Goal: Transaction & Acquisition: Purchase product/service

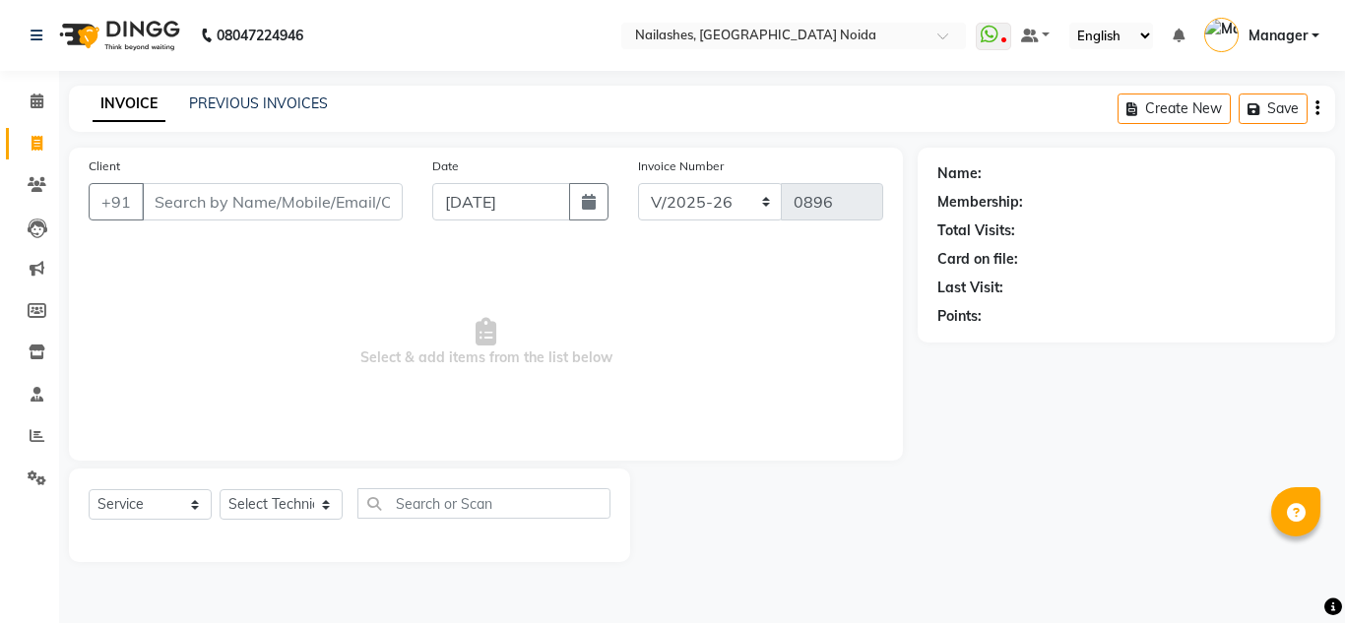
select select "6068"
select select "service"
click at [270, 482] on div "Select Service Product Membership Package Voucher Prepaid Gift Card Select Tech…" at bounding box center [349, 516] width 561 height 94
click at [277, 497] on select "Select Technician Aman Gill keshav Lokito Manager Manpreet Nitika rishika" at bounding box center [281, 504] width 123 height 31
select select "88046"
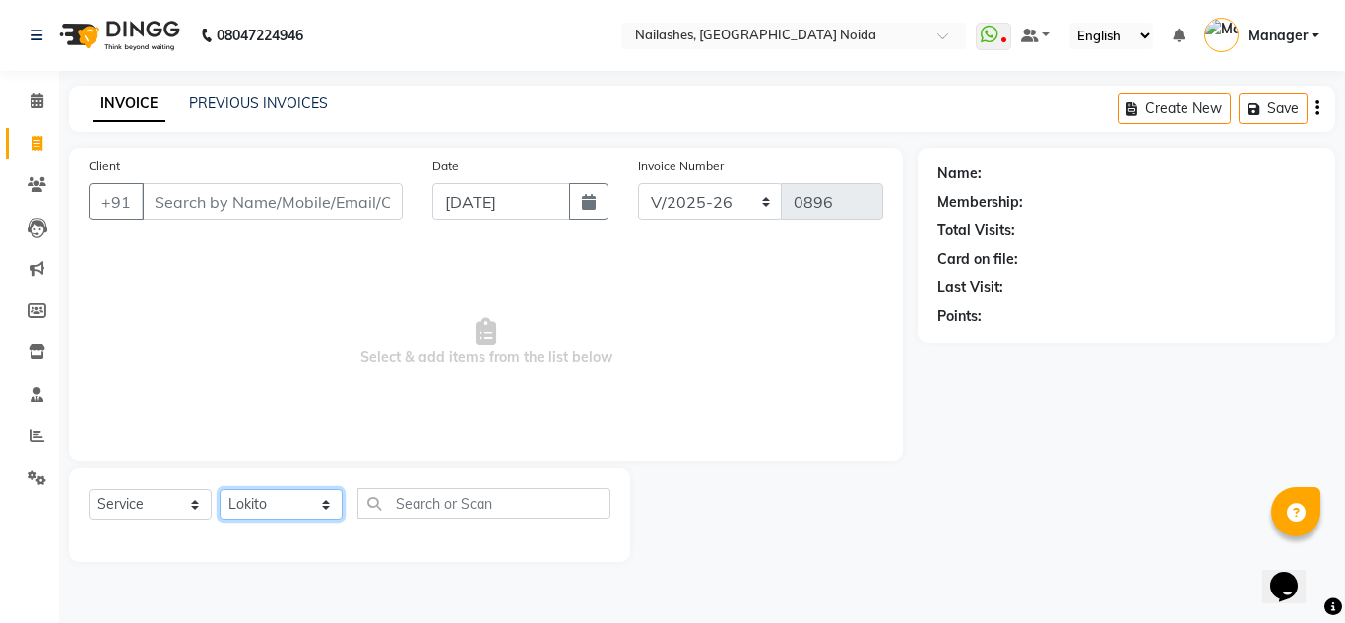
click at [220, 489] on select "Select Technician Aman Gill keshav Lokito Manager Manpreet Nitika rishika" at bounding box center [281, 504] width 123 height 31
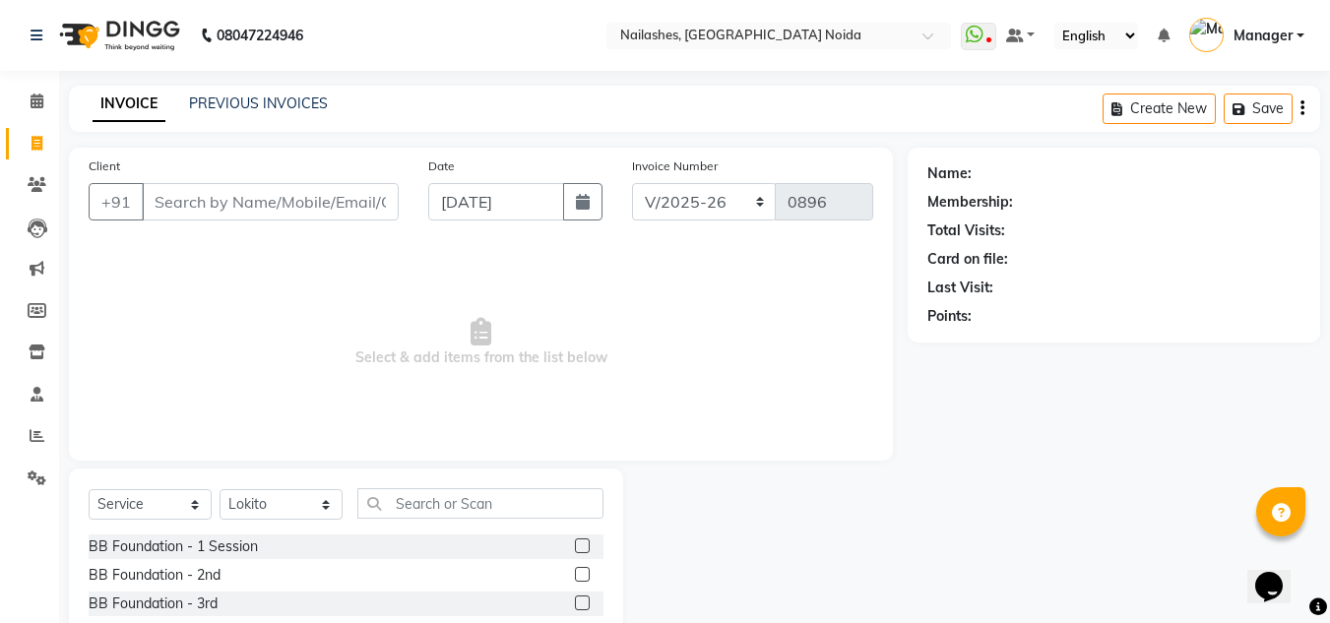
click at [465, 486] on div "Select Service Product Membership Package Voucher Prepaid Gift Card Select Tech…" at bounding box center [346, 614] width 554 height 290
click at [468, 494] on input "text" at bounding box center [480, 503] width 246 height 31
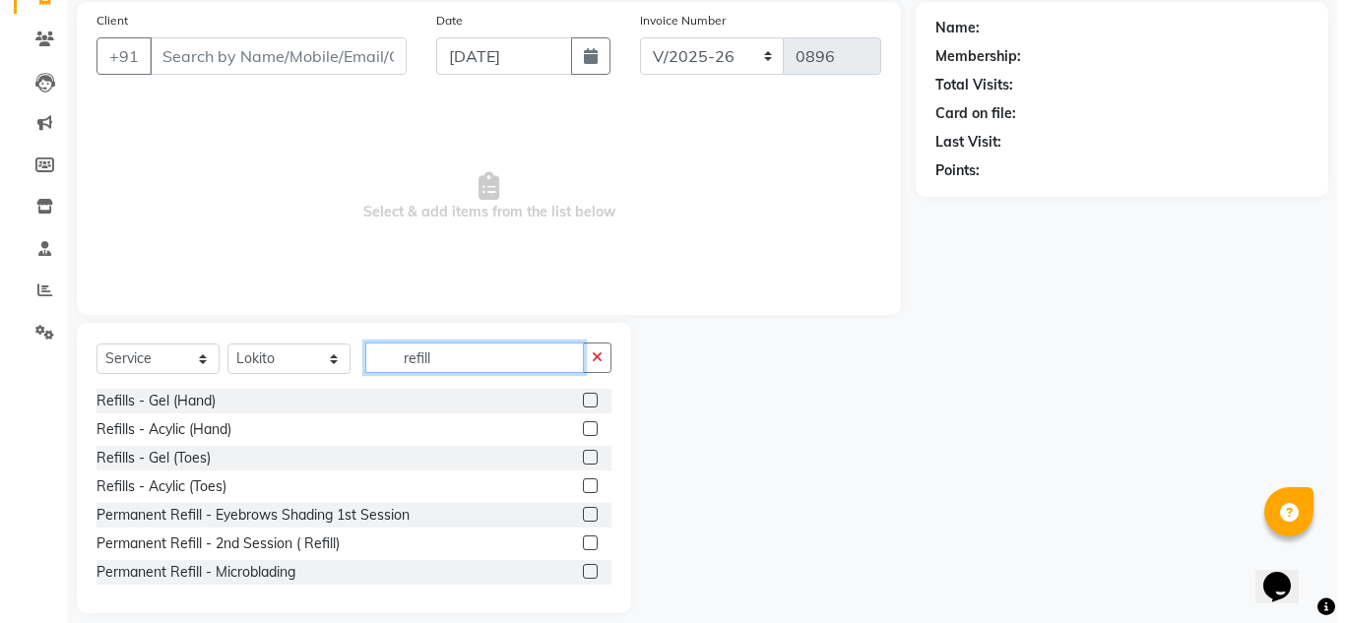
scroll to position [165, 0]
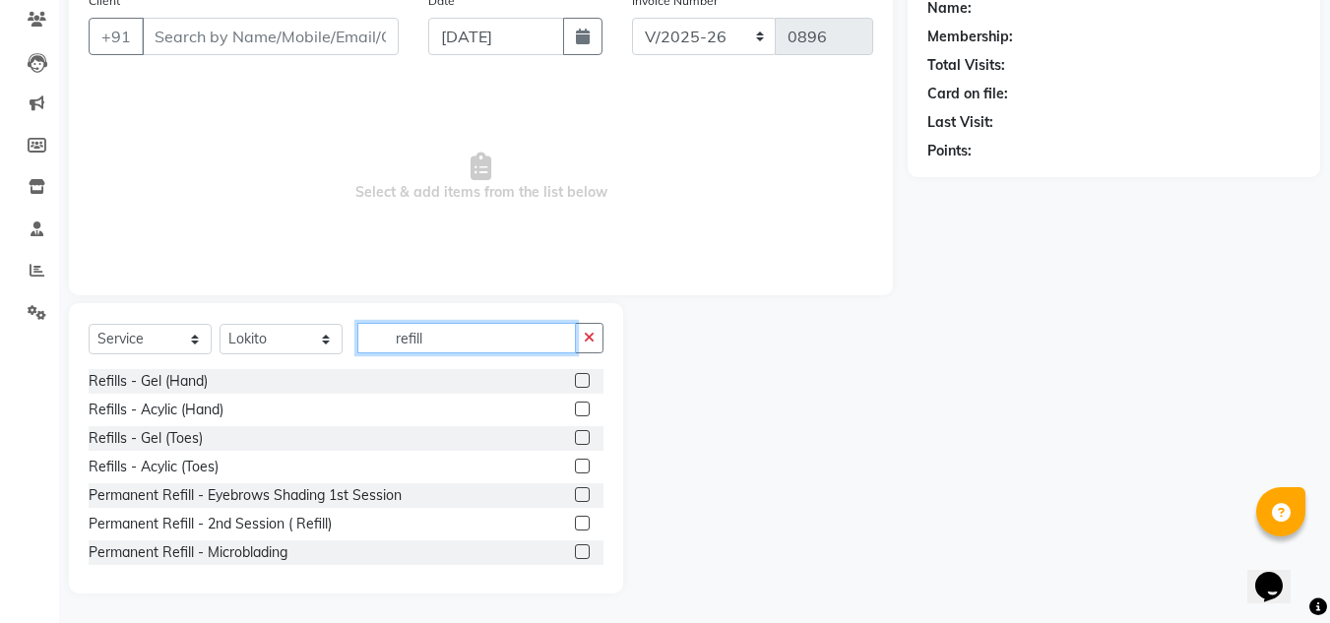
type input "refill"
click at [575, 413] on label at bounding box center [582, 409] width 15 height 15
click at [575, 413] on input "checkbox" at bounding box center [581, 410] width 13 height 13
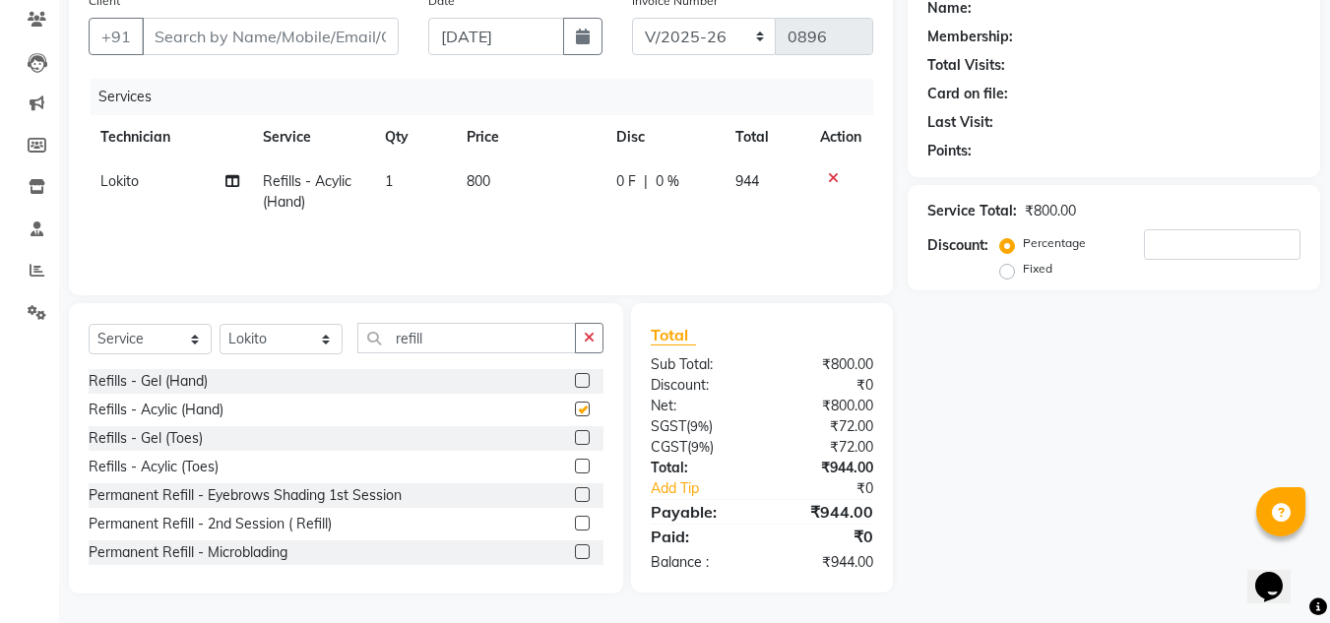
checkbox input "false"
click at [475, 180] on span "800" at bounding box center [479, 181] width 24 height 18
select select "88046"
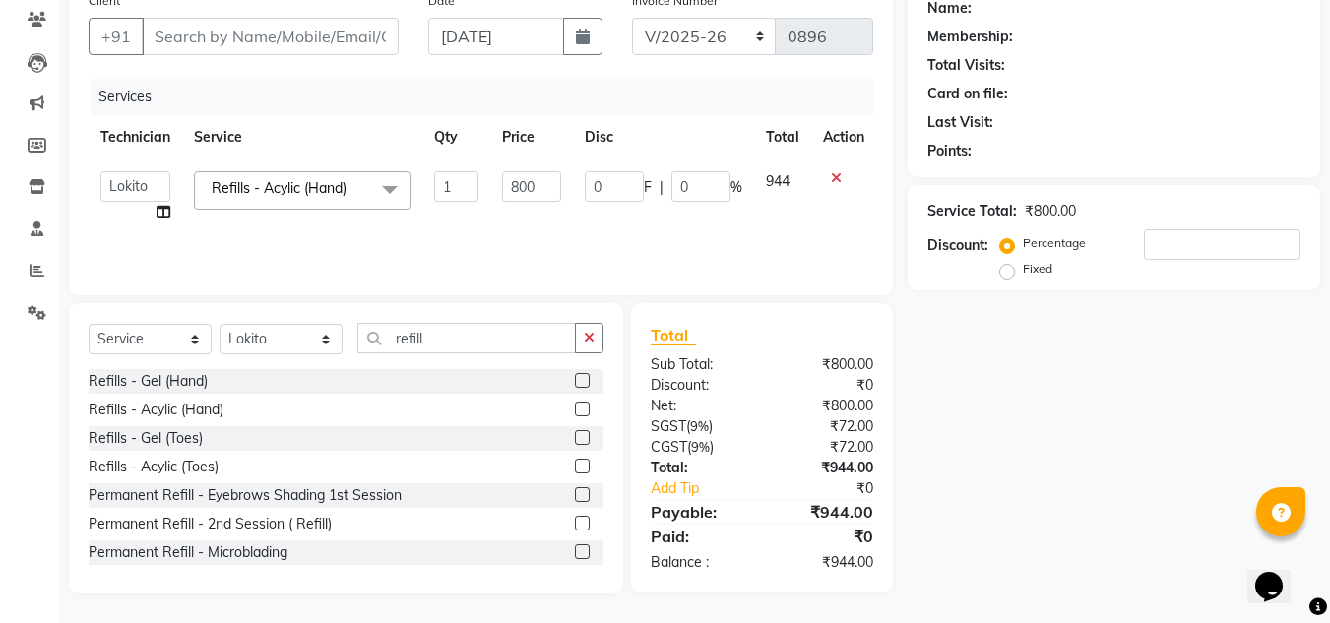
click at [563, 173] on td "800" at bounding box center [531, 197] width 83 height 75
click at [554, 180] on input "800" at bounding box center [531, 186] width 59 height 31
type input "8"
type input "1441"
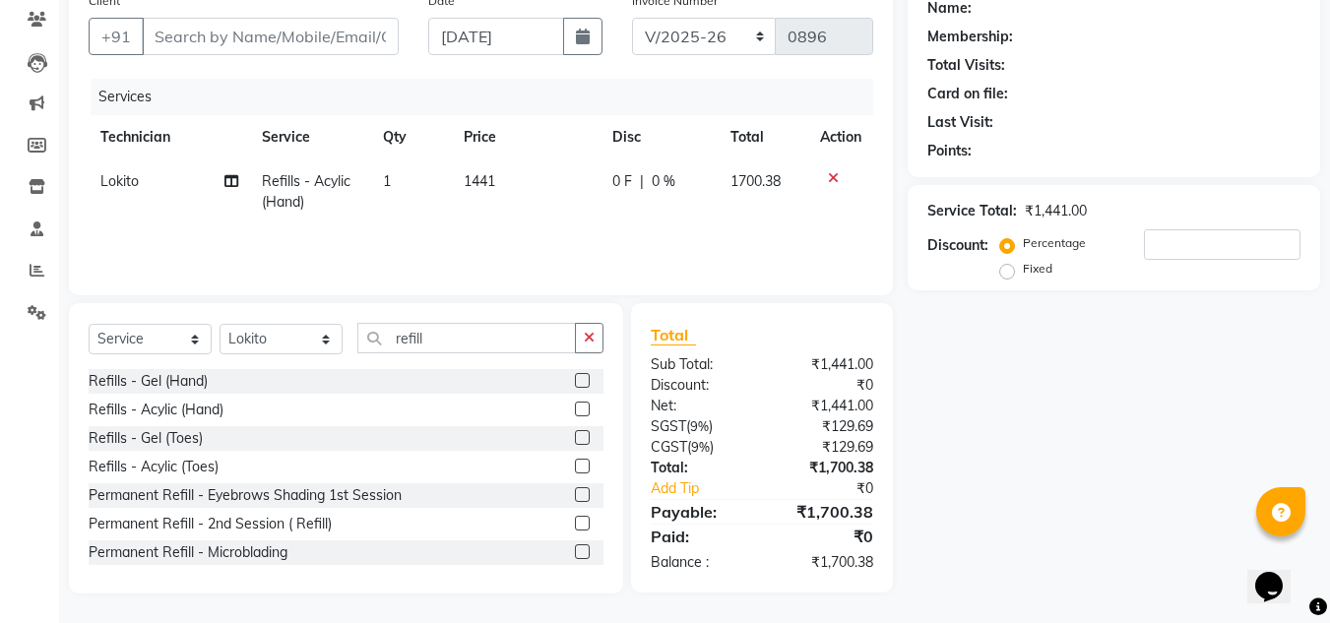
click at [583, 243] on div "Services Technician Service Qty Price Disc Total Action Lokito Refills - Acylic…" at bounding box center [481, 177] width 785 height 197
click at [328, 41] on input "Client" at bounding box center [270, 36] width 257 height 37
type input "8"
type input "0"
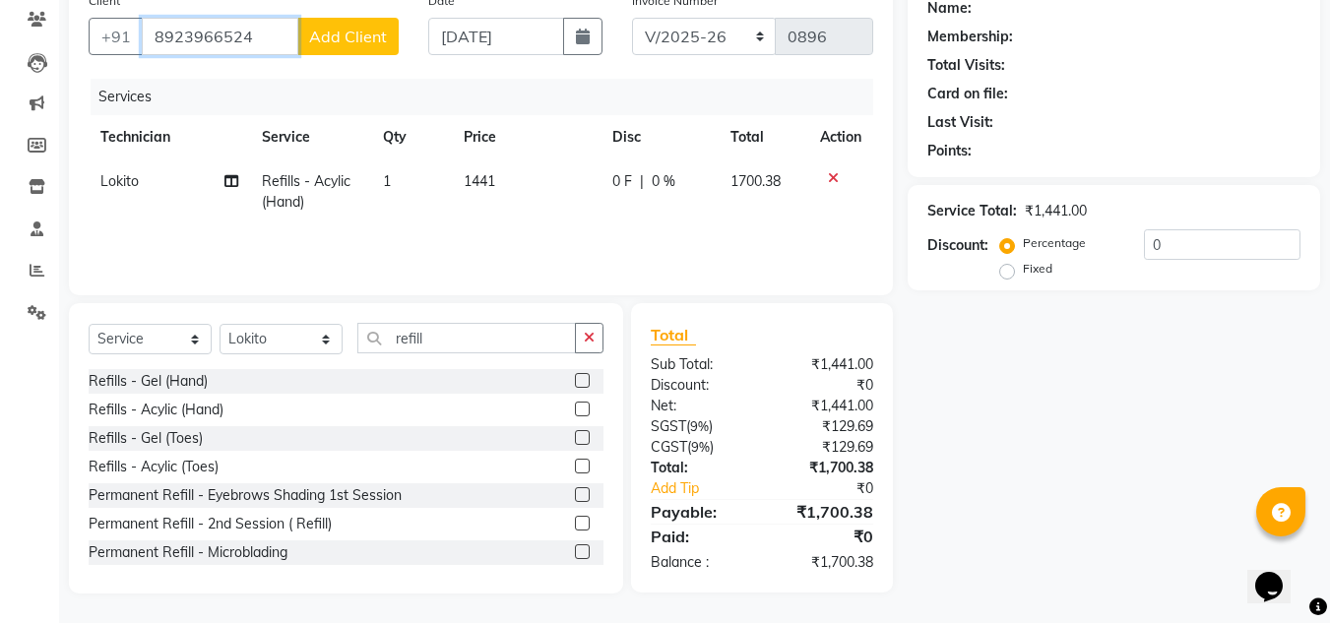
type input "8923966524"
click at [345, 41] on span "Add Client" at bounding box center [348, 37] width 78 height 20
select select "21"
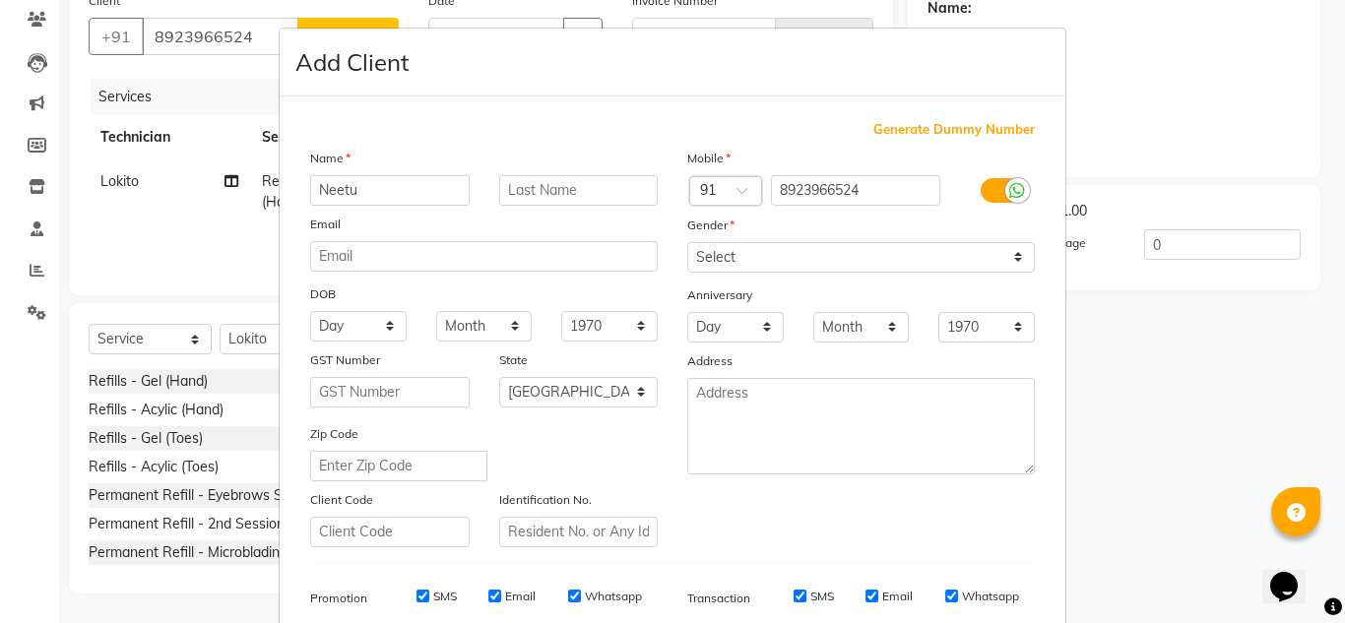
type input "Neetu"
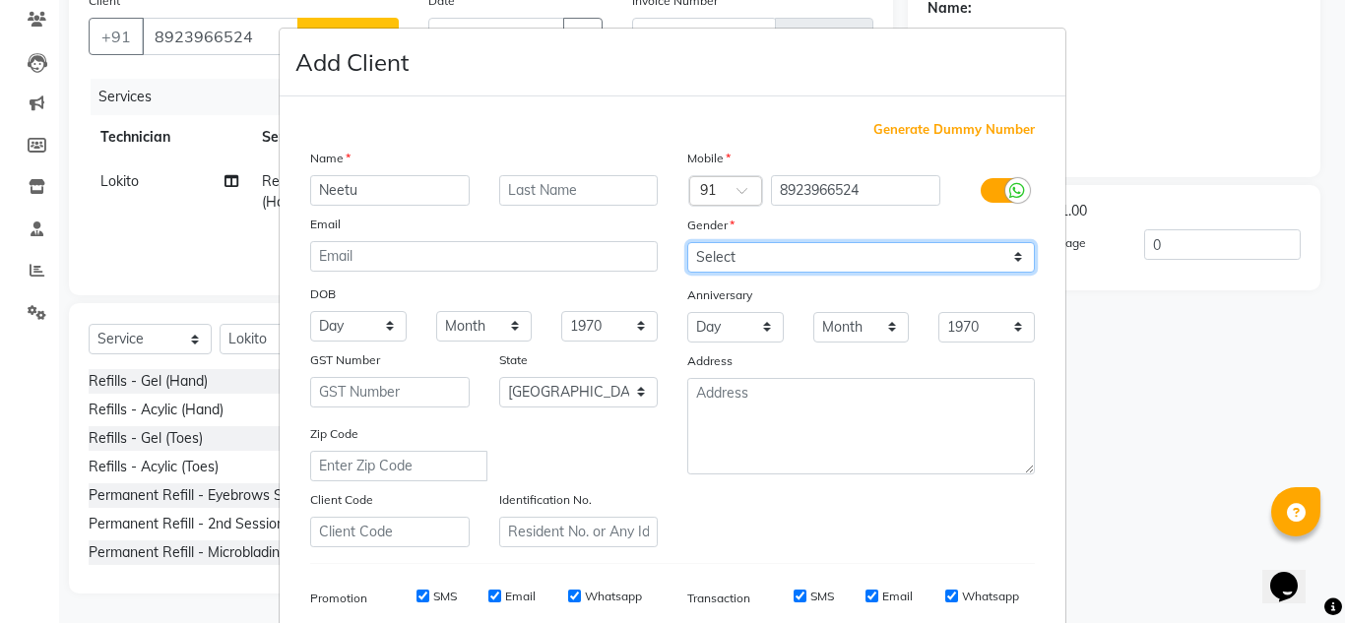
click at [744, 259] on select "Select Male Female Other Prefer Not To Say" at bounding box center [861, 257] width 348 height 31
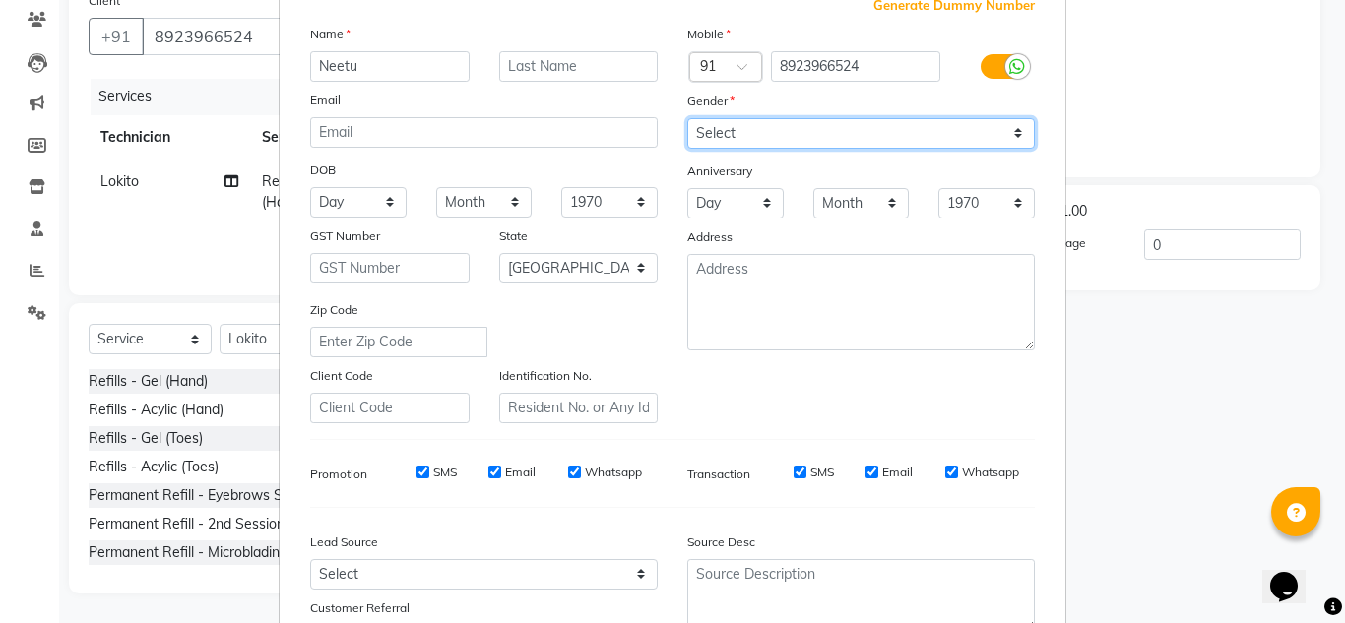
scroll to position [123, 0]
click at [721, 126] on select "Select Male Female Other Prefer Not To Say" at bounding box center [861, 134] width 348 height 31
select select "female"
click at [687, 119] on select "Select Male Female Other Prefer Not To Say" at bounding box center [861, 134] width 348 height 31
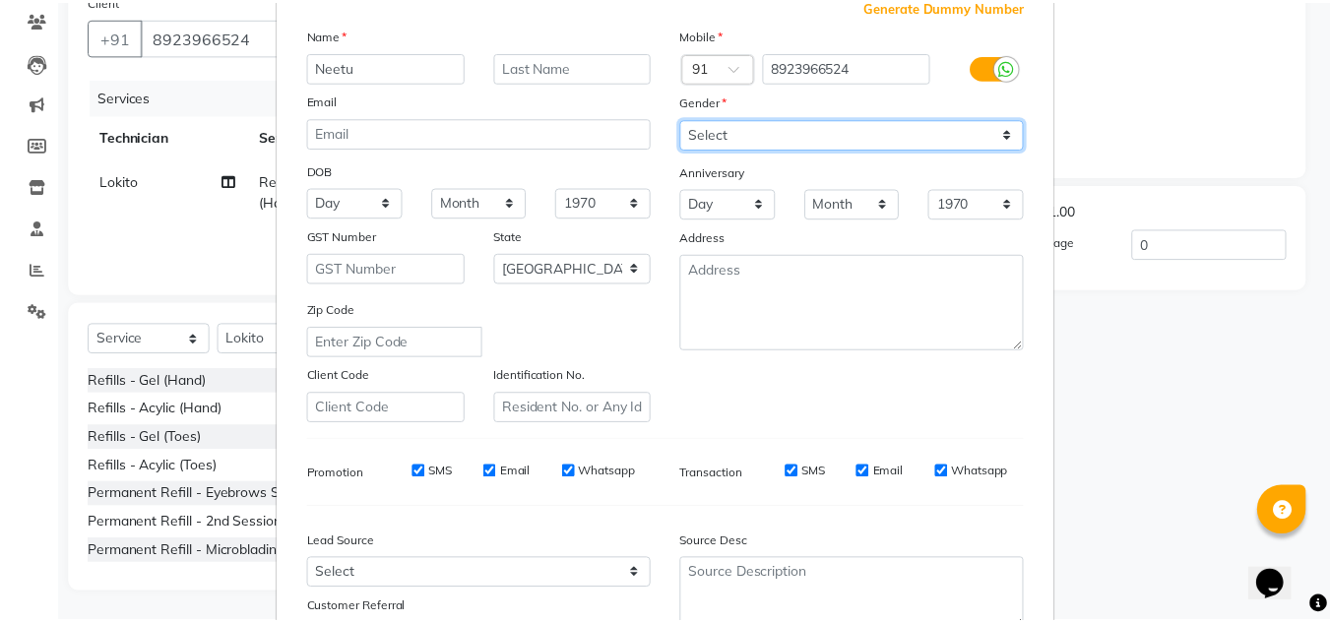
scroll to position [286, 0]
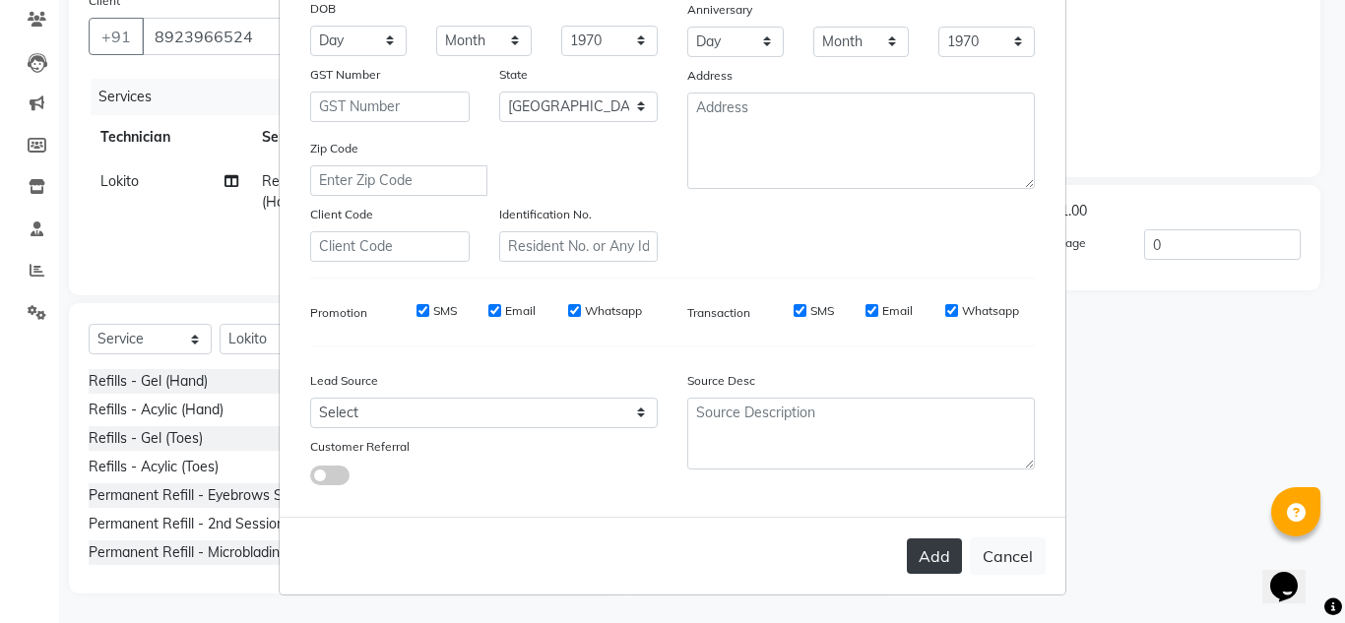
click at [912, 545] on button "Add" at bounding box center [934, 556] width 55 height 35
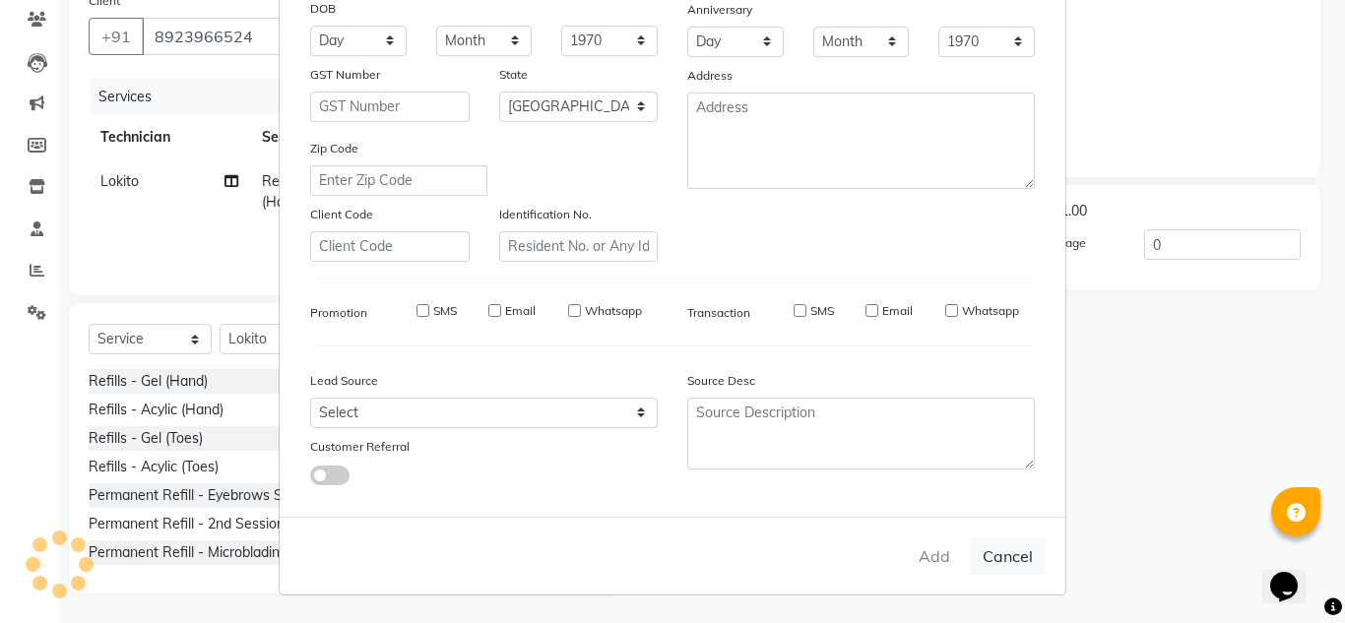
type input "89******24"
select select
select select "null"
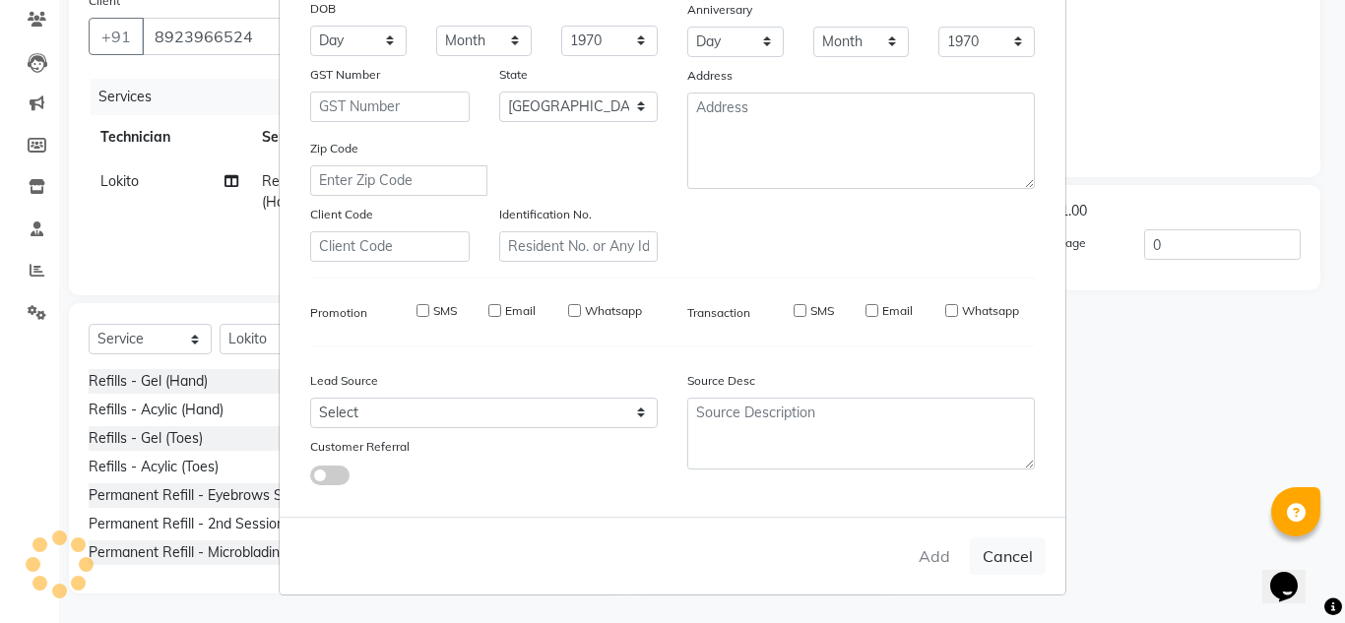
select select
checkbox input "false"
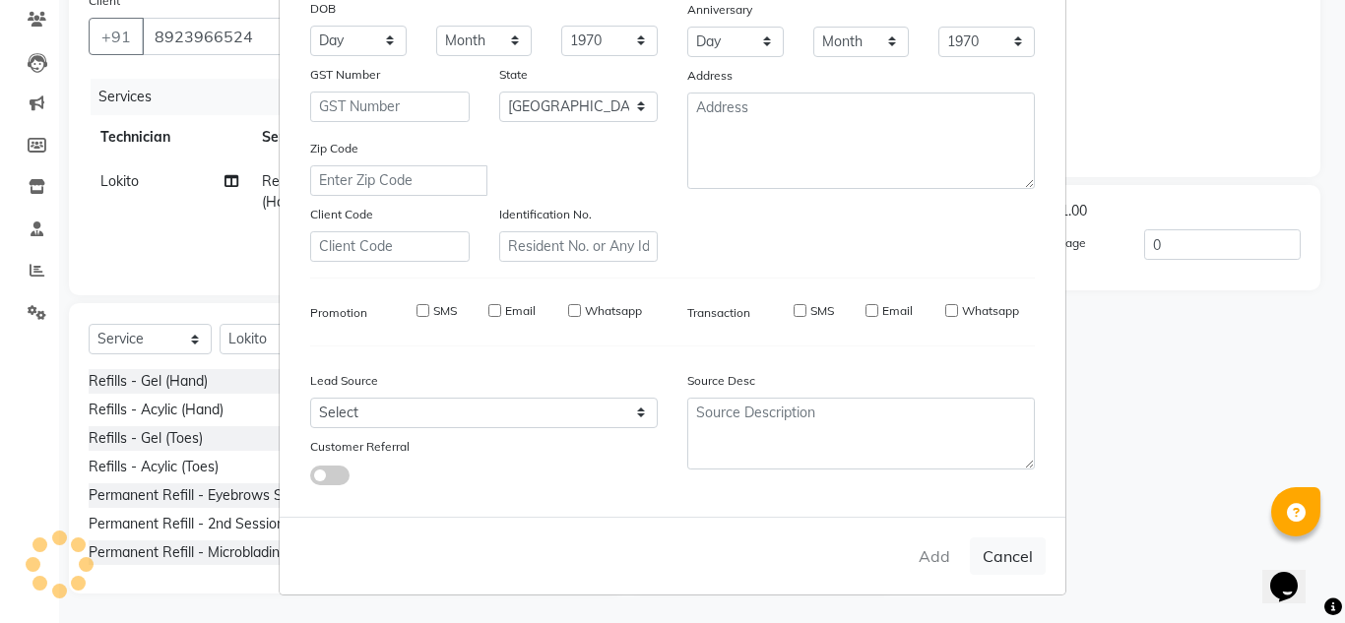
checkbox input "false"
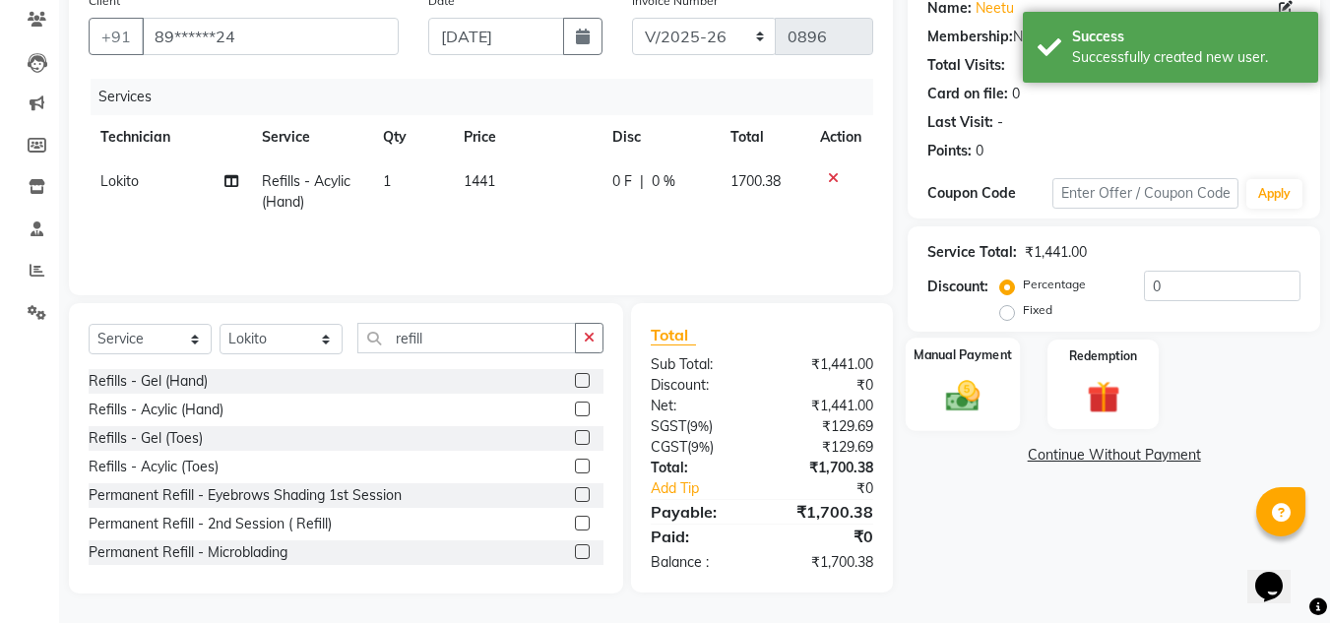
click at [982, 361] on label "Manual Payment" at bounding box center [963, 355] width 98 height 19
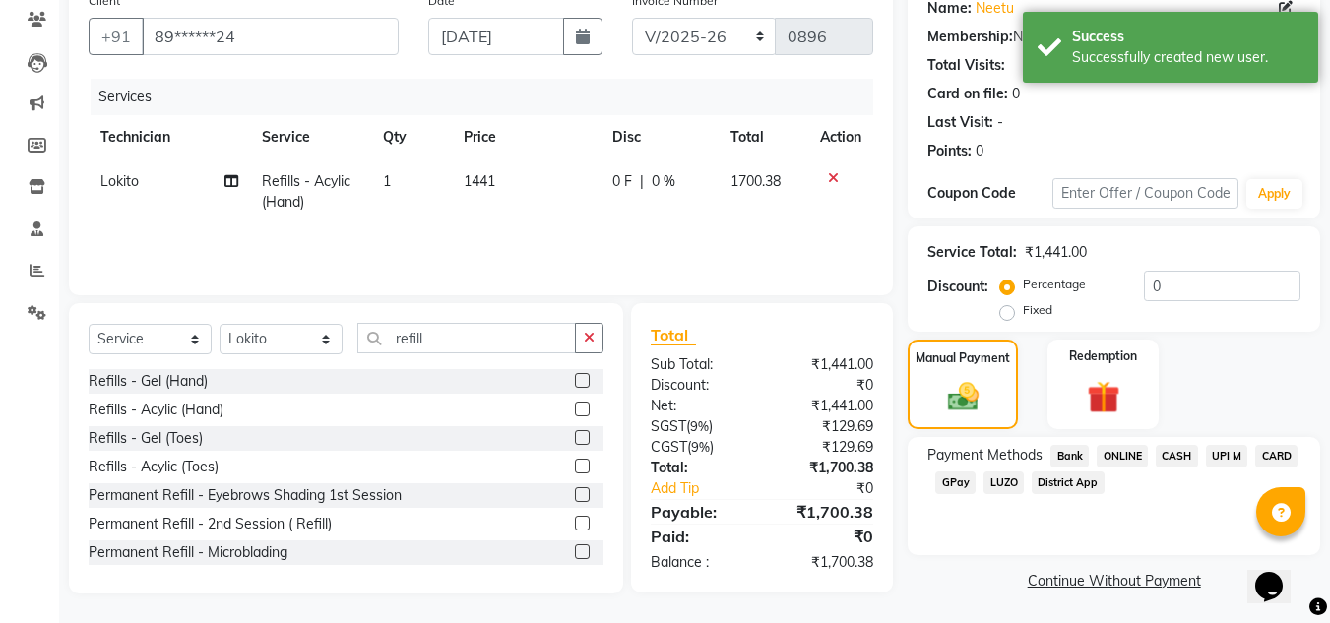
click at [1117, 459] on span "ONLINE" at bounding box center [1122, 456] width 51 height 23
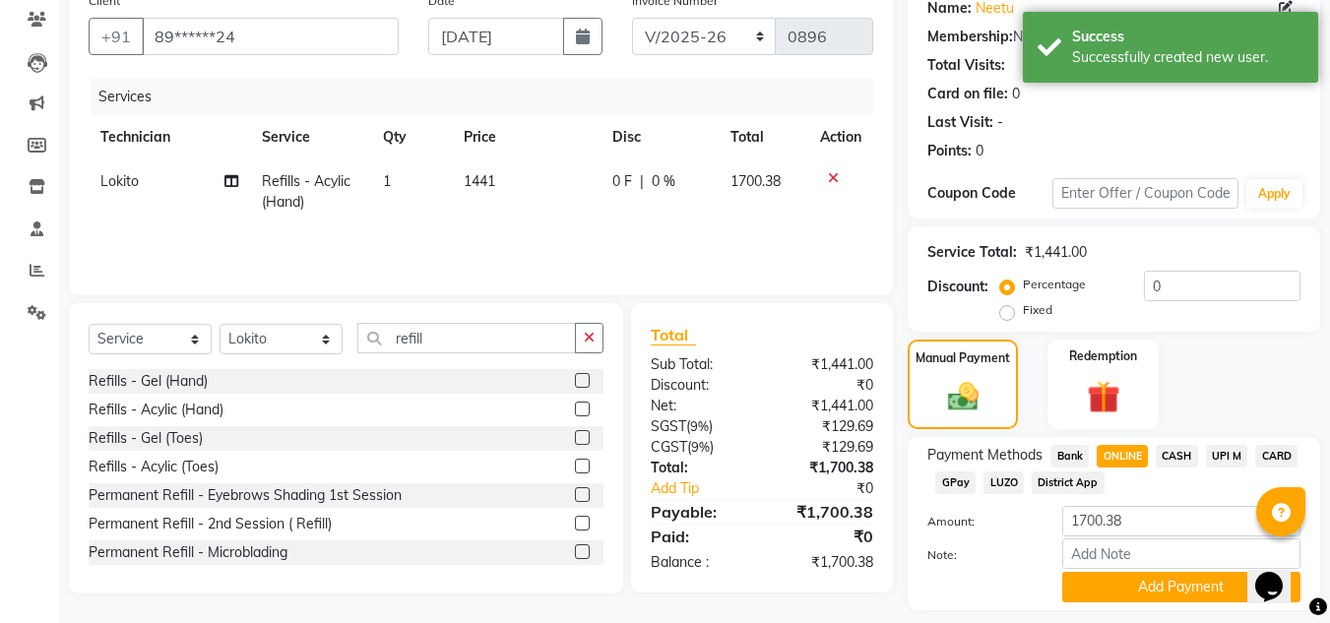
scroll to position [223, 0]
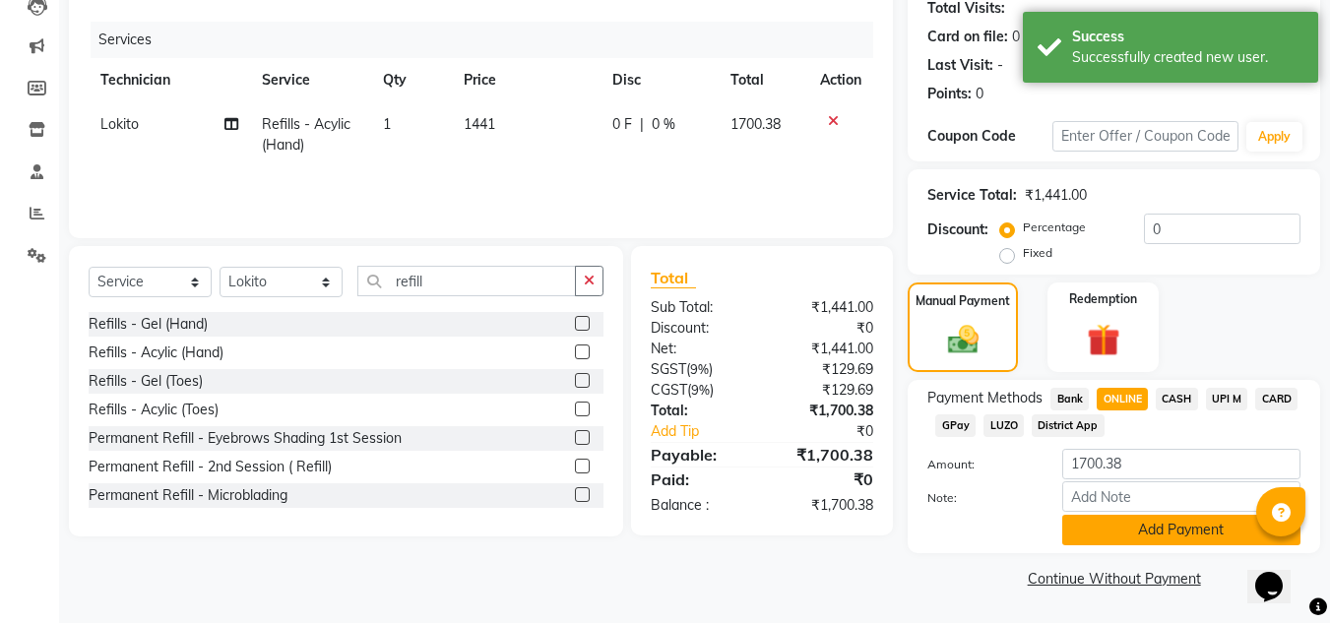
click at [1122, 535] on button "Add Payment" at bounding box center [1181, 530] width 238 height 31
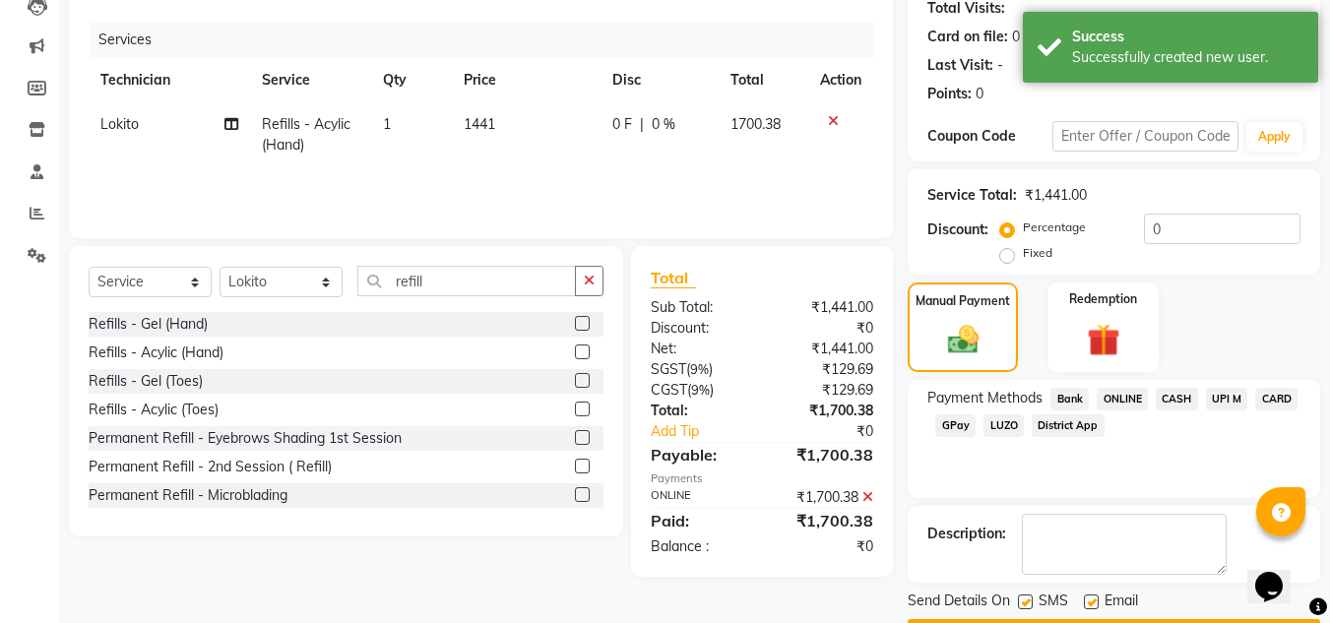
scroll to position [279, 0]
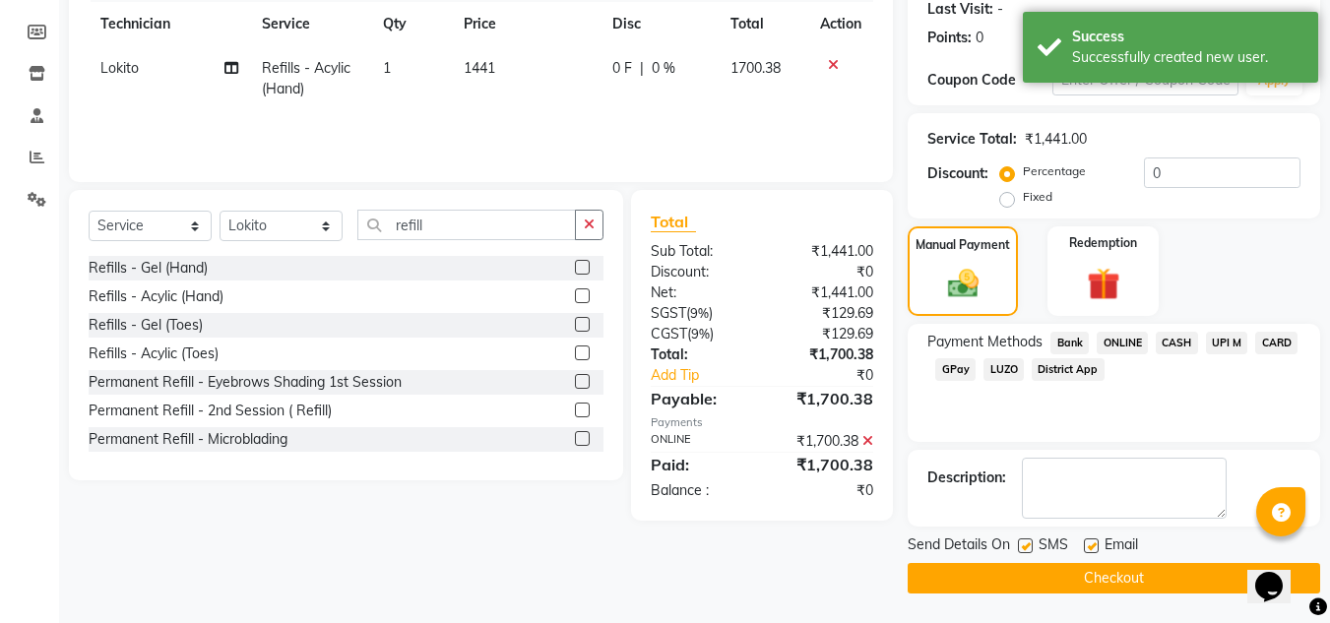
click at [1095, 582] on button "Checkout" at bounding box center [1114, 578] width 413 height 31
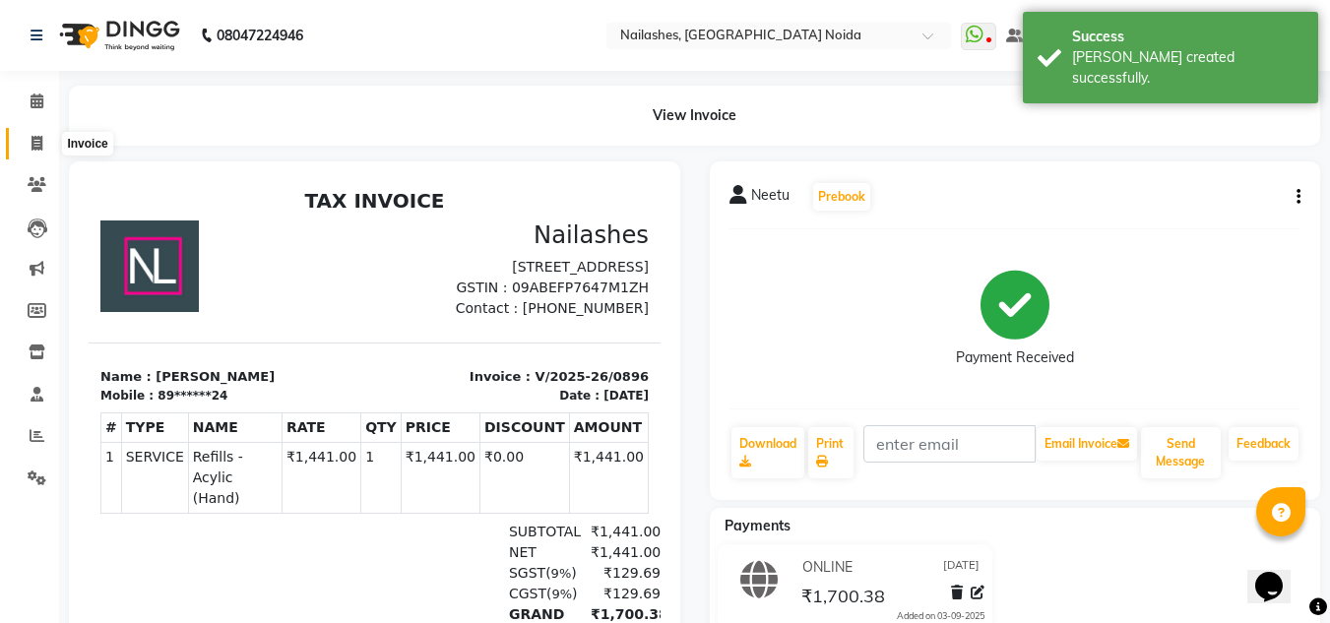
click at [42, 143] on icon at bounding box center [37, 143] width 11 height 15
select select "service"
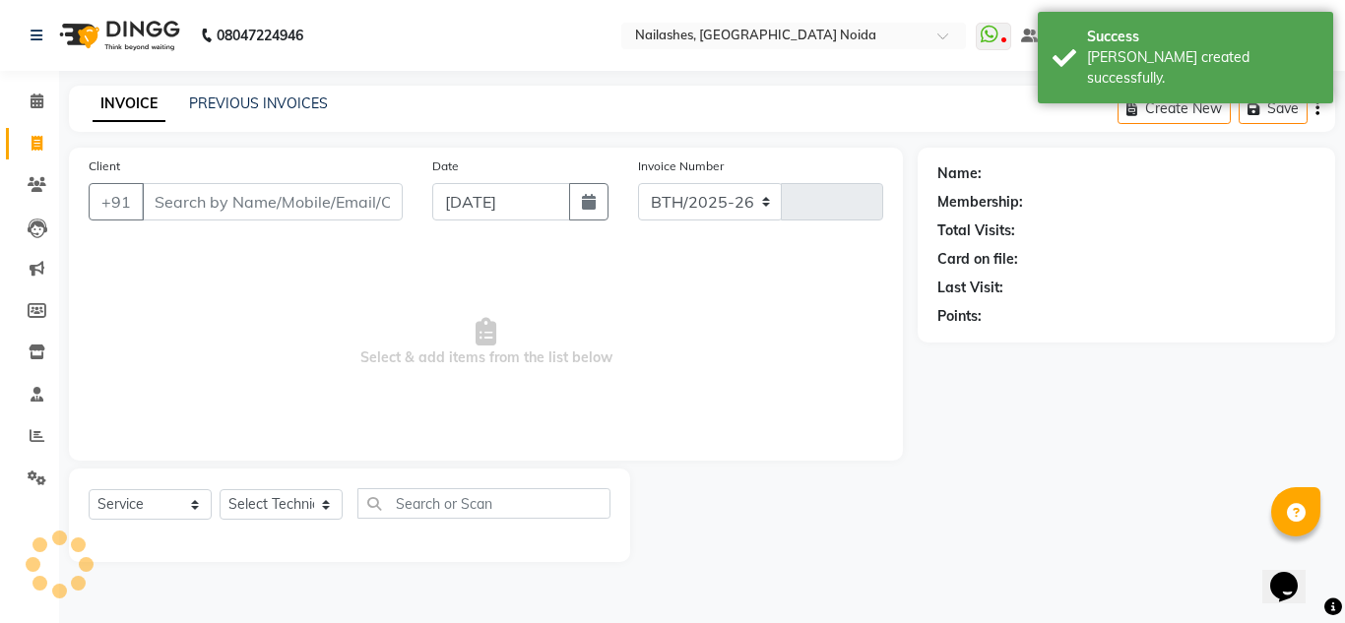
select select "6068"
type input "0897"
click at [287, 96] on link "PREVIOUS INVOICES" at bounding box center [258, 104] width 139 height 18
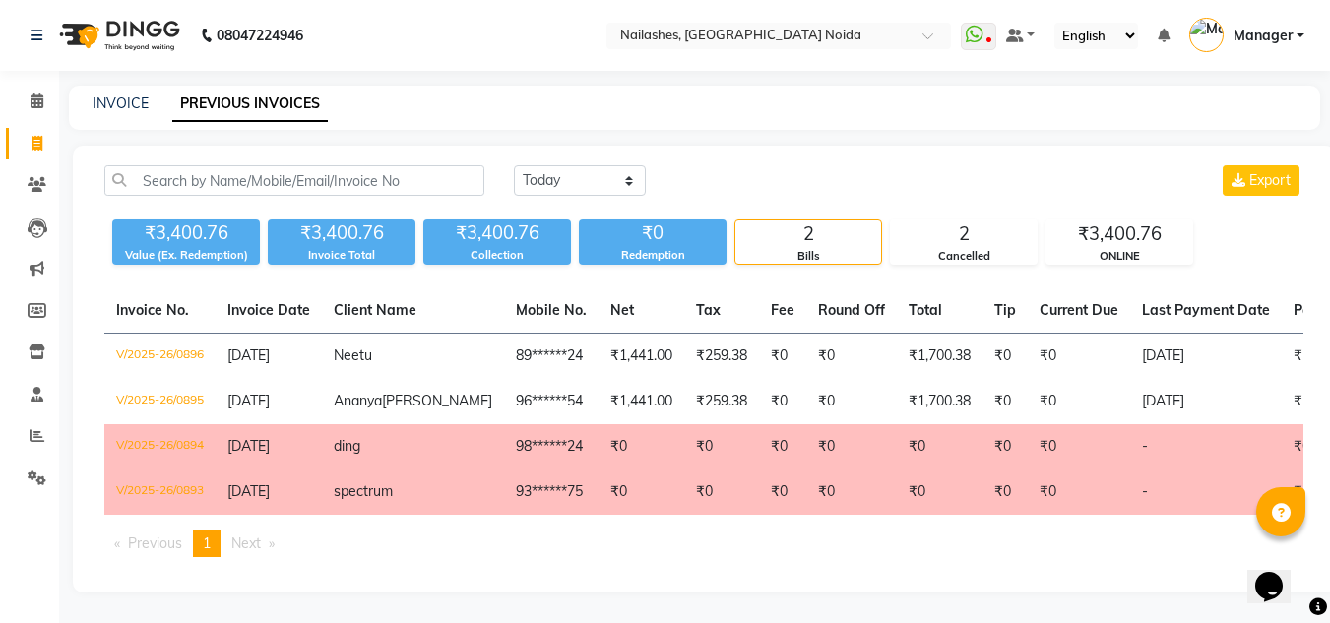
click at [127, 112] on div "INVOICE" at bounding box center [121, 104] width 56 height 21
click at [113, 99] on link "INVOICE" at bounding box center [121, 104] width 56 height 18
select select "service"
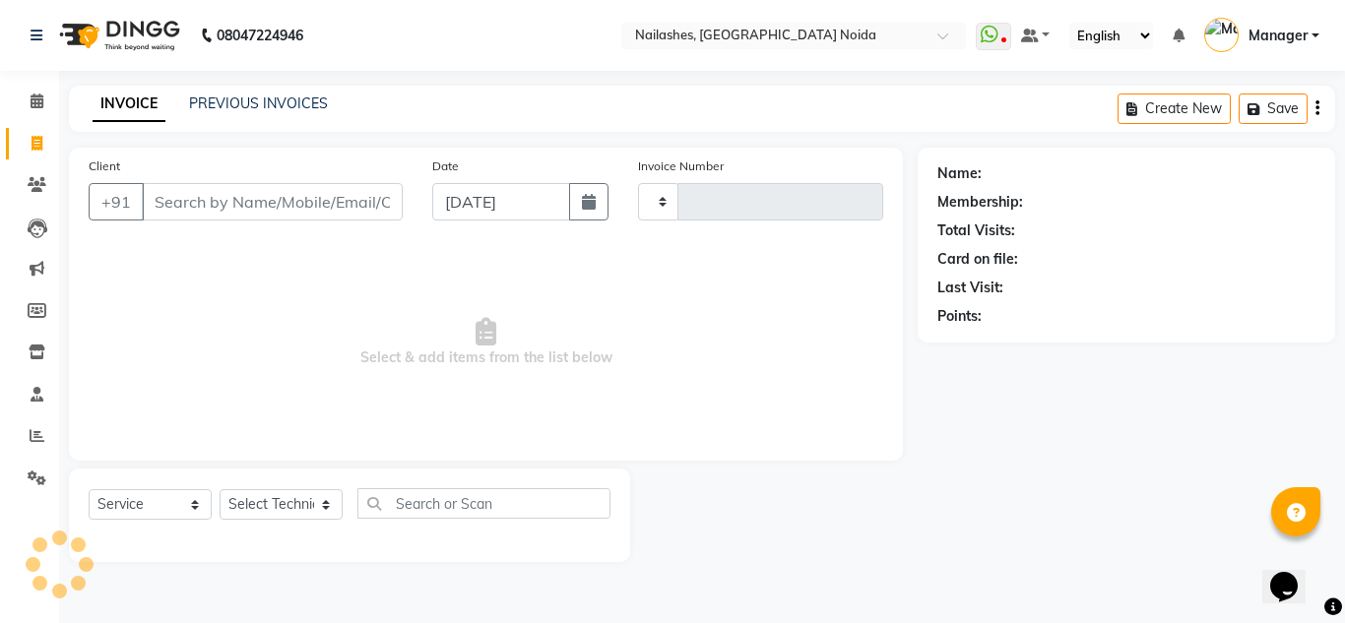
type input "0897"
select select "6068"
click at [36, 97] on icon at bounding box center [37, 101] width 13 height 15
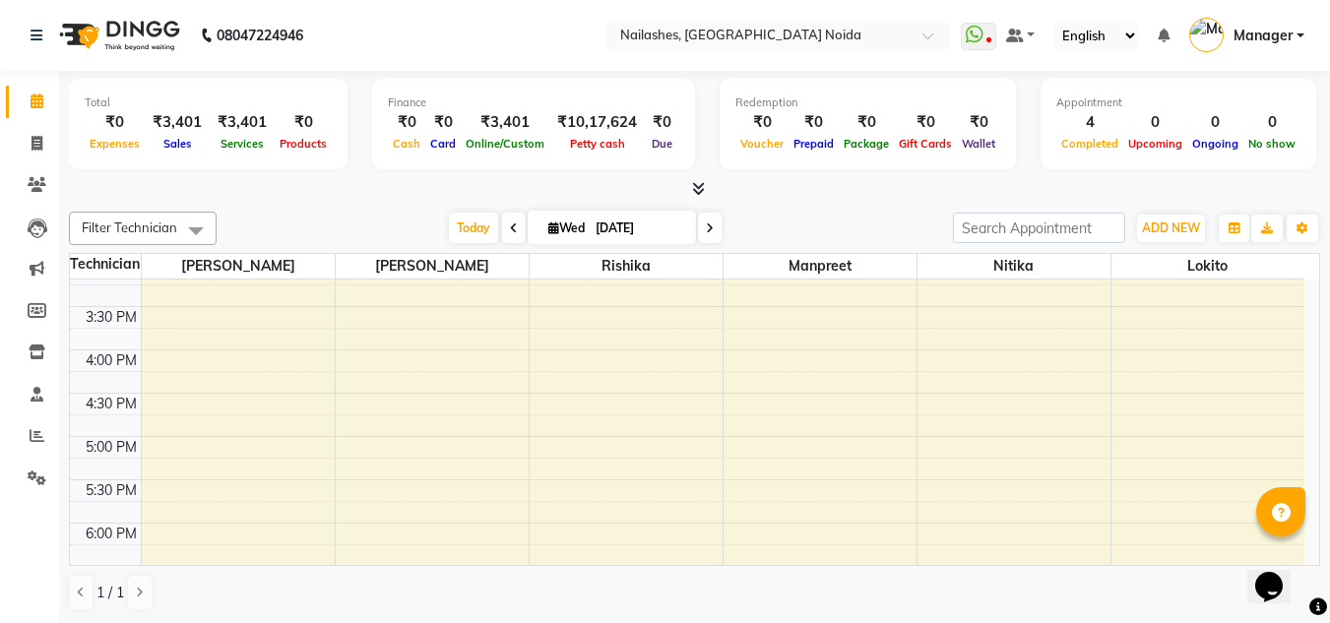
scroll to position [621, 0]
click at [259, 361] on div "8:00 AM 8:30 AM 9:00 AM 9:30 AM 10:00 AM 10:30 AM 11:00 AM 11:30 AM 12:00 PM 12…" at bounding box center [687, 220] width 1235 height 1125
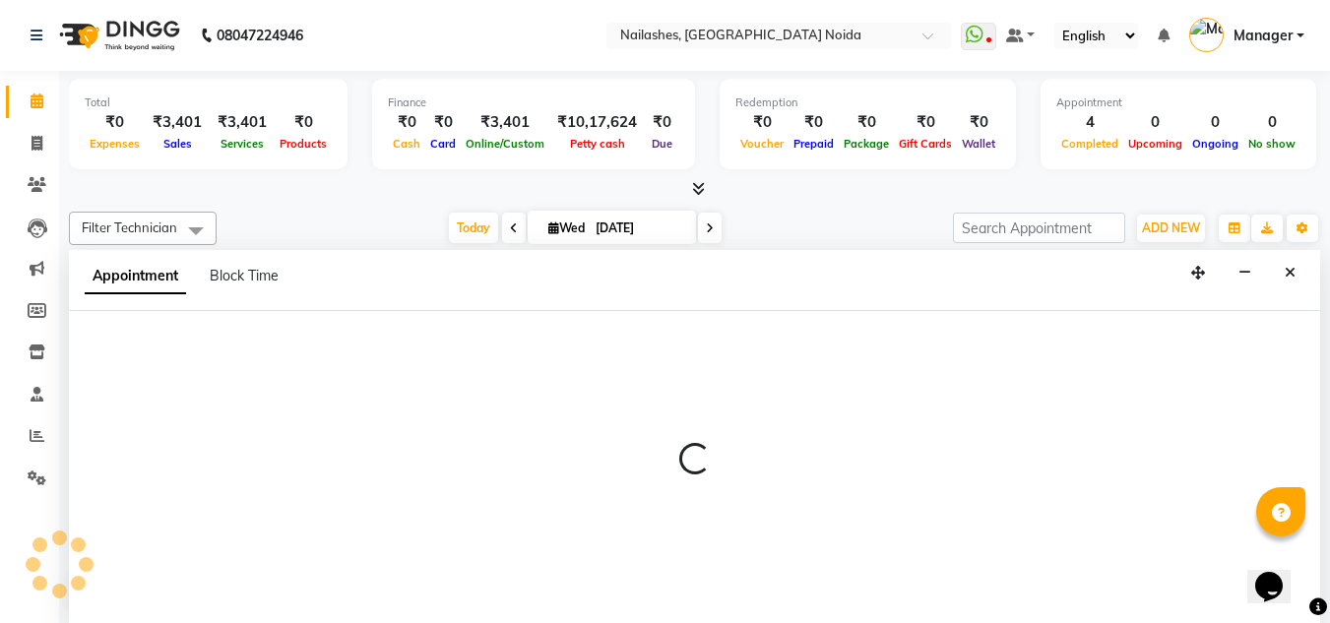
select select "44095"
select select "960"
select select "tentative"
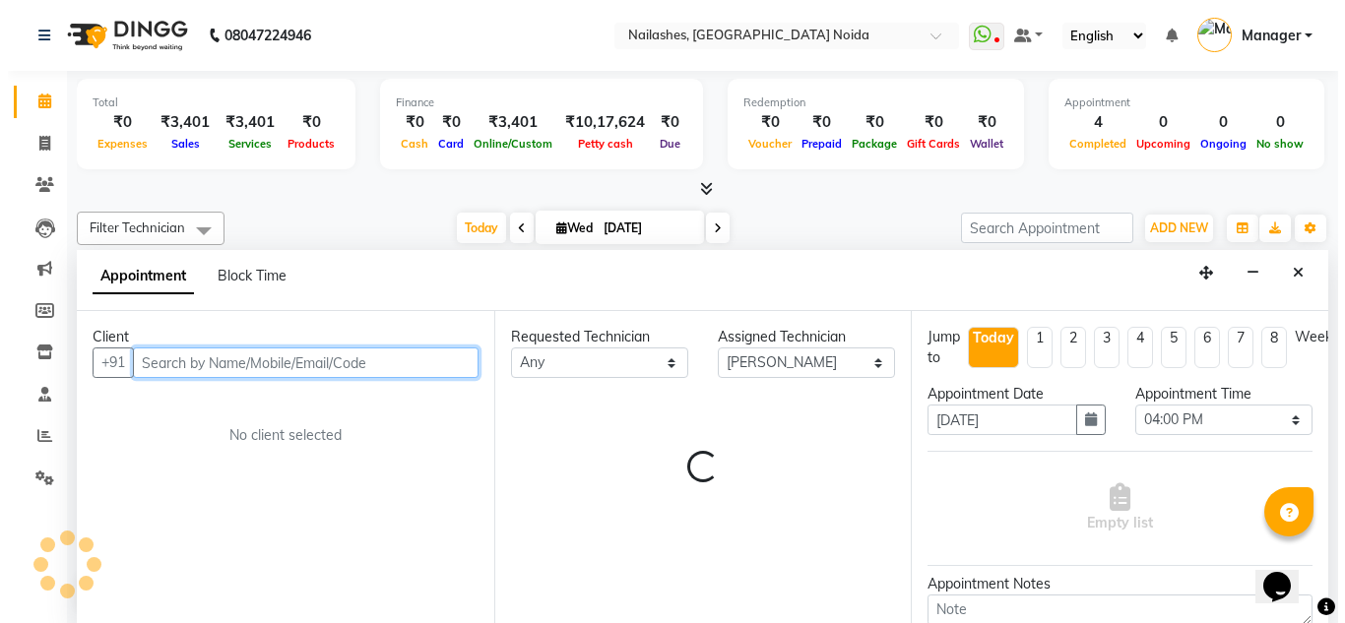
scroll to position [1, 0]
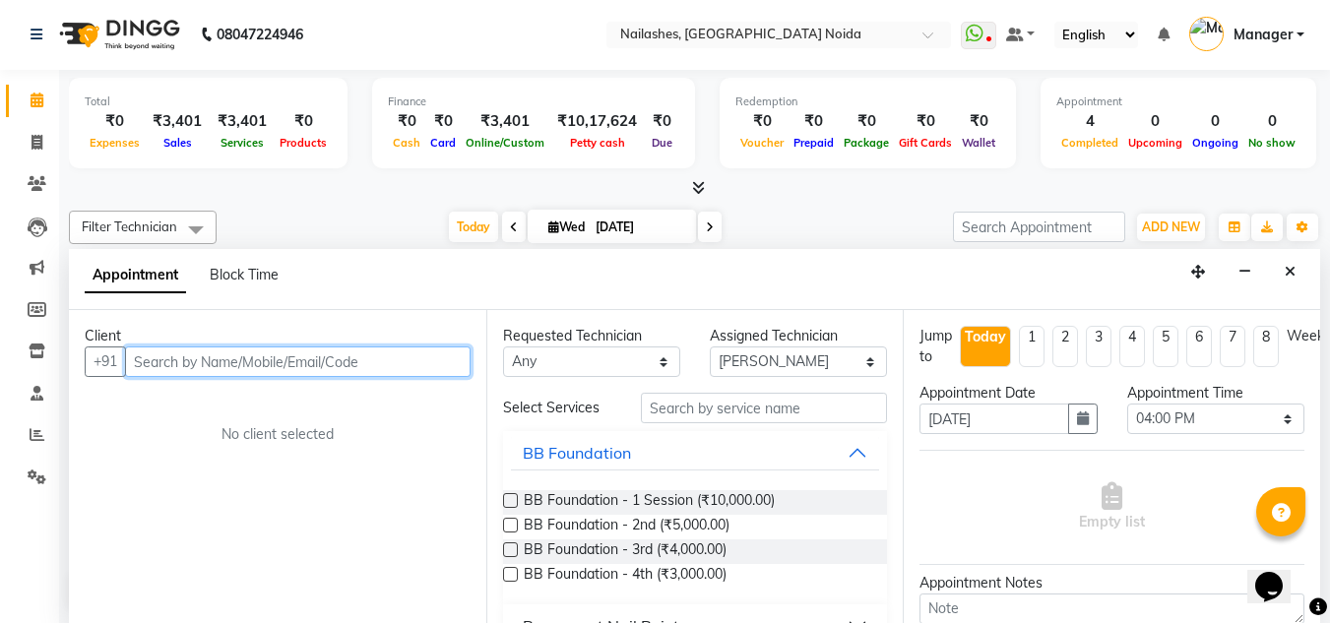
click at [254, 360] on input "text" at bounding box center [298, 362] width 346 height 31
type input "7456036373"
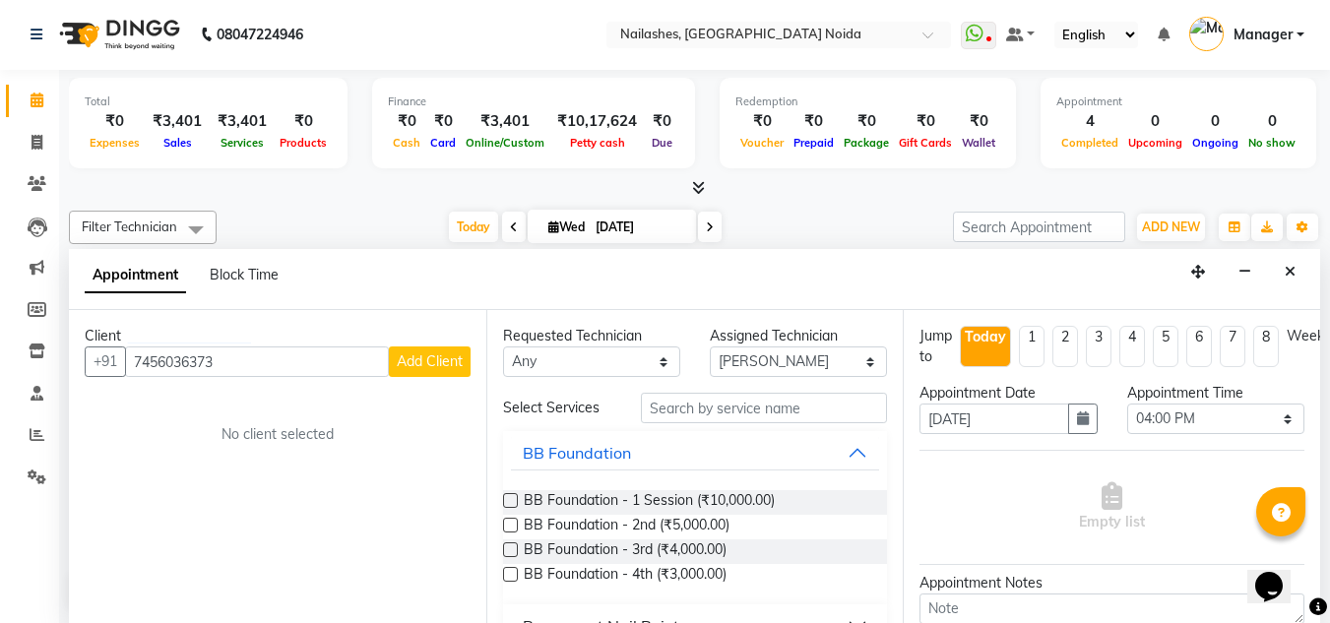
click at [416, 368] on span "Add Client" at bounding box center [430, 362] width 66 height 18
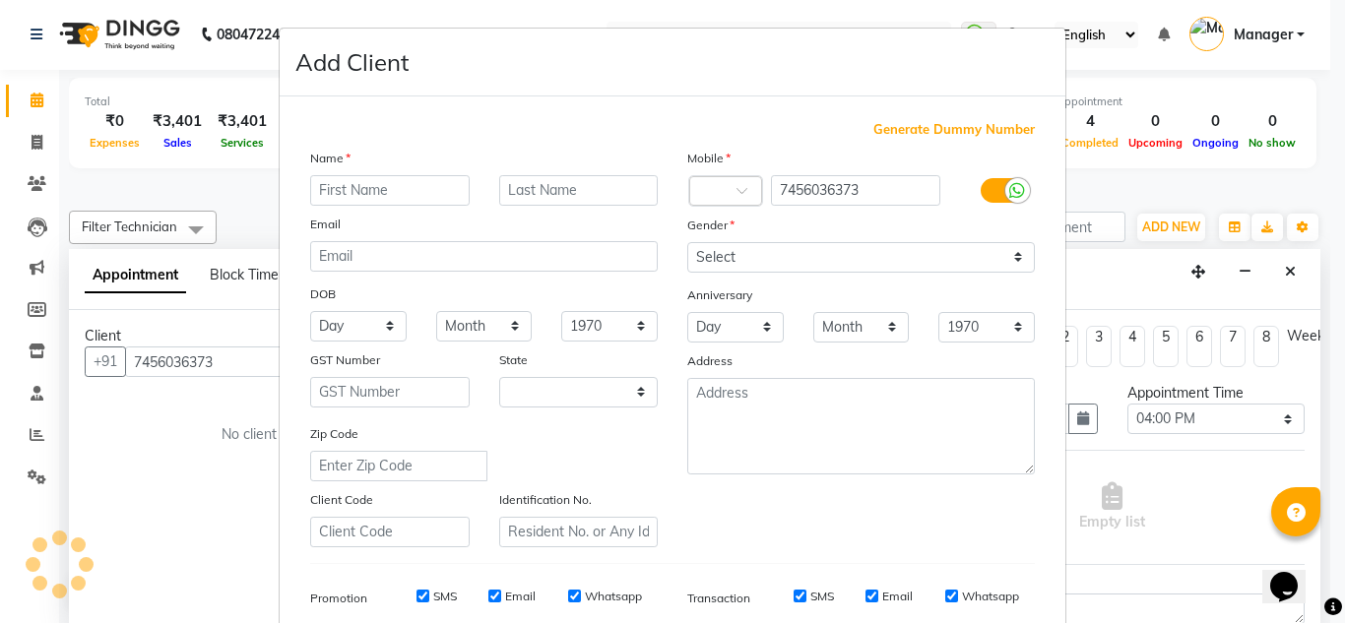
select select "21"
click at [338, 187] on input "text" at bounding box center [390, 190] width 160 height 31
type input "Devyani"
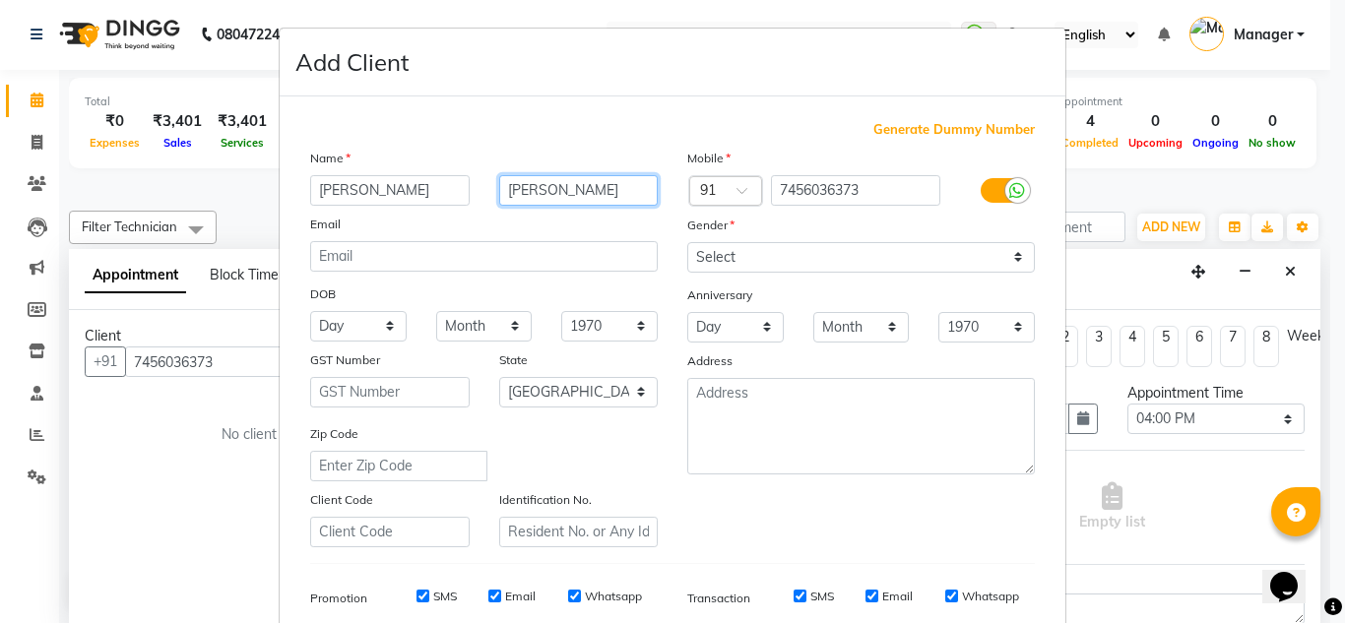
type input "Sharma"
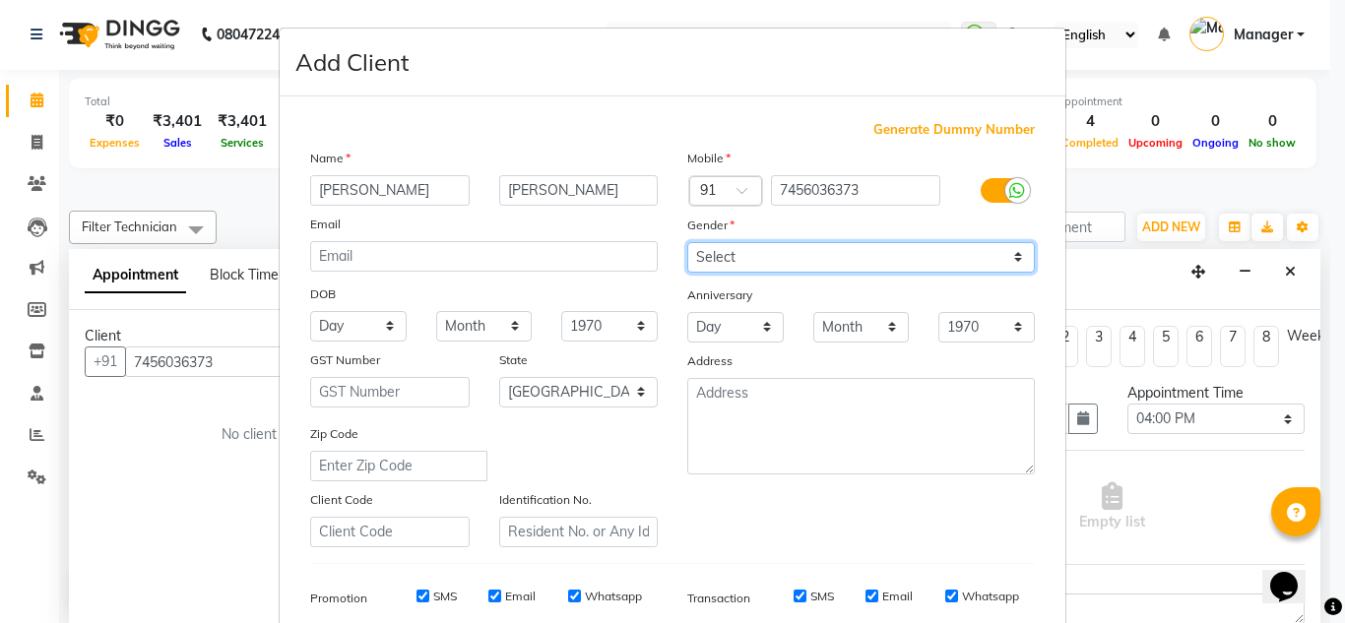
click at [824, 250] on select "Select Male Female Other Prefer Not To Say" at bounding box center [861, 257] width 348 height 31
select select "female"
click at [687, 242] on select "Select Male Female Other Prefer Not To Say" at bounding box center [861, 257] width 348 height 31
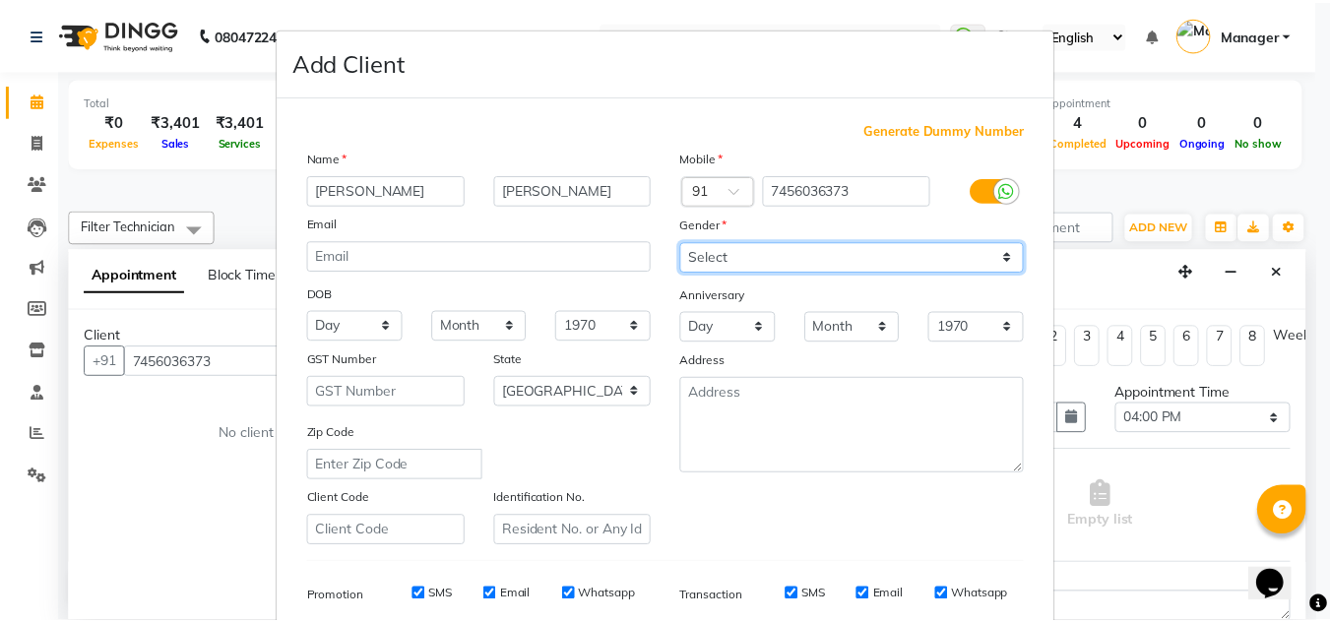
scroll to position [286, 0]
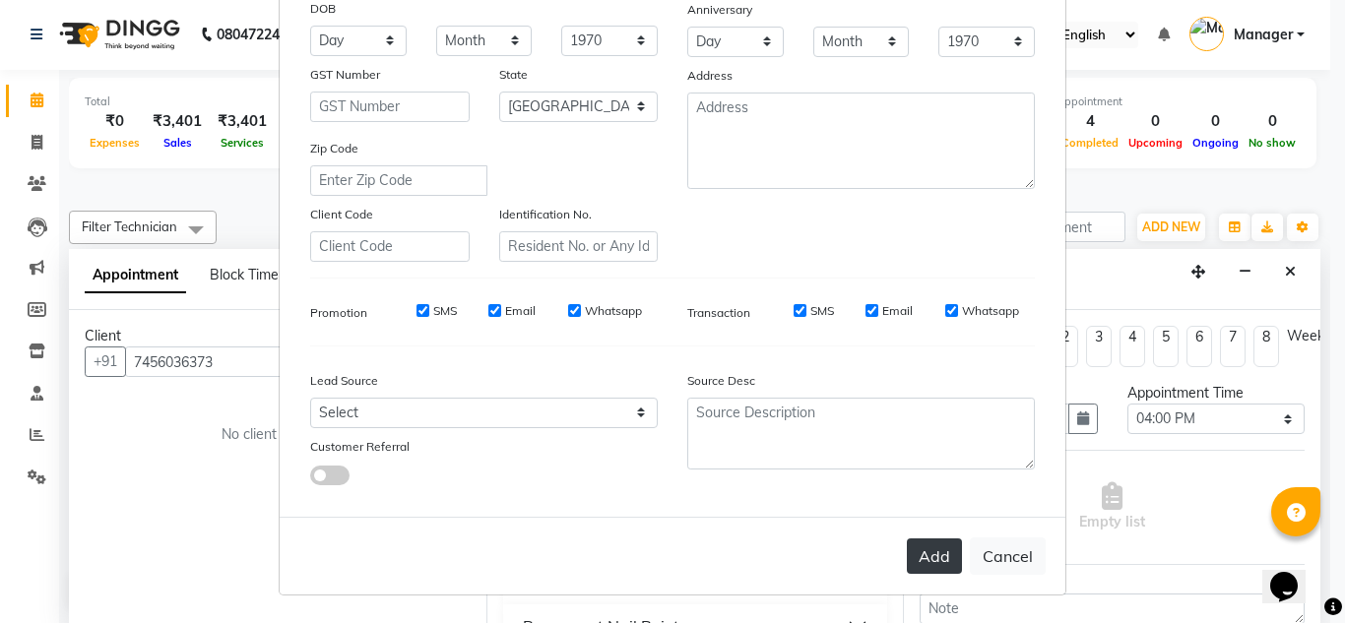
click at [908, 542] on button "Add" at bounding box center [934, 556] width 55 height 35
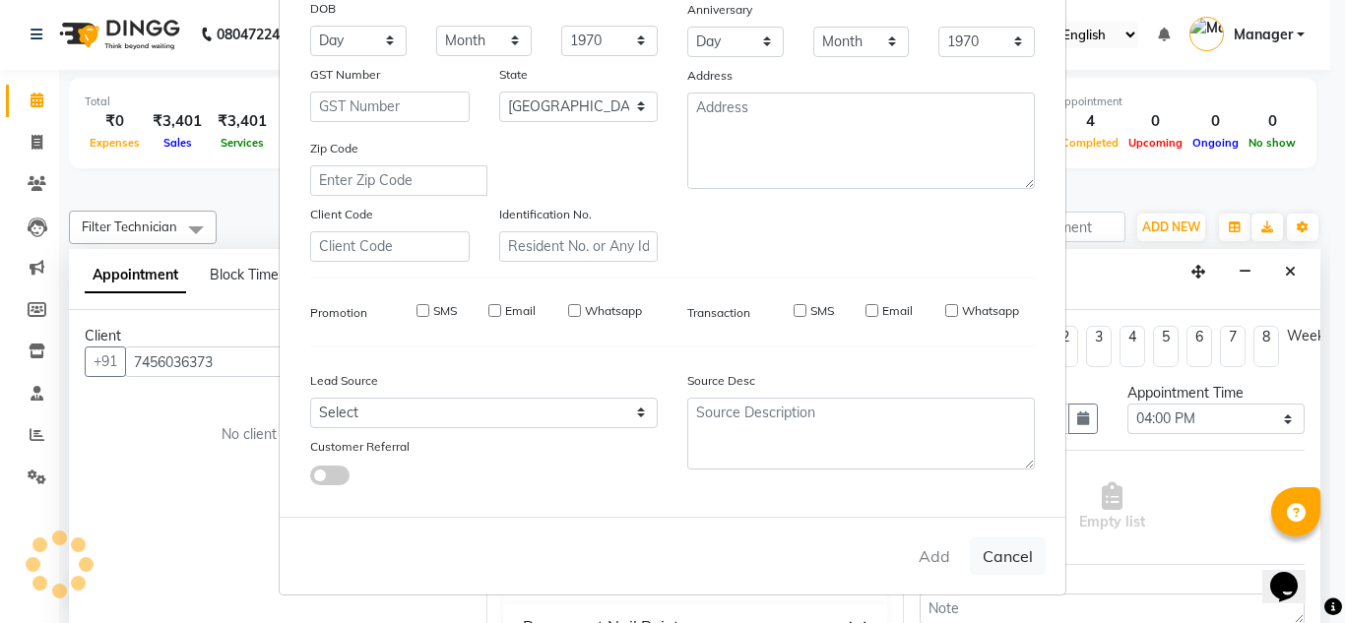
type input "74******73"
select select
select select "null"
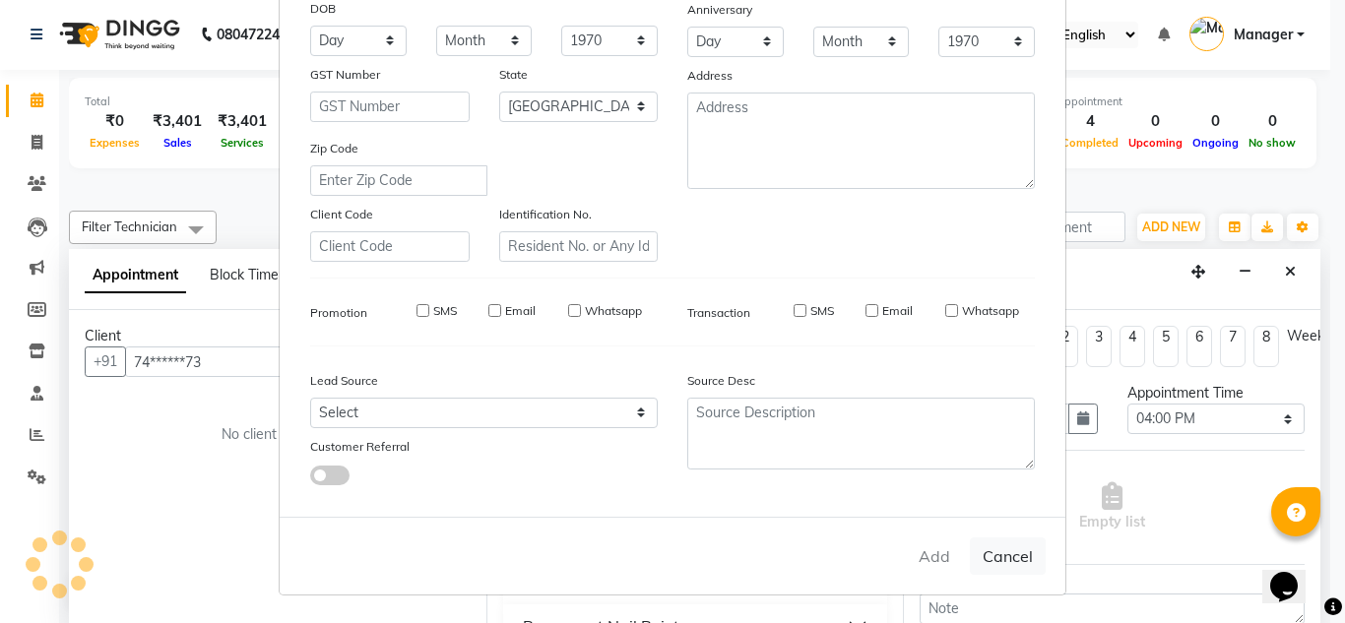
select select
checkbox input "false"
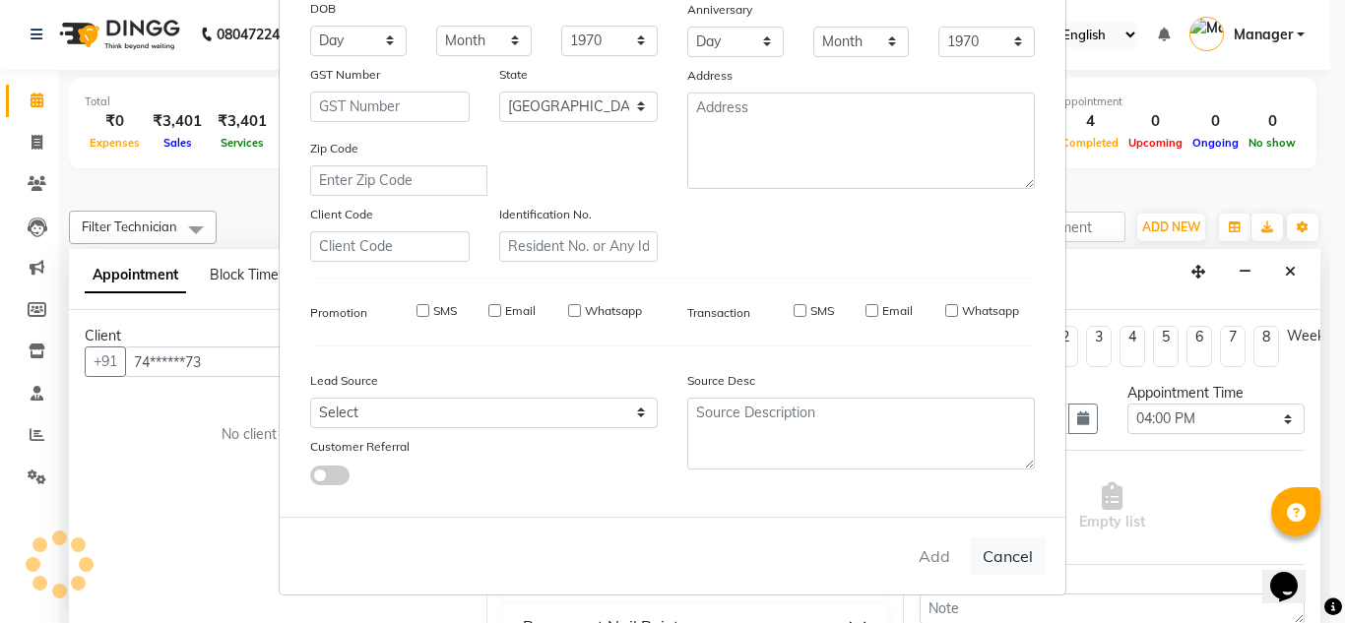
checkbox input "false"
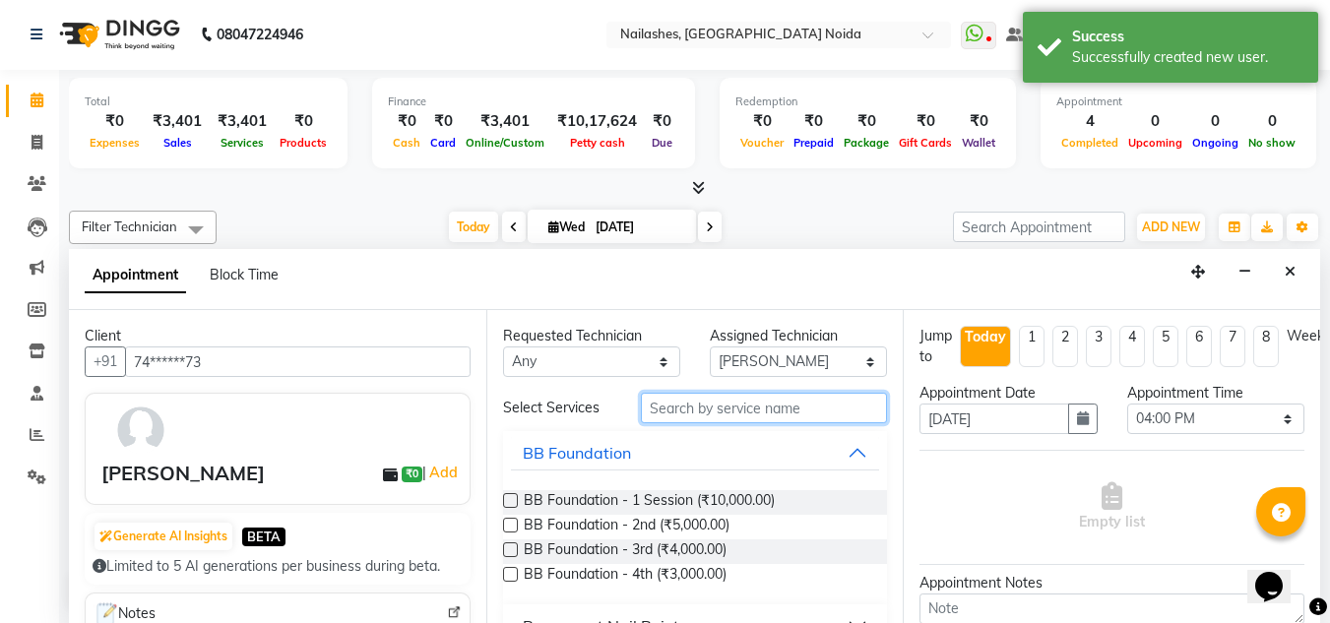
click at [720, 406] on input "text" at bounding box center [764, 408] width 246 height 31
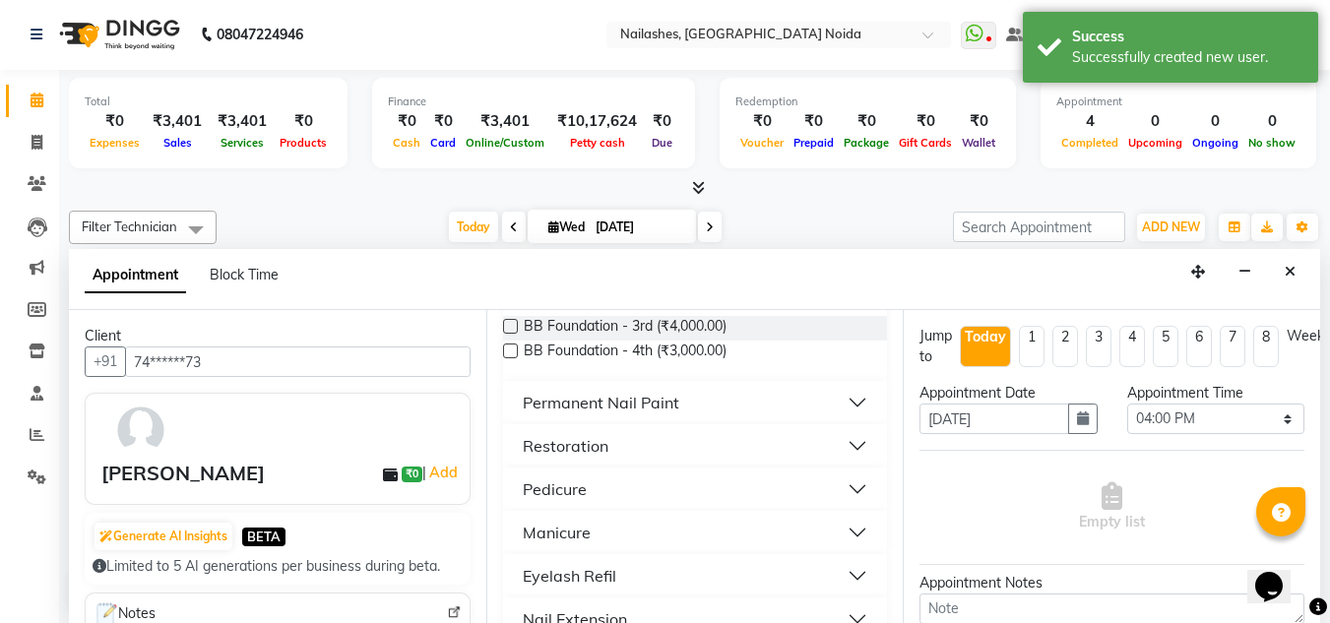
scroll to position [225, 0]
click at [727, 406] on button "Permanent Nail Paint" at bounding box center [695, 401] width 369 height 35
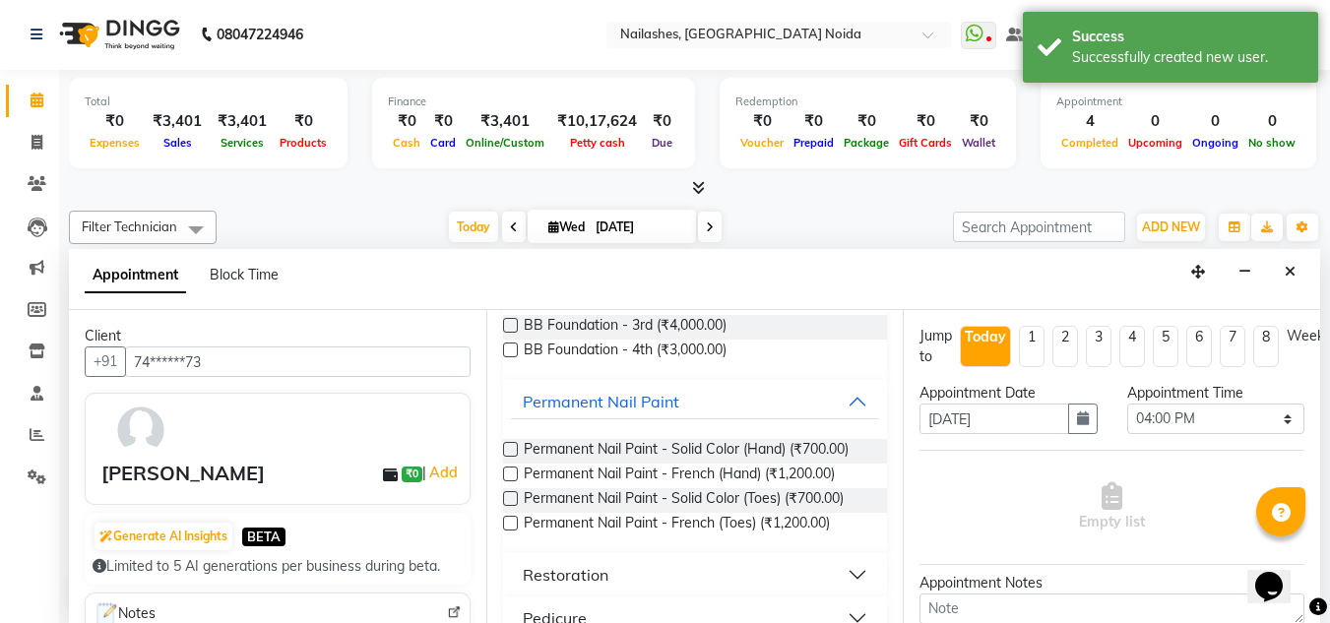
click at [514, 444] on label at bounding box center [510, 449] width 15 height 15
click at [514, 445] on input "checkbox" at bounding box center [509, 451] width 13 height 13
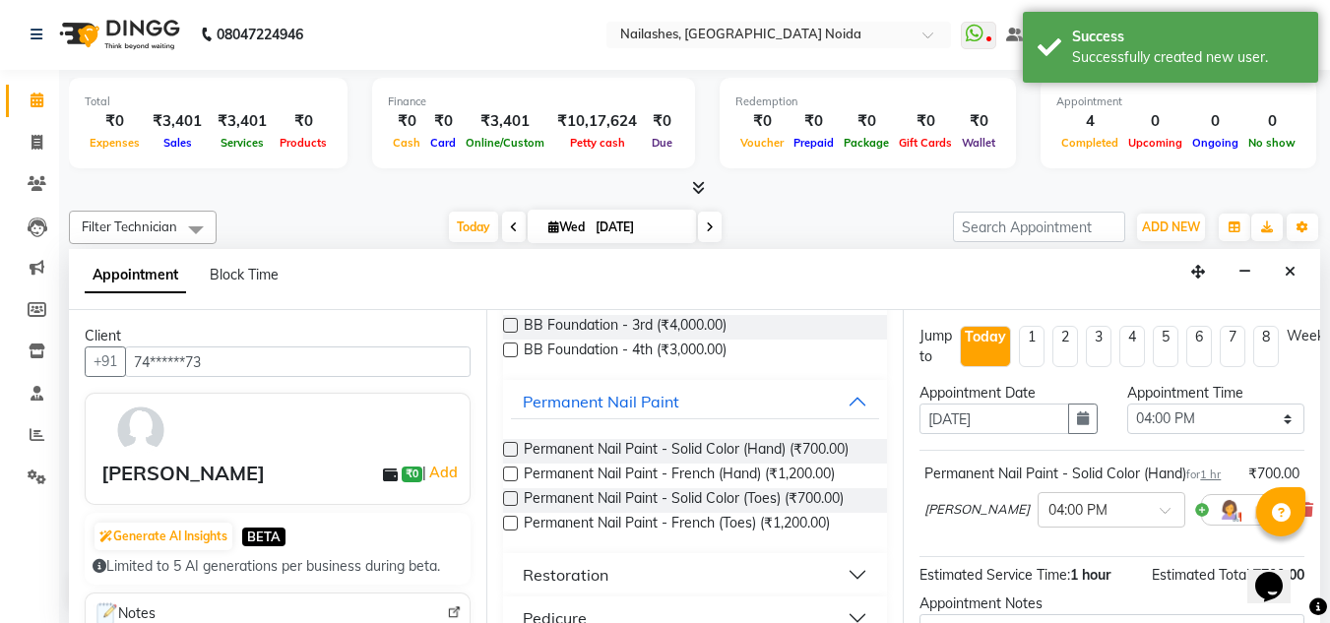
click at [506, 445] on label at bounding box center [510, 449] width 15 height 15
click at [506, 445] on input "checkbox" at bounding box center [509, 451] width 13 height 13
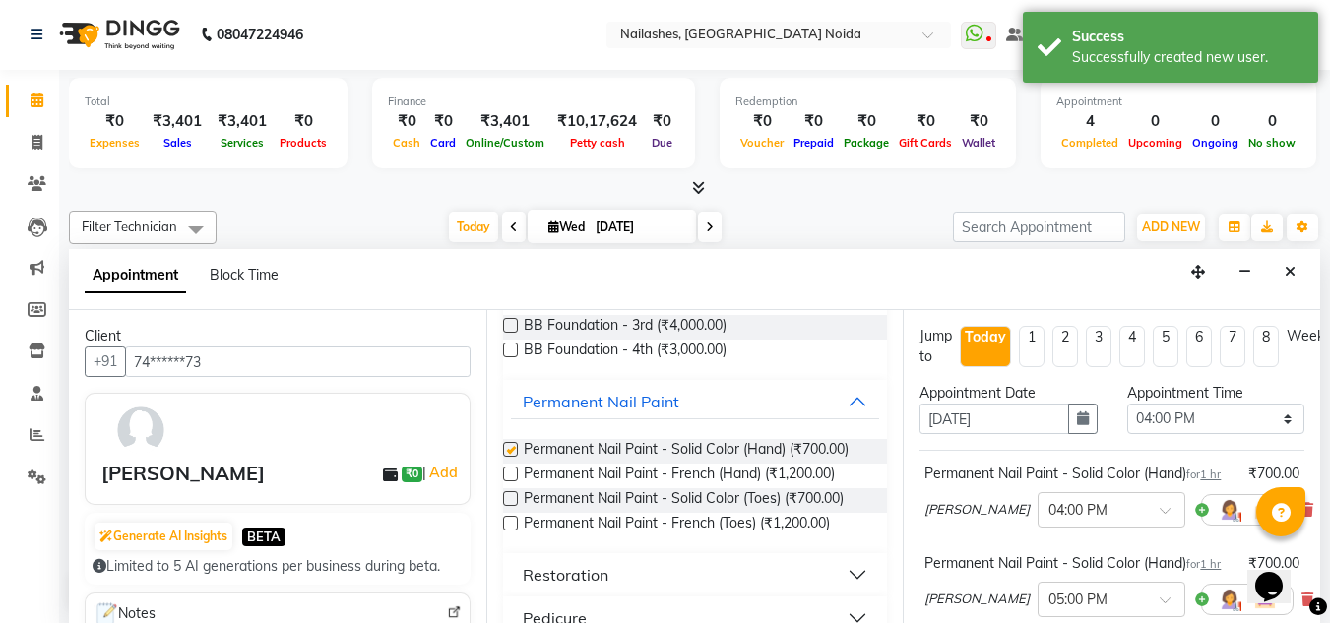
checkbox input "false"
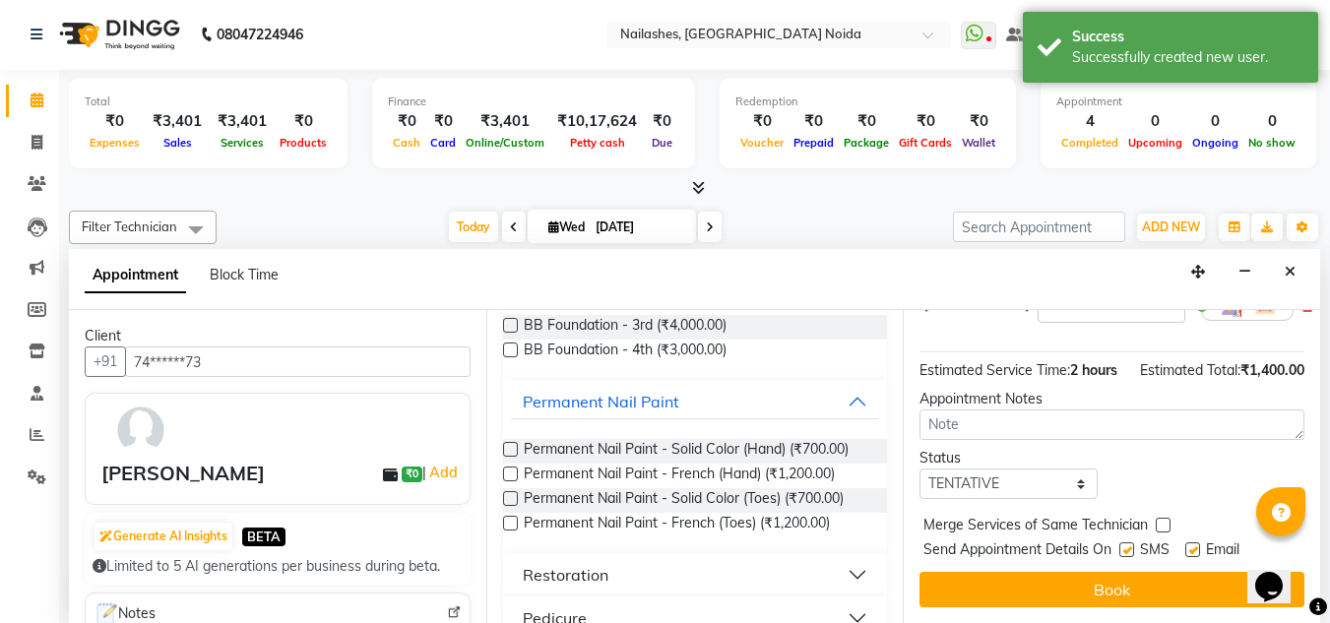
scroll to position [371, 0]
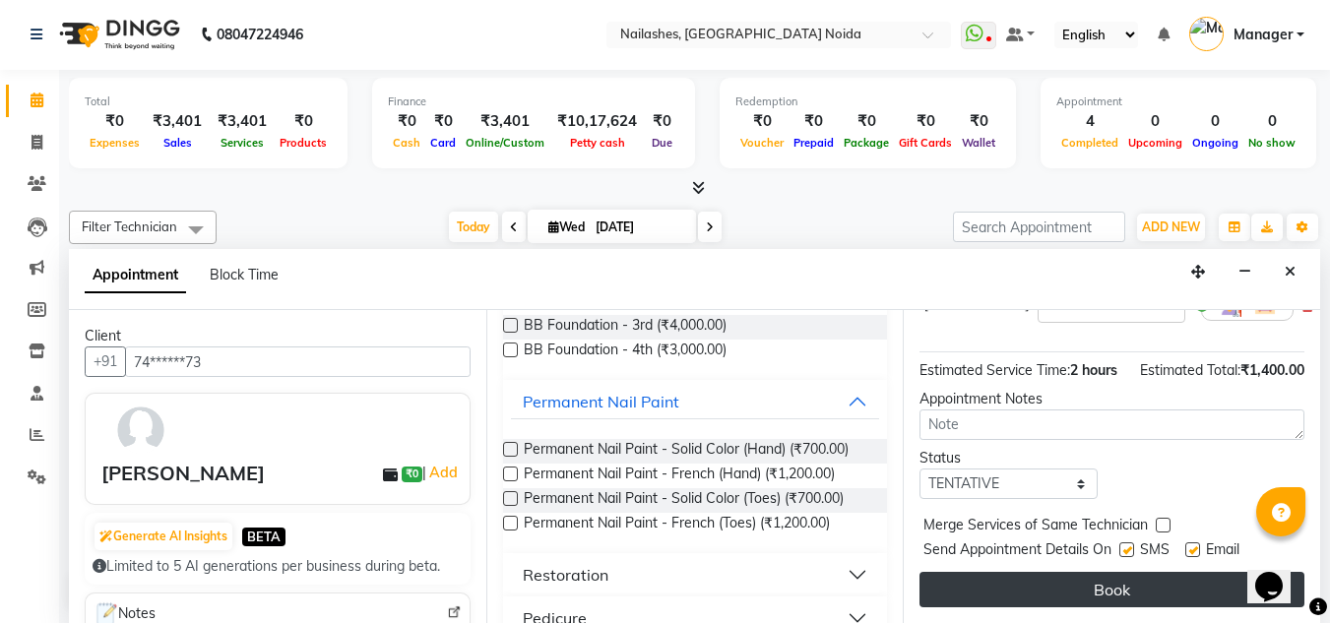
click at [1013, 586] on button "Book" at bounding box center [1112, 589] width 385 height 35
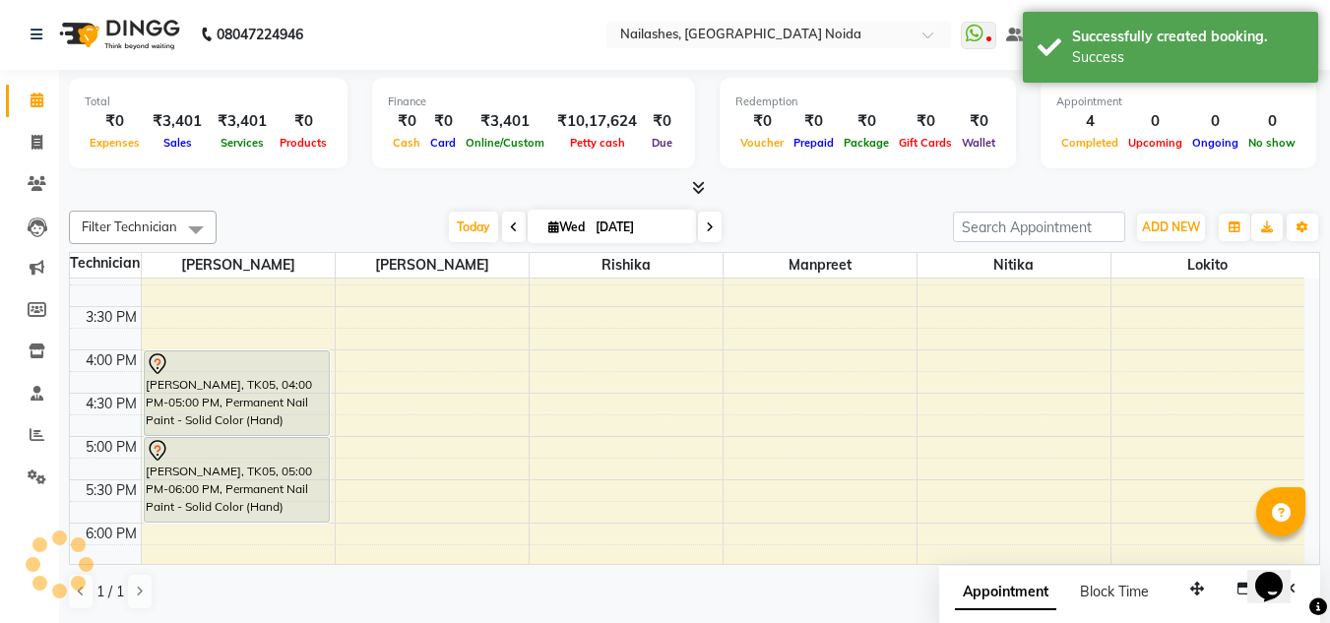
scroll to position [0, 0]
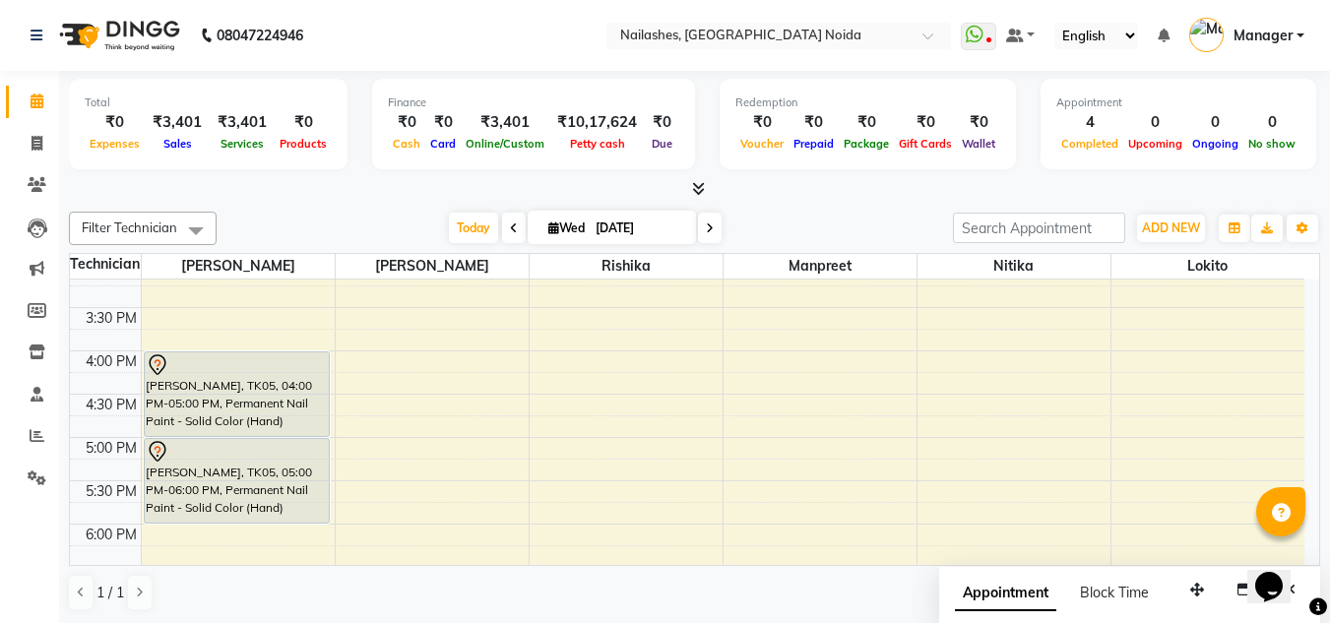
click at [818, 196] on div at bounding box center [695, 189] width 1252 height 21
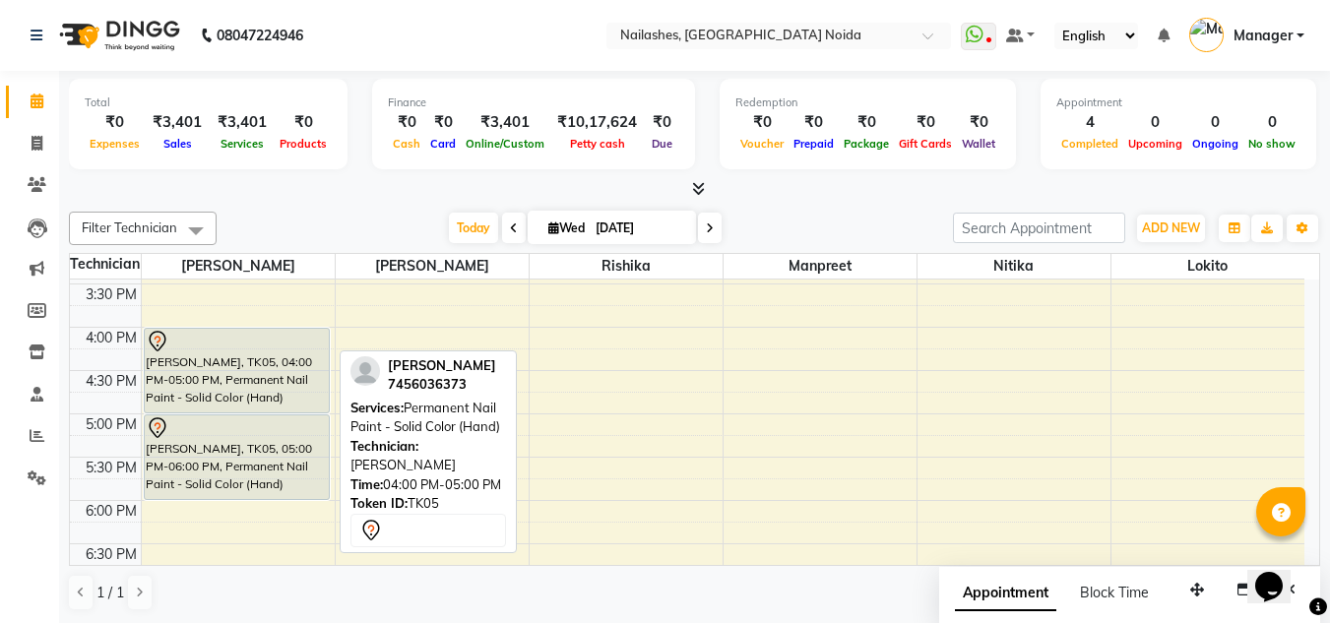
scroll to position [646, 0]
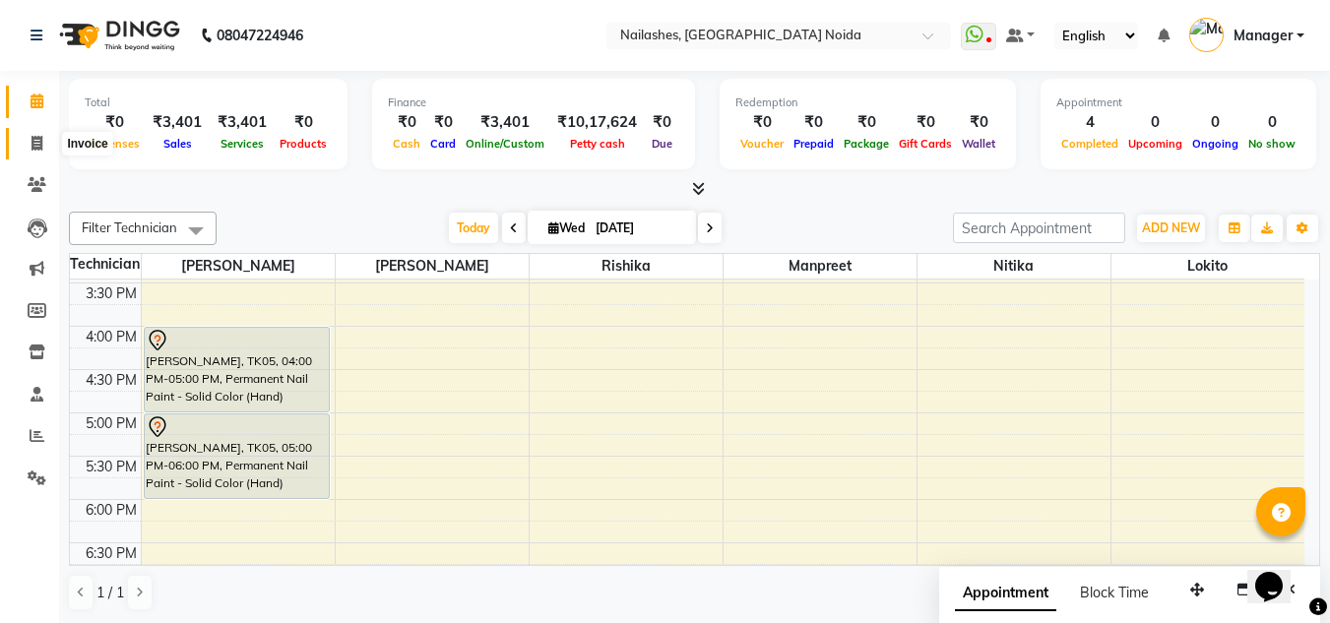
click at [36, 136] on icon at bounding box center [37, 143] width 11 height 15
select select "service"
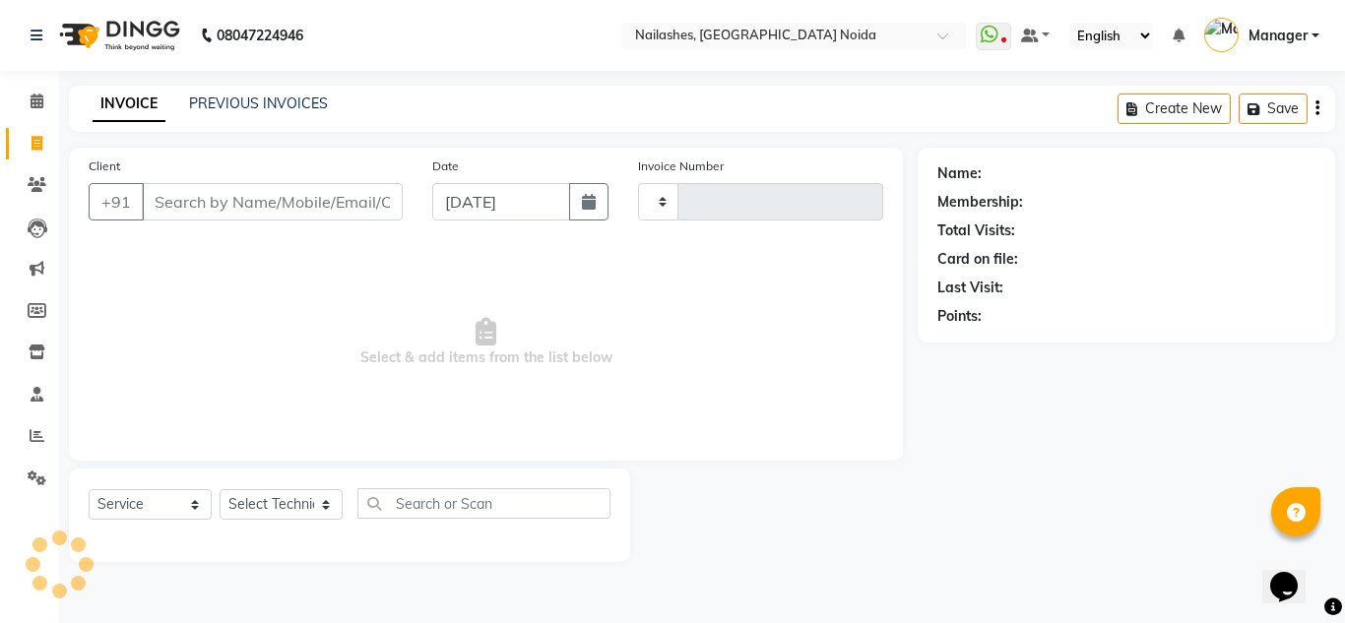
type input "0897"
select select "6068"
click at [257, 98] on link "PREVIOUS INVOICES" at bounding box center [258, 104] width 139 height 18
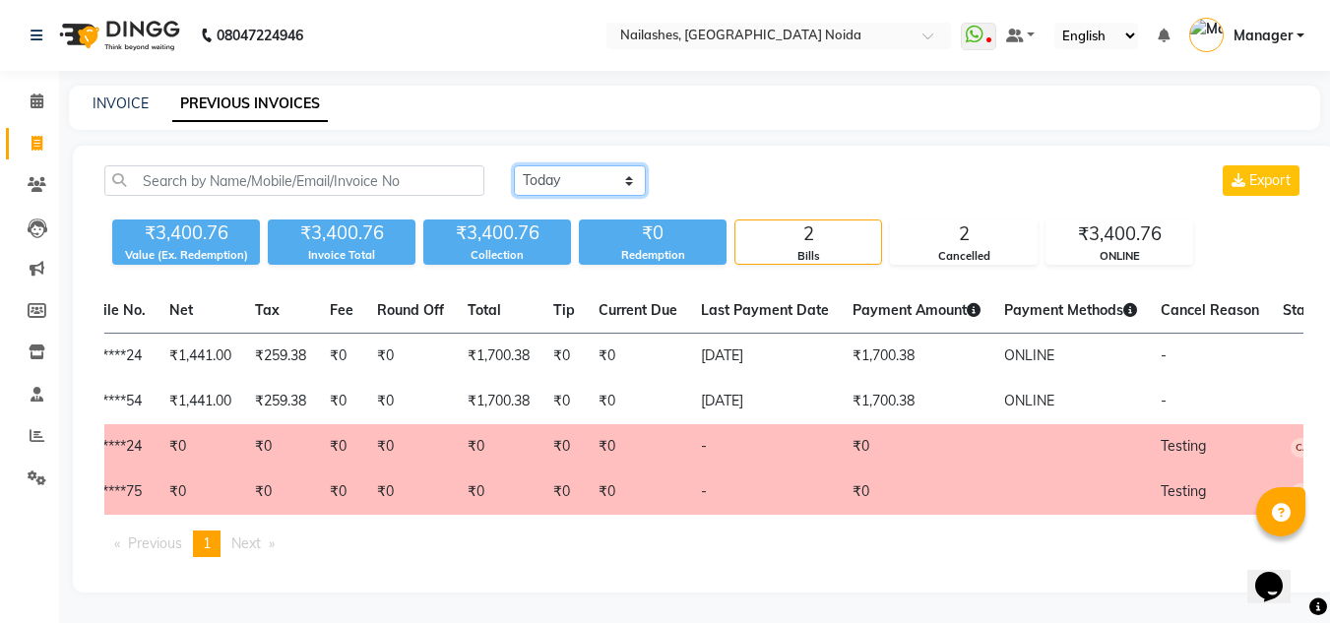
click at [599, 184] on select "Today Yesterday Custom Range" at bounding box center [580, 180] width 132 height 31
select select "range"
click at [514, 165] on select "Today Yesterday Custom Range" at bounding box center [580, 180] width 132 height 31
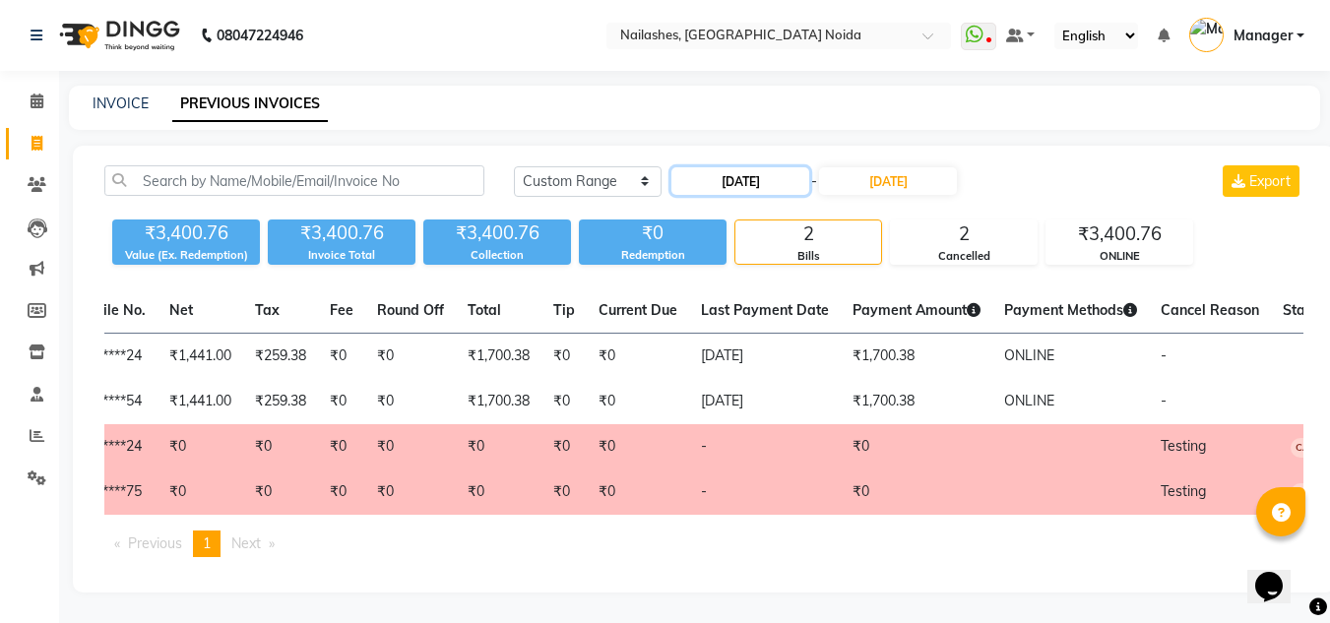
click at [739, 183] on input "[DATE]" at bounding box center [741, 181] width 138 height 28
select select "9"
select select "2025"
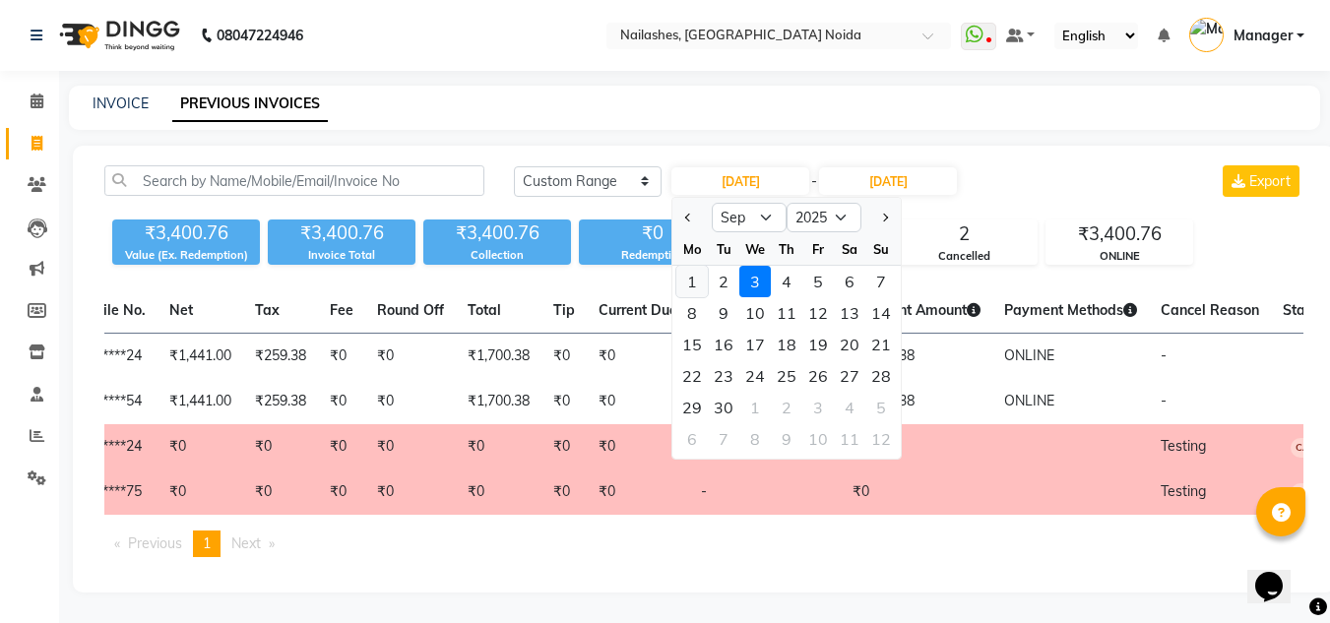
click at [685, 277] on div "1" at bounding box center [692, 282] width 32 height 32
type input "01-09-2025"
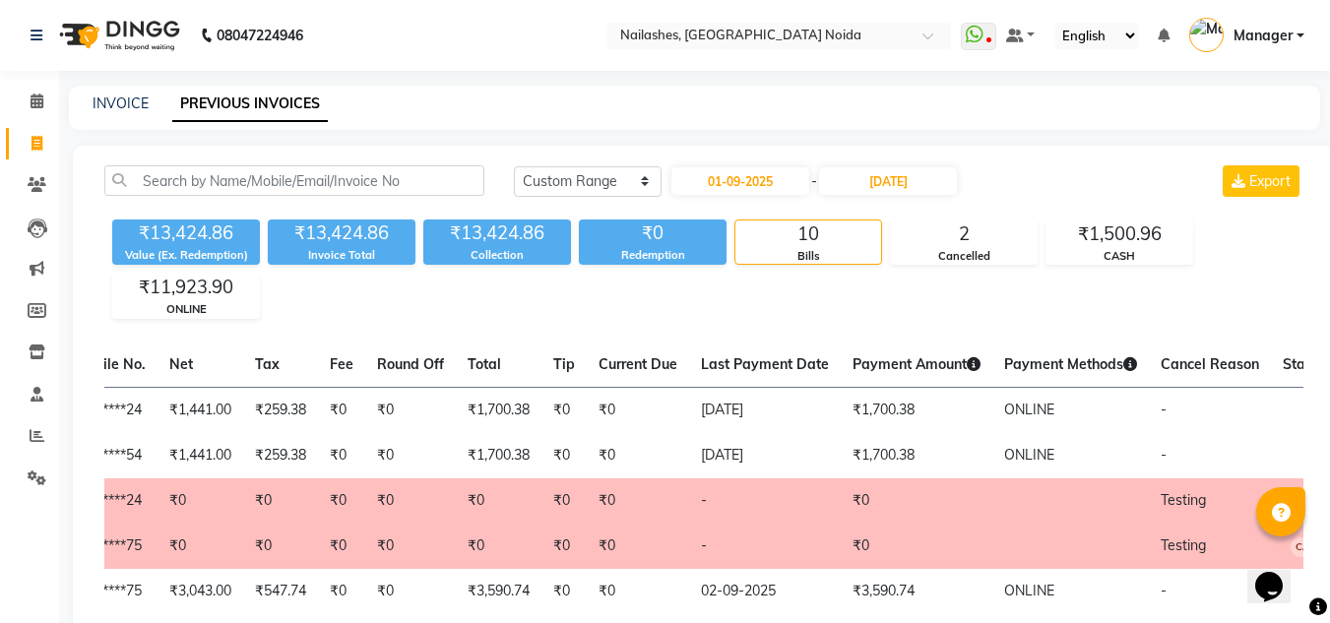
click at [1063, 155] on div "Today Yesterday Custom Range 01-09-2025 - 03-09-2025 Export ₹13,424.86 Value (E…" at bounding box center [704, 587] width 1262 height 883
click at [763, 193] on input "01-09-2025" at bounding box center [741, 181] width 138 height 28
select select "9"
select select "2025"
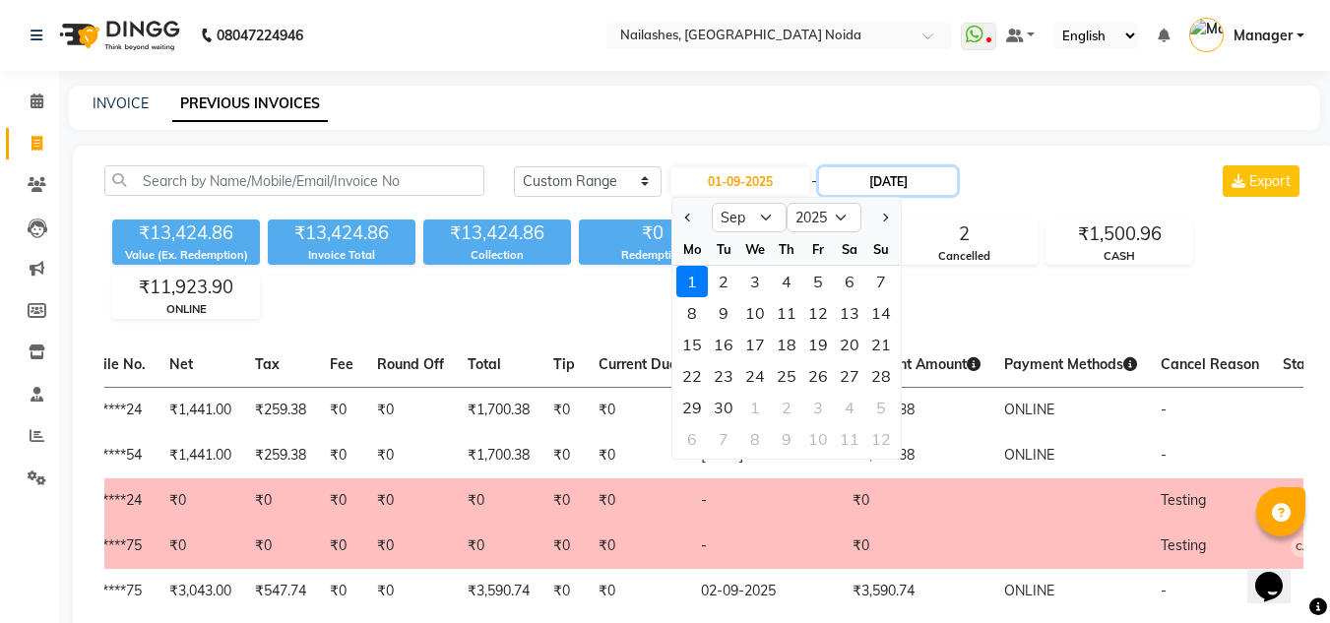
click at [896, 174] on input "[DATE]" at bounding box center [888, 181] width 138 height 28
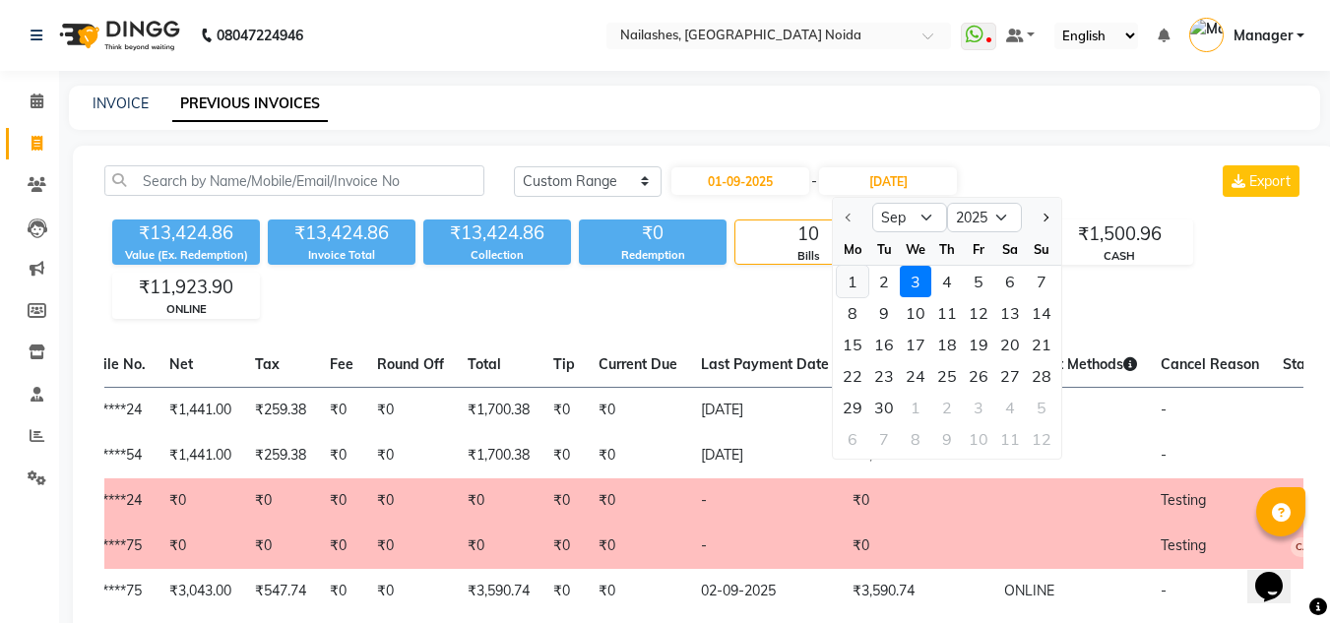
click at [848, 278] on div "1" at bounding box center [853, 282] width 32 height 32
type input "01-09-2025"
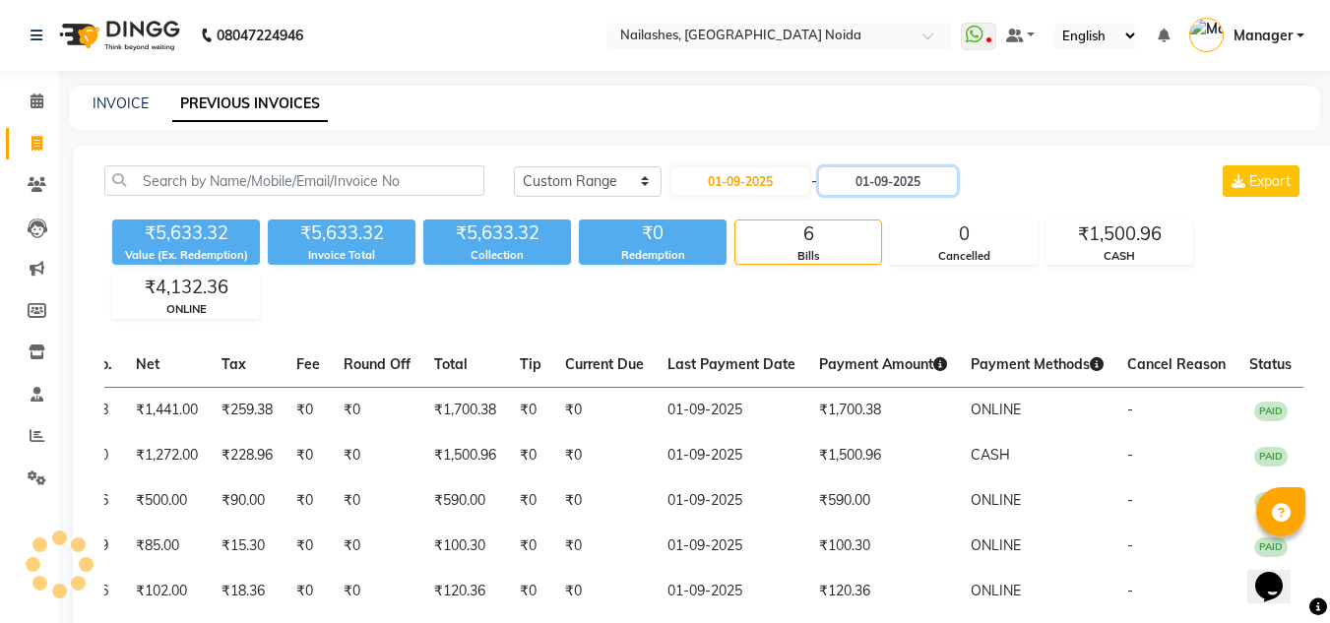
scroll to position [0, 409]
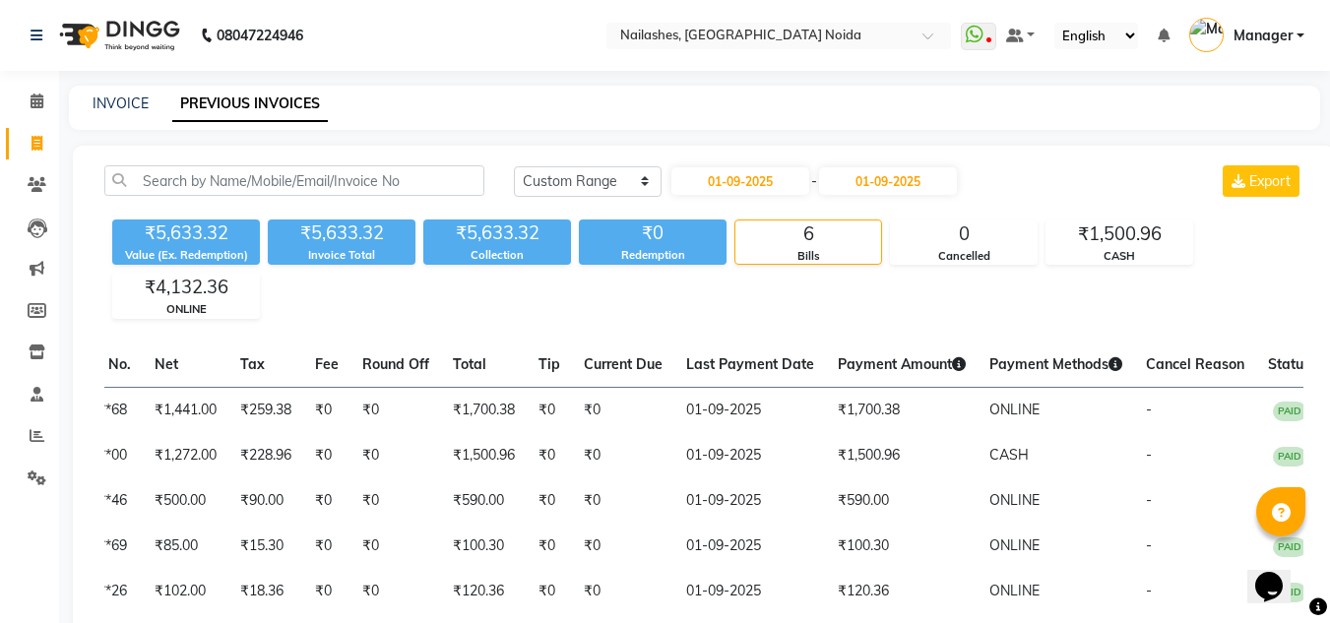
click at [1046, 188] on div "Today Yesterday Custom Range 01-09-2025 - 01-09-2025 Export" at bounding box center [909, 181] width 790 height 32
click at [809, 183] on input "01-09-2025" at bounding box center [741, 181] width 138 height 28
select select "9"
select select "2025"
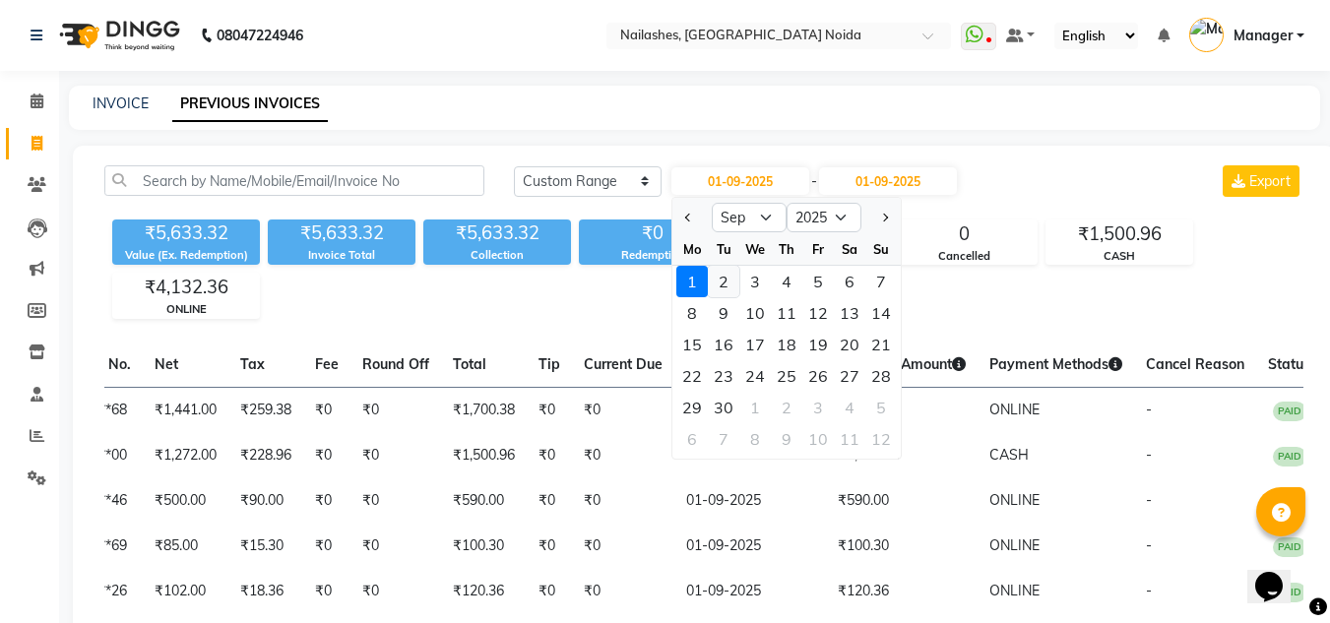
click at [720, 287] on div "2" at bounding box center [724, 282] width 32 height 32
type input "02-09-2025"
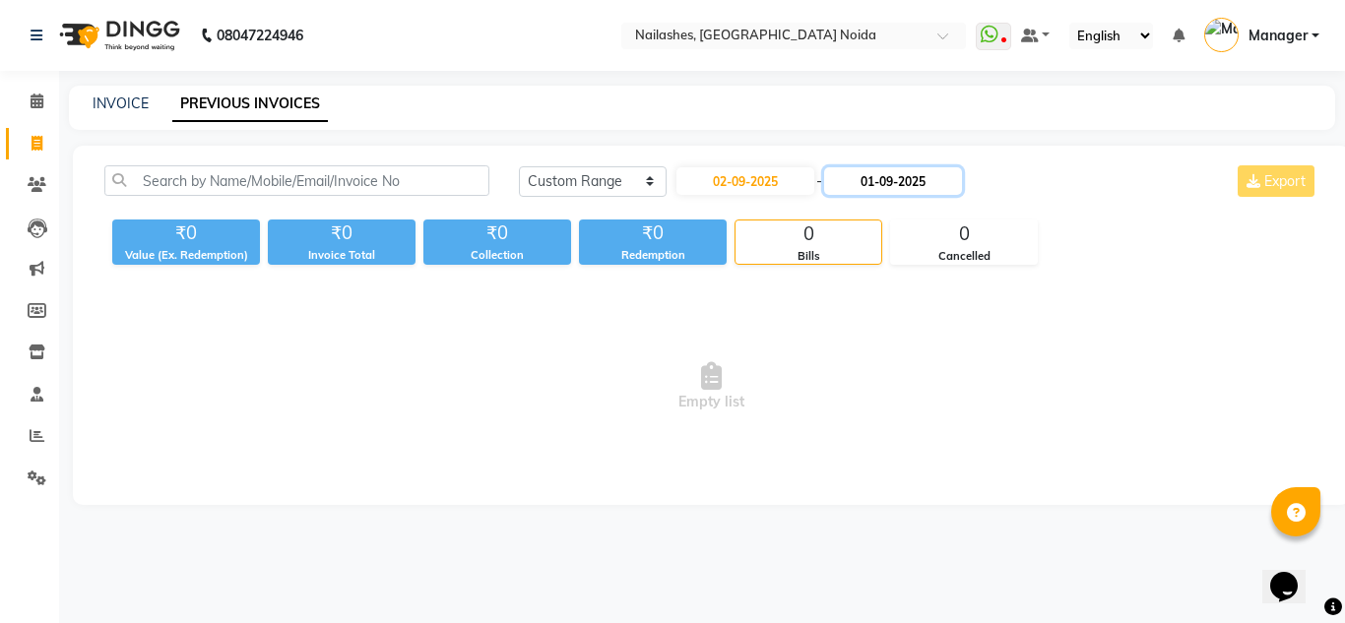
click at [875, 182] on input "01-09-2025" at bounding box center [893, 181] width 138 height 28
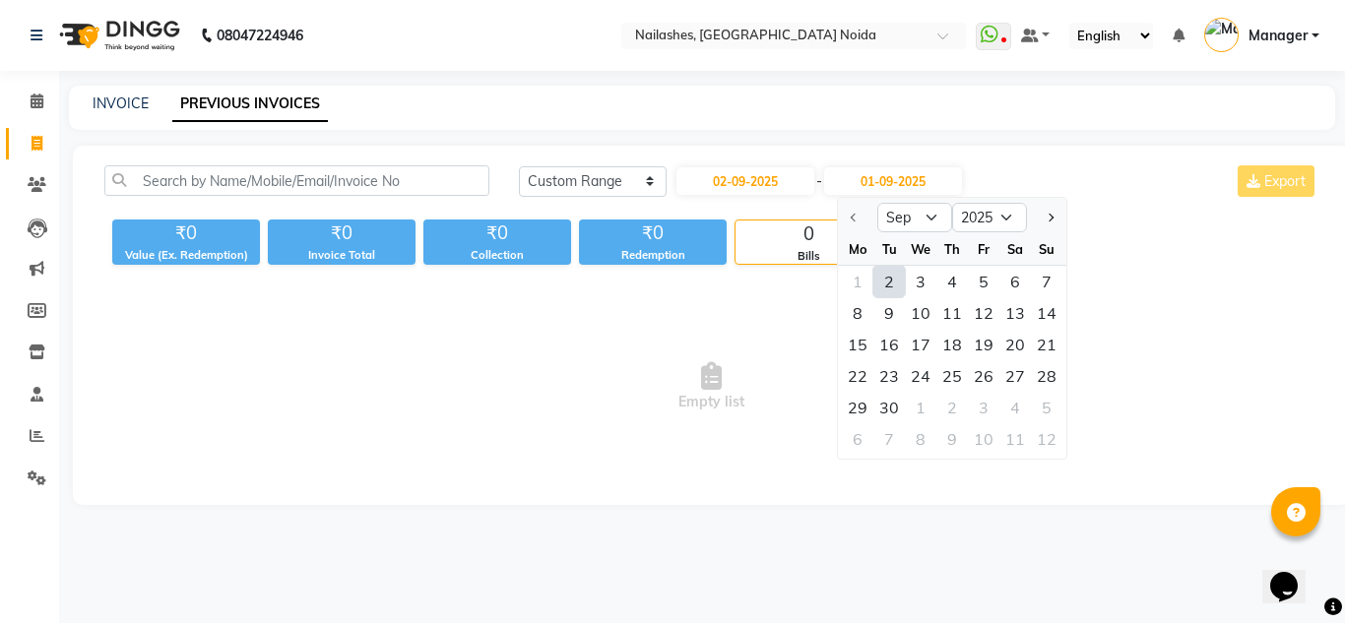
click at [890, 286] on div "2" at bounding box center [889, 282] width 32 height 32
type input "02-09-2025"
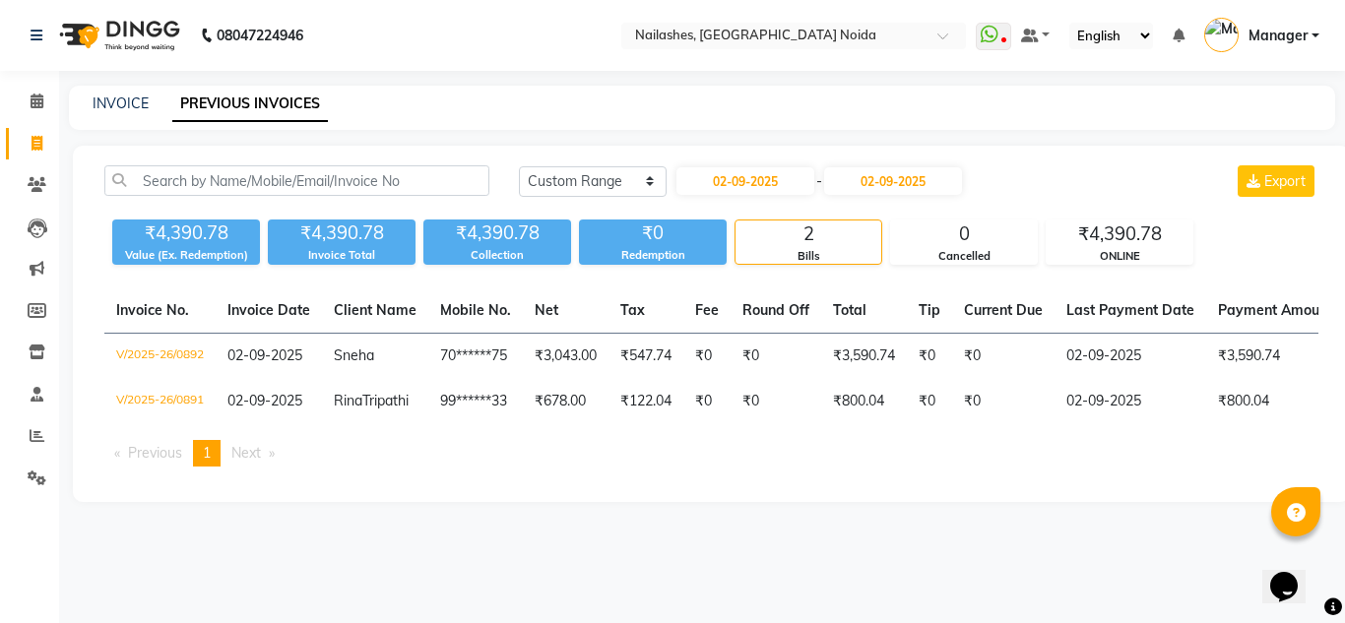
click at [763, 195] on div "02-09-2025 - 02-09-2025" at bounding box center [819, 181] width 289 height 32
click at [753, 177] on input "02-09-2025" at bounding box center [745, 181] width 138 height 28
select select "9"
select select "2025"
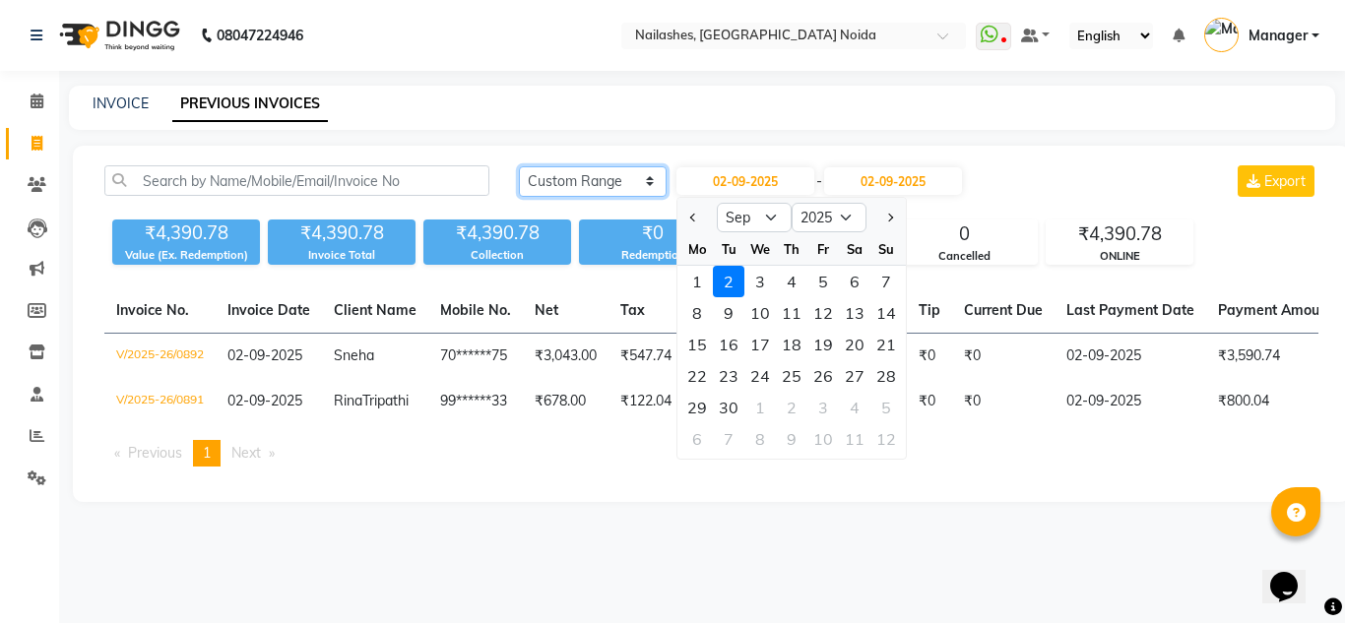
click at [625, 176] on select "Today Yesterday Custom Range" at bounding box center [593, 181] width 148 height 31
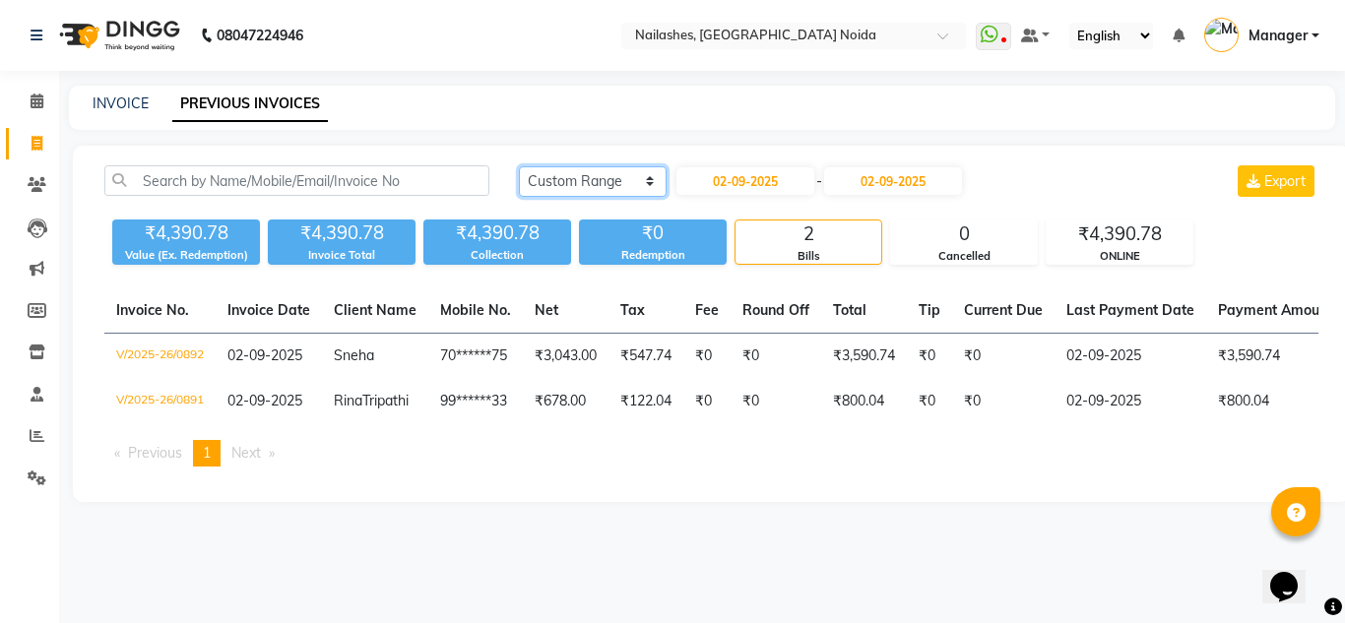
click at [599, 174] on select "Today Yesterday Custom Range" at bounding box center [593, 181] width 148 height 31
select select "today"
click at [519, 166] on select "Today Yesterday Custom Range" at bounding box center [593, 181] width 148 height 31
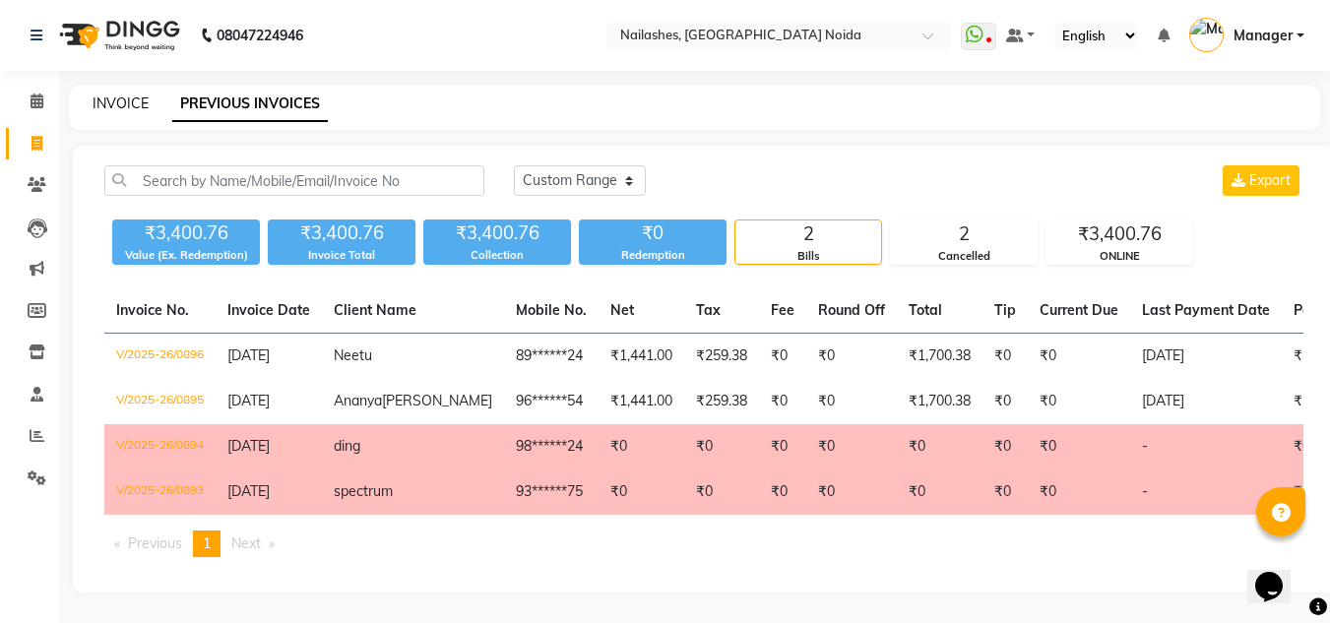
click at [126, 111] on link "INVOICE" at bounding box center [121, 104] width 56 height 18
select select "service"
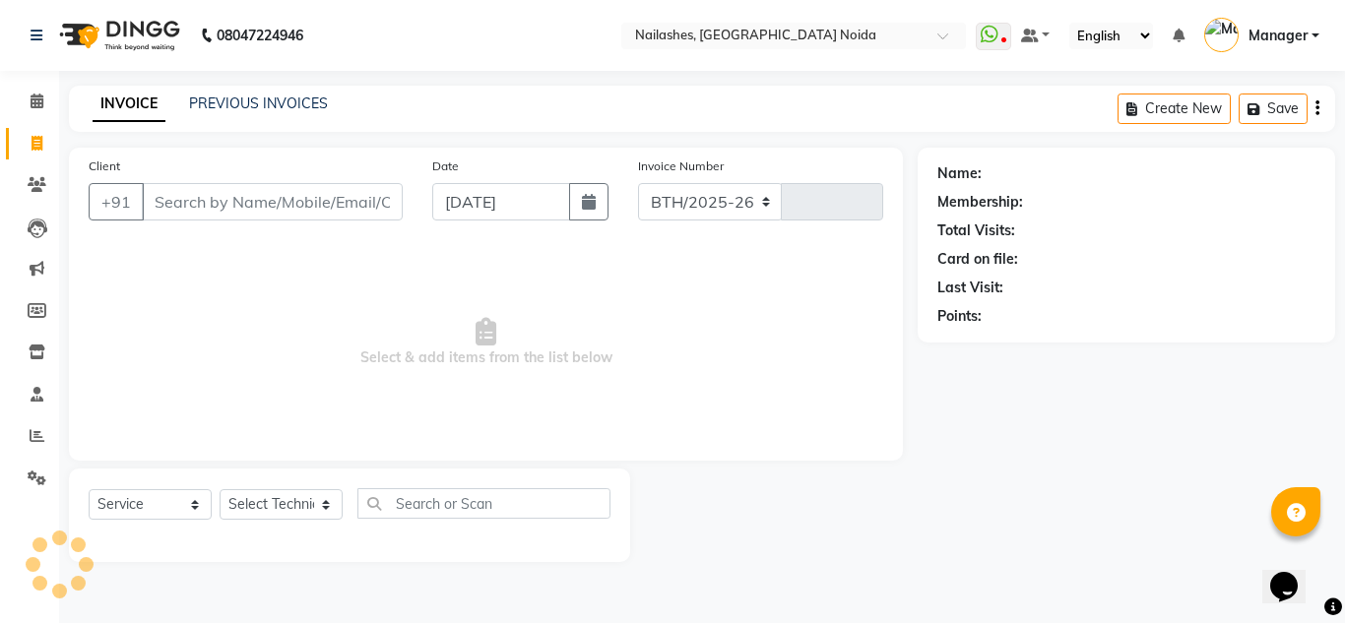
select select "6068"
type input "0897"
click at [242, 503] on select "Select Technician Aman Gill keshav Lokito Manager Manpreet Nitika rishika" at bounding box center [281, 504] width 123 height 31
select select "46557"
click at [220, 489] on select "Select Technician Aman Gill keshav Lokito Manager Manpreet Nitika rishika" at bounding box center [281, 504] width 123 height 31
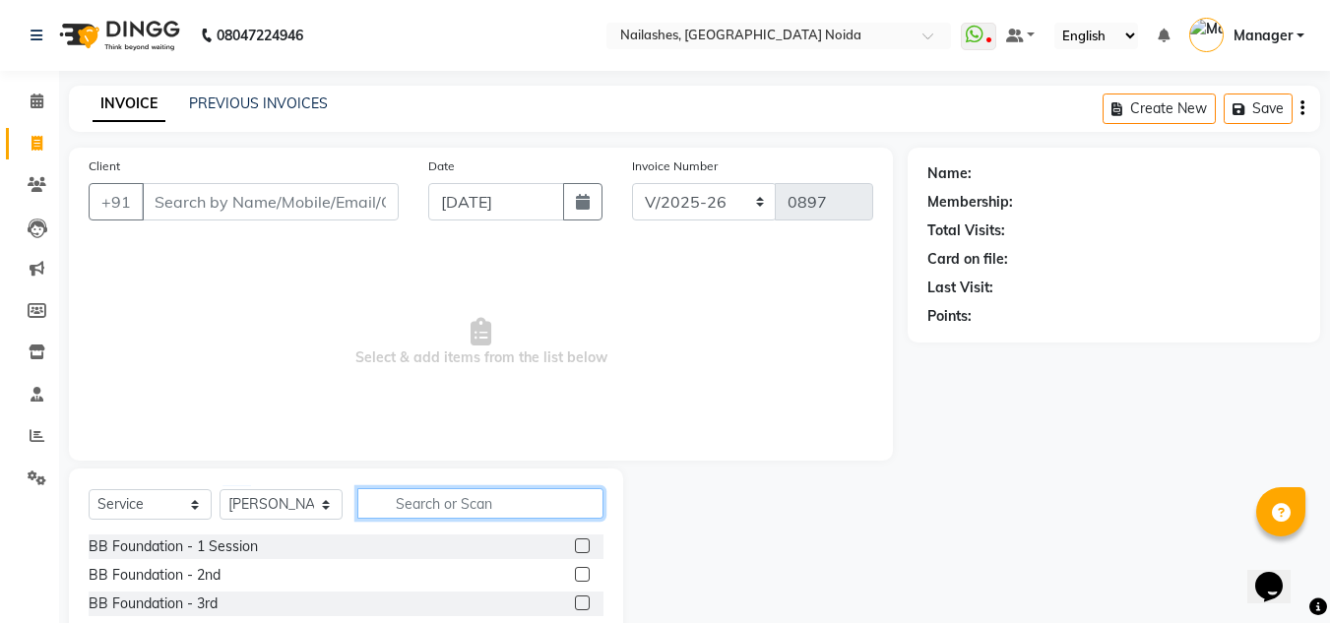
click at [418, 504] on input "text" at bounding box center [480, 503] width 246 height 31
type input "remo"
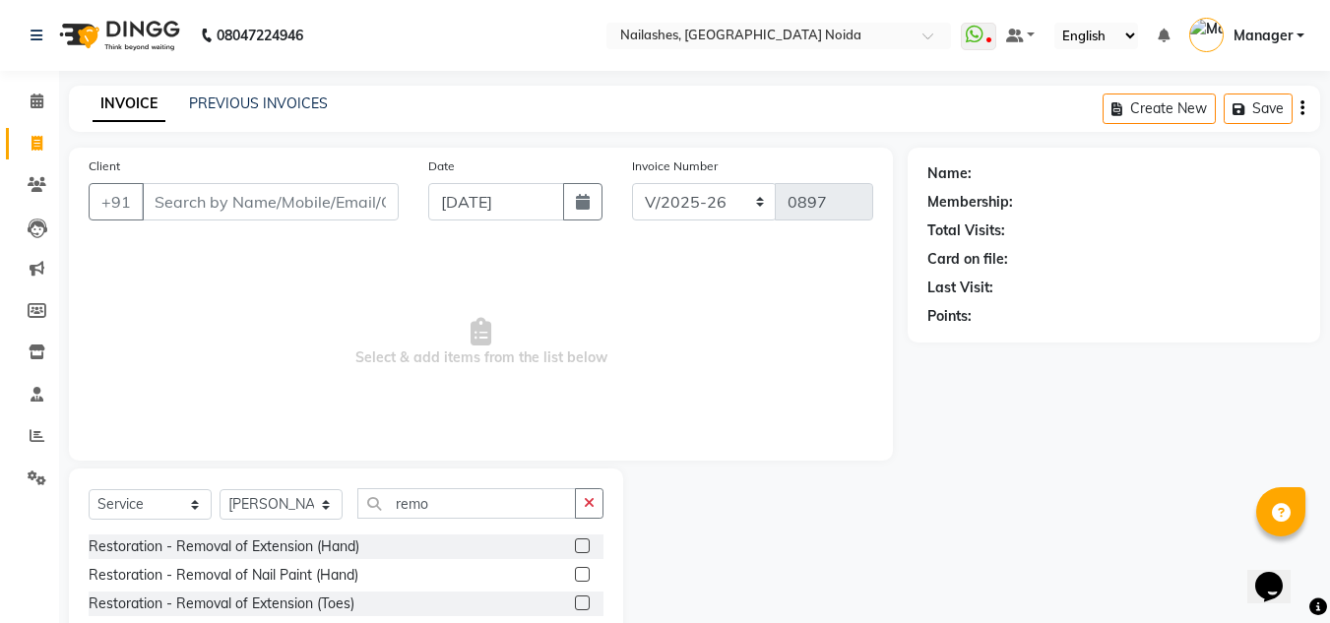
click at [579, 572] on label at bounding box center [582, 574] width 15 height 15
click at [579, 572] on input "checkbox" at bounding box center [581, 575] width 13 height 13
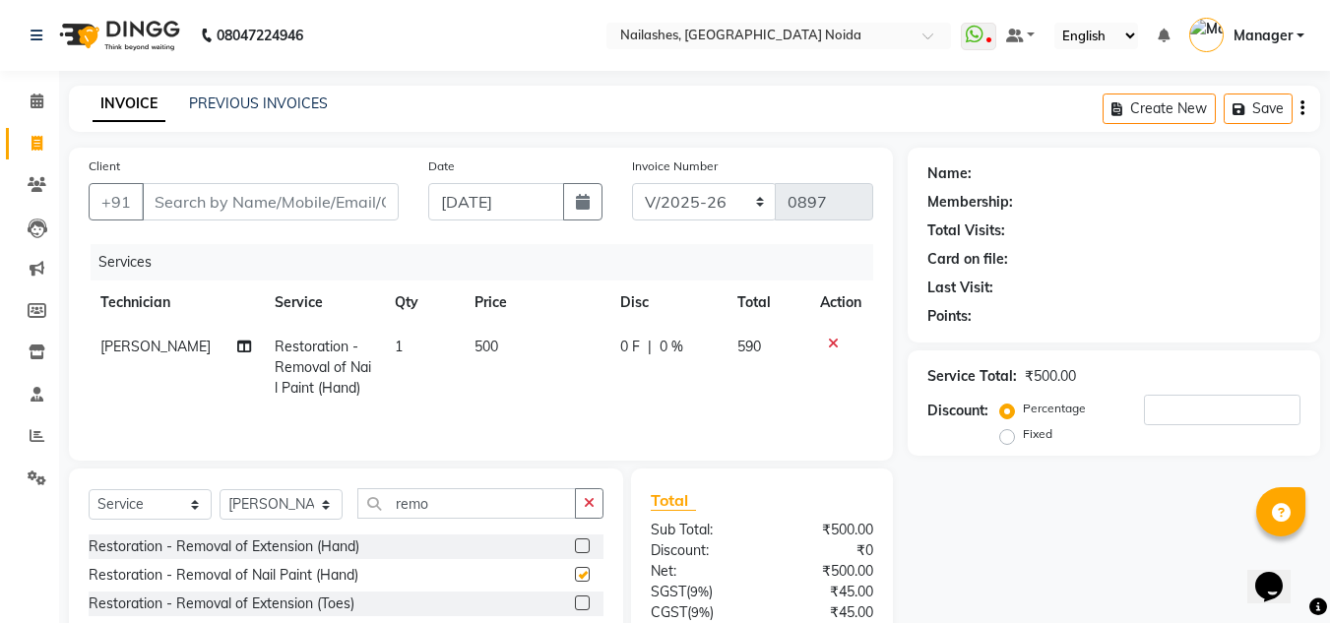
checkbox input "false"
click at [482, 348] on span "500" at bounding box center [487, 347] width 24 height 18
select select "46557"
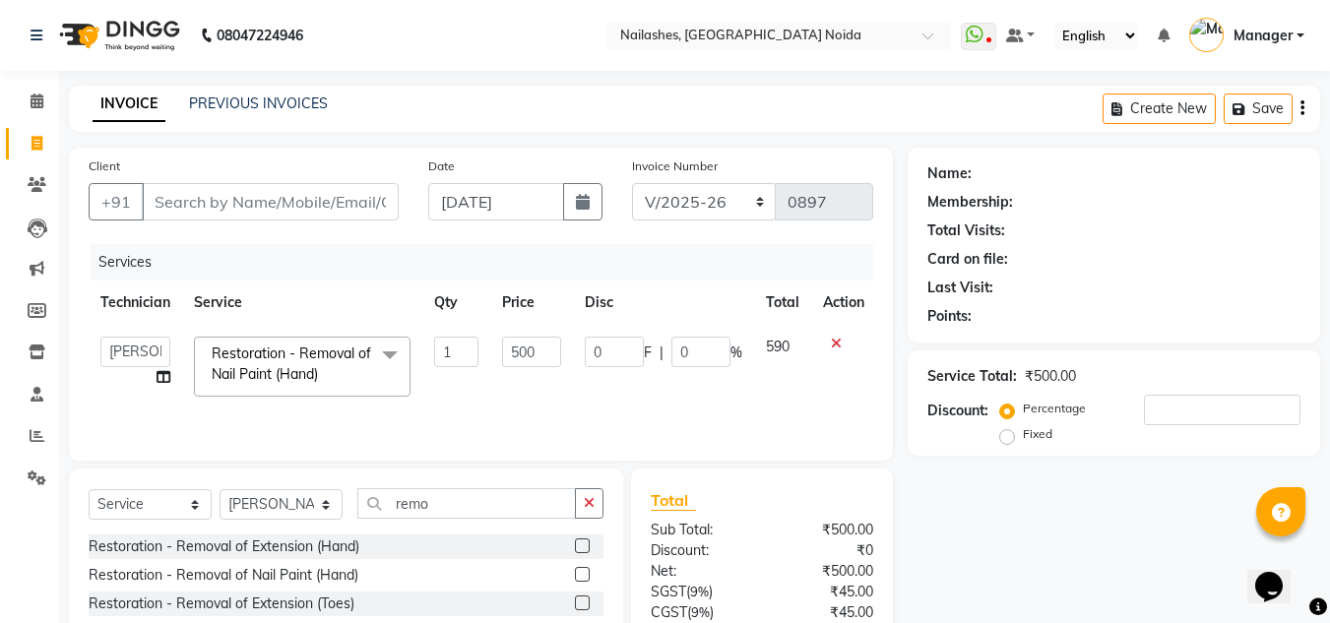
click at [482, 348] on td "1" at bounding box center [456, 367] width 68 height 84
click at [532, 342] on input "500" at bounding box center [531, 352] width 59 height 31
type input "255"
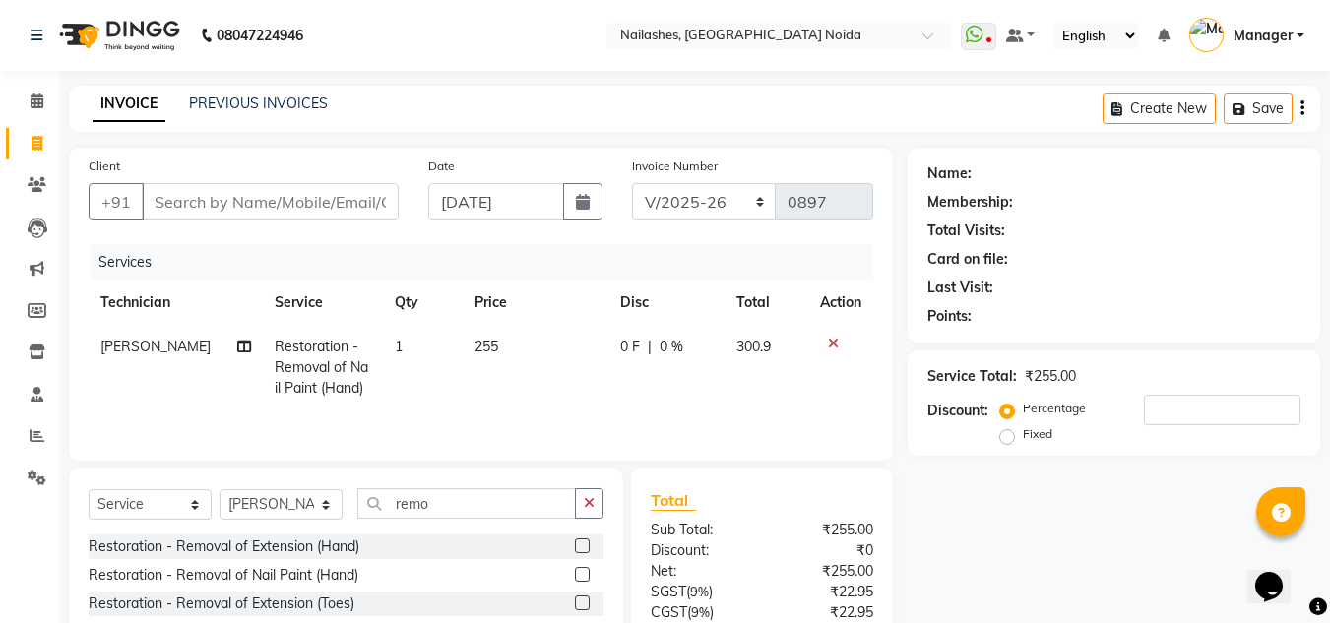
click at [574, 399] on tr "keshav Restoration - Removal of Nail Paint (Hand) 1 255 0 F | 0 % 300.9" at bounding box center [481, 368] width 785 height 86
click at [297, 207] on input "Client" at bounding box center [270, 201] width 257 height 37
click at [256, 198] on input "Client" at bounding box center [270, 201] width 257 height 37
type input "9"
type input "0"
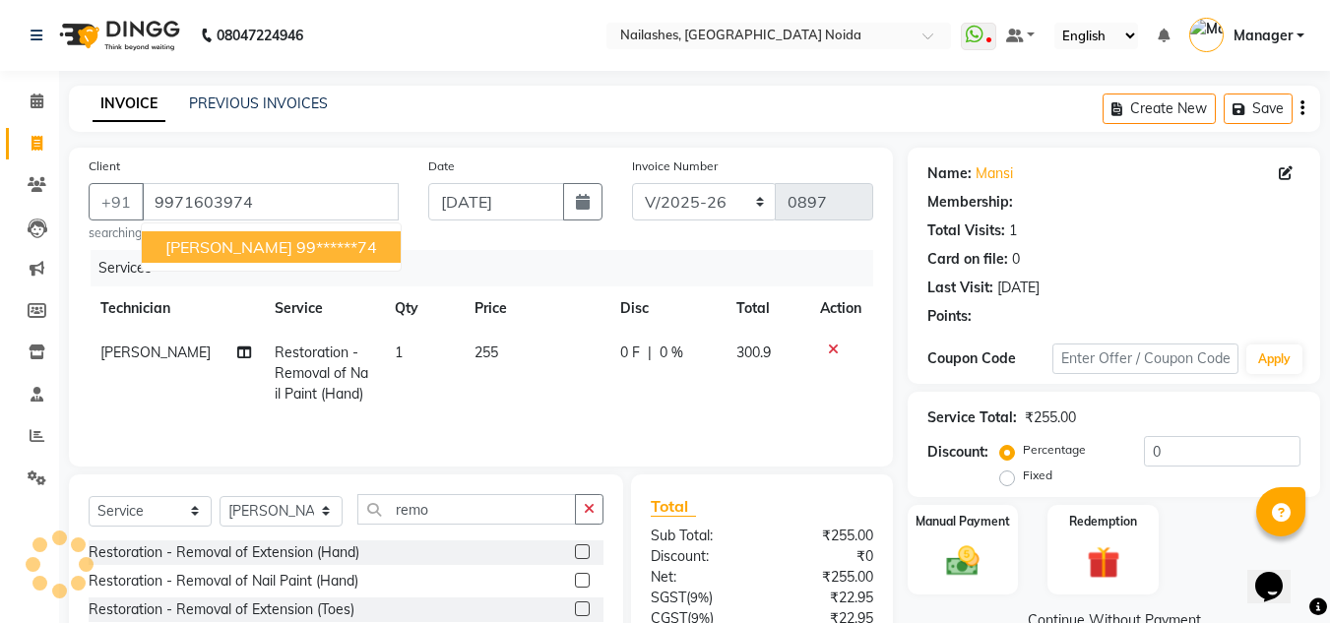
click at [296, 240] on ngb-highlight "99******74" at bounding box center [336, 247] width 81 height 20
type input "99******74"
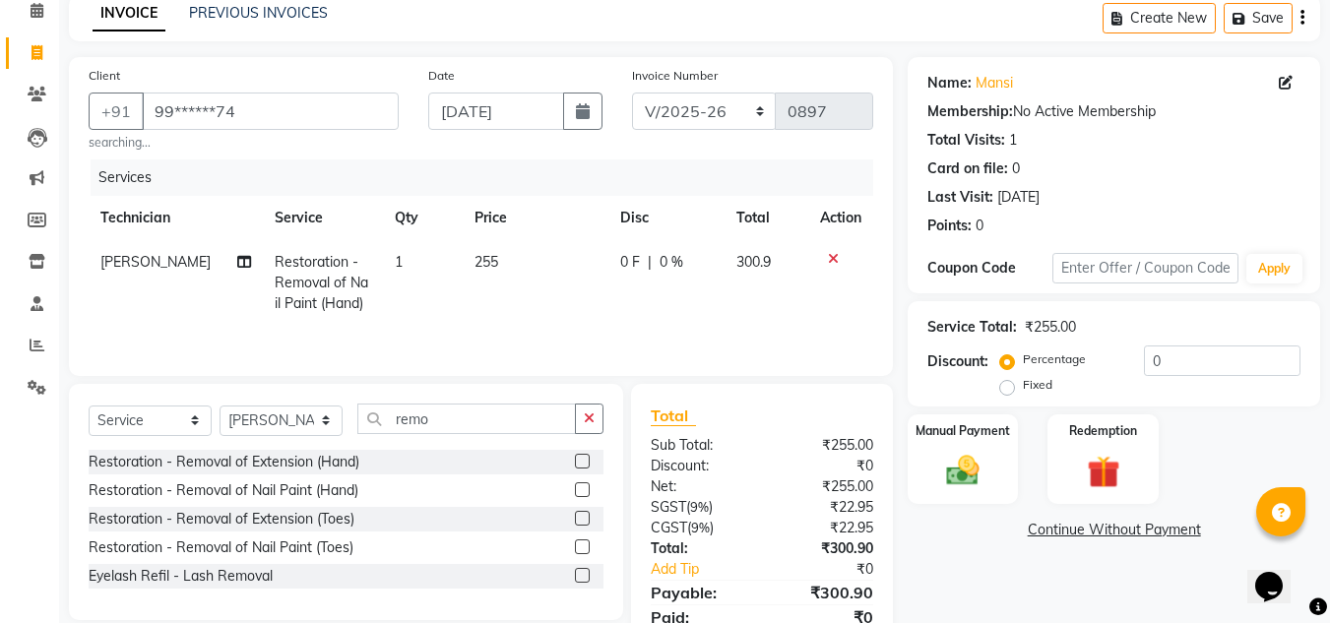
scroll to position [92, 0]
click at [975, 472] on img at bounding box center [962, 469] width 55 height 39
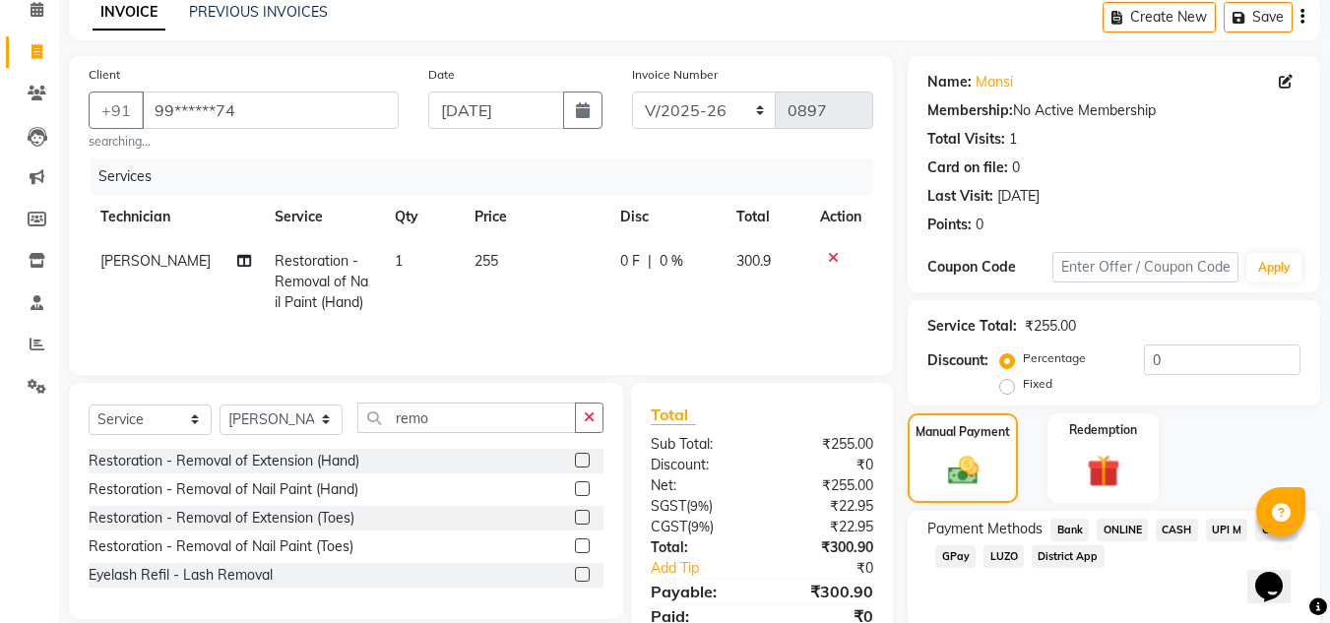
click at [1120, 529] on span "ONLINE" at bounding box center [1122, 530] width 51 height 23
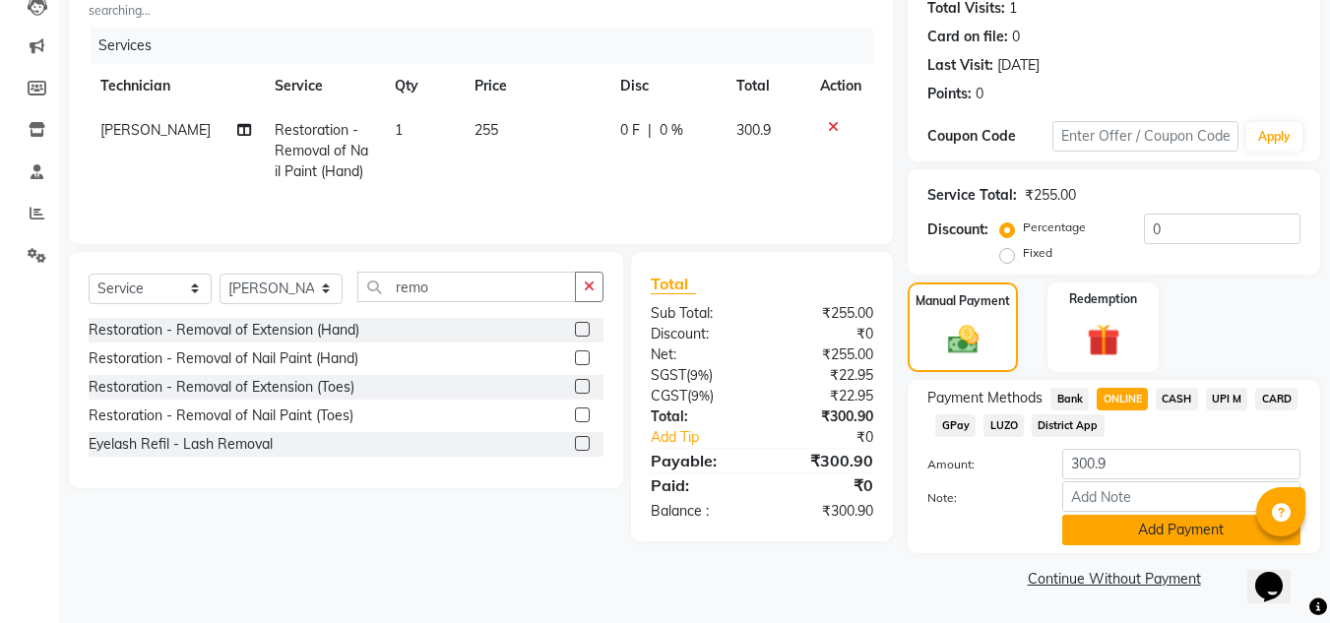
click at [1135, 521] on button "Add Payment" at bounding box center [1181, 530] width 238 height 31
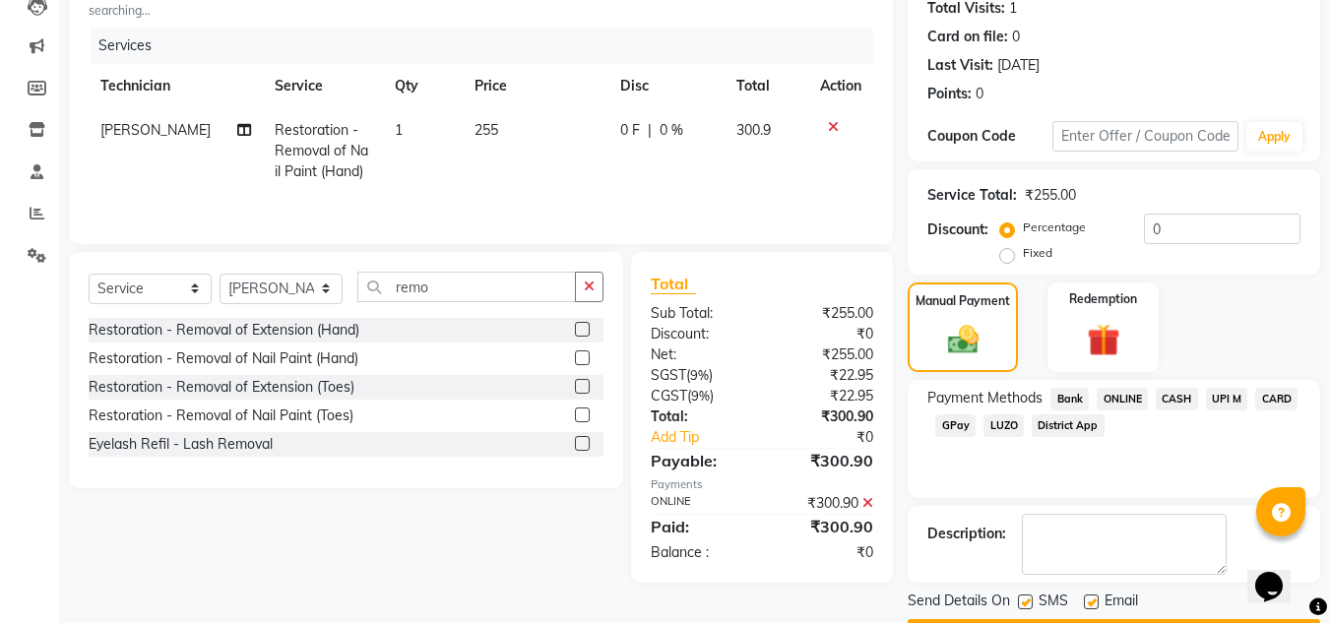
scroll to position [279, 0]
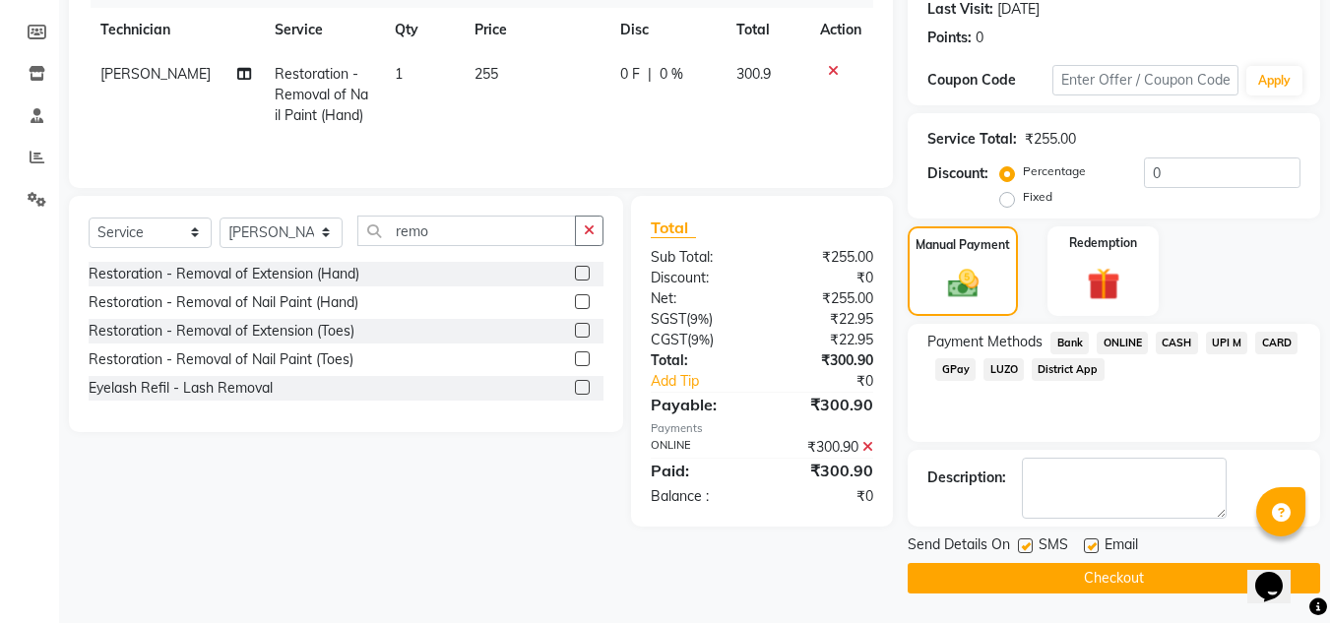
click at [1151, 568] on button "Checkout" at bounding box center [1114, 578] width 413 height 31
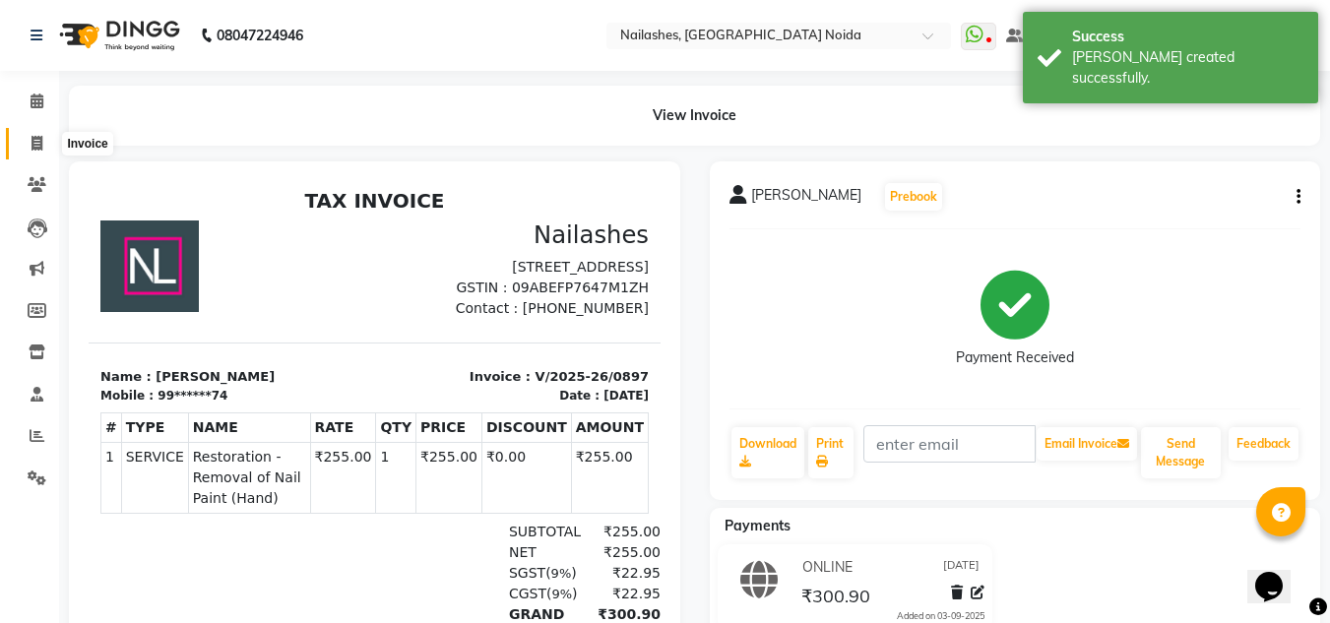
click at [41, 152] on span at bounding box center [37, 144] width 34 height 23
select select "service"
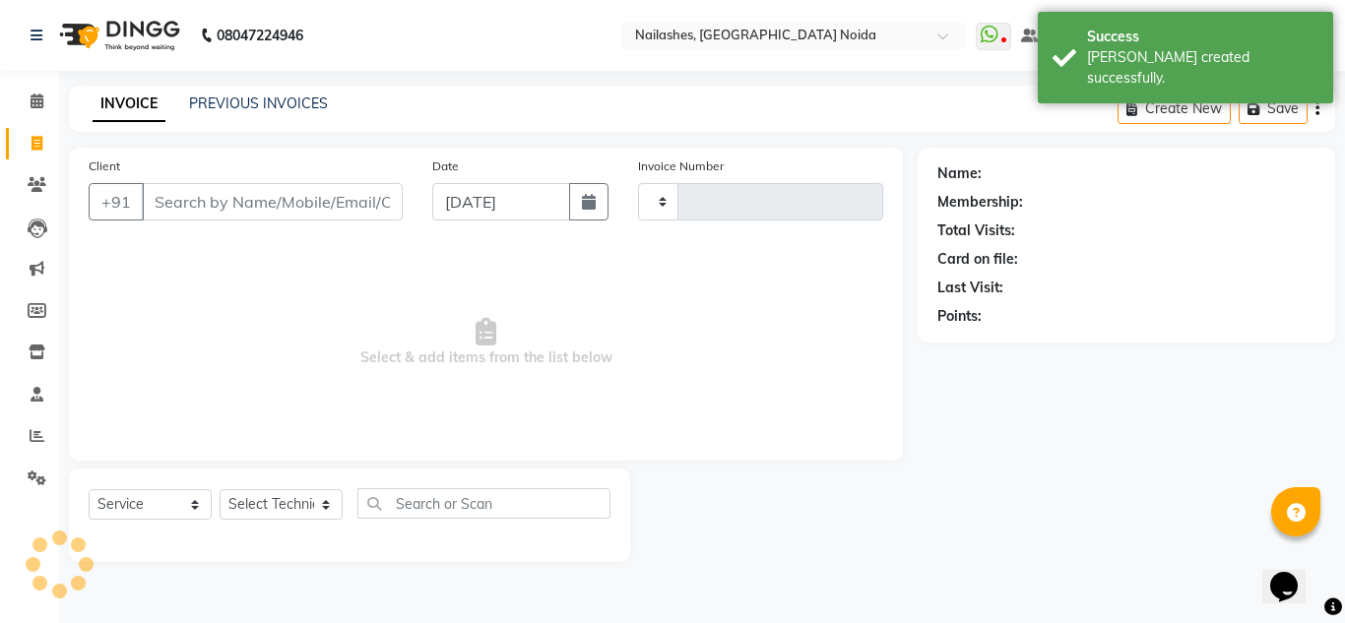
type input "0898"
select select "6068"
click at [245, 104] on link "PREVIOUS INVOICES" at bounding box center [258, 104] width 139 height 18
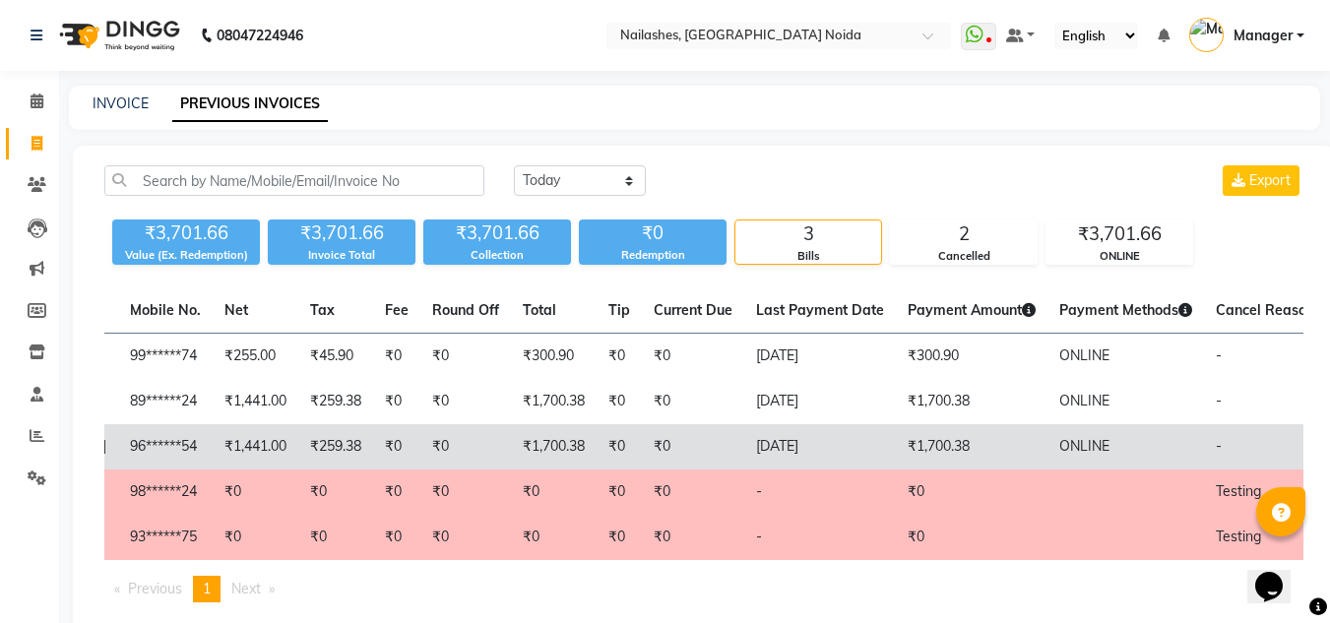
scroll to position [0, 387]
click at [372, 427] on td "₹0" at bounding box center [395, 446] width 47 height 45
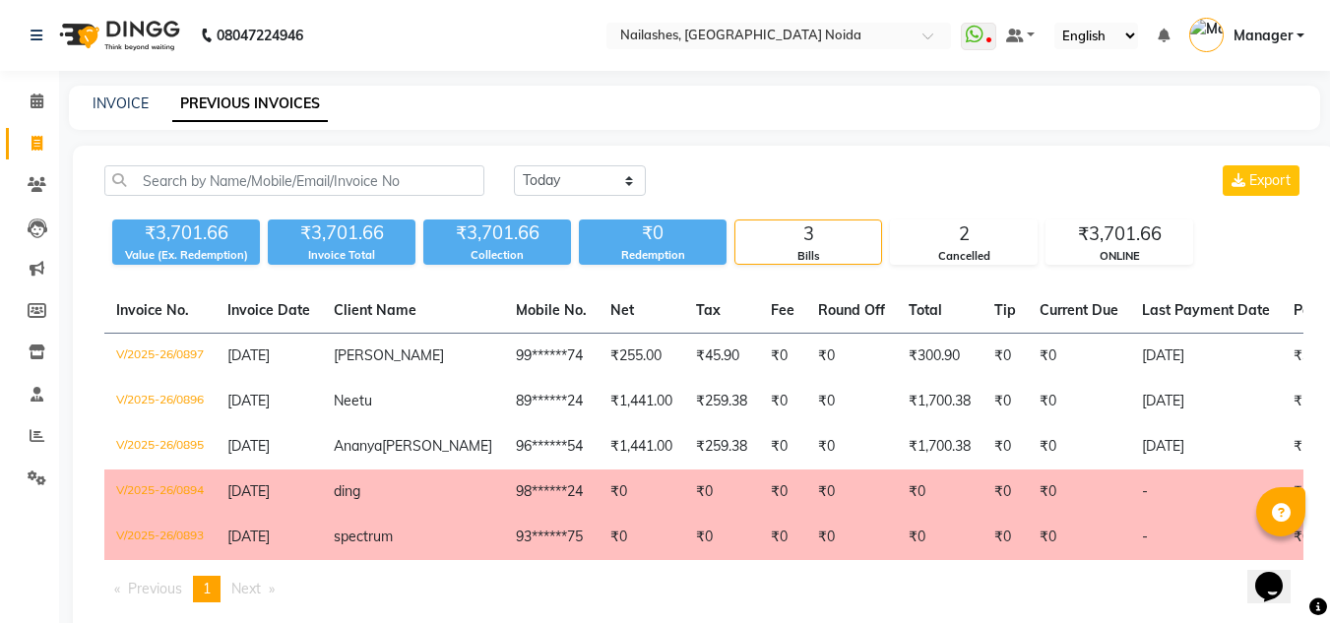
scroll to position [1, 0]
click at [110, 100] on link "INVOICE" at bounding box center [121, 103] width 56 height 18
select select "service"
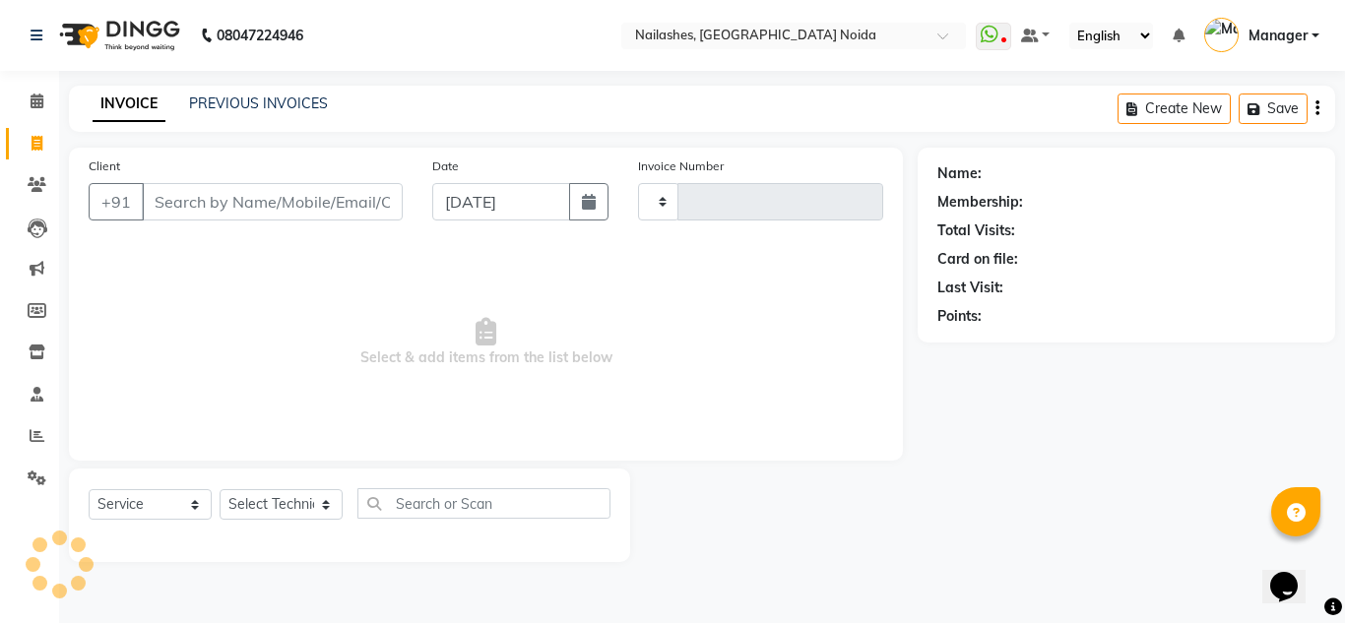
type input "0898"
select select "6068"
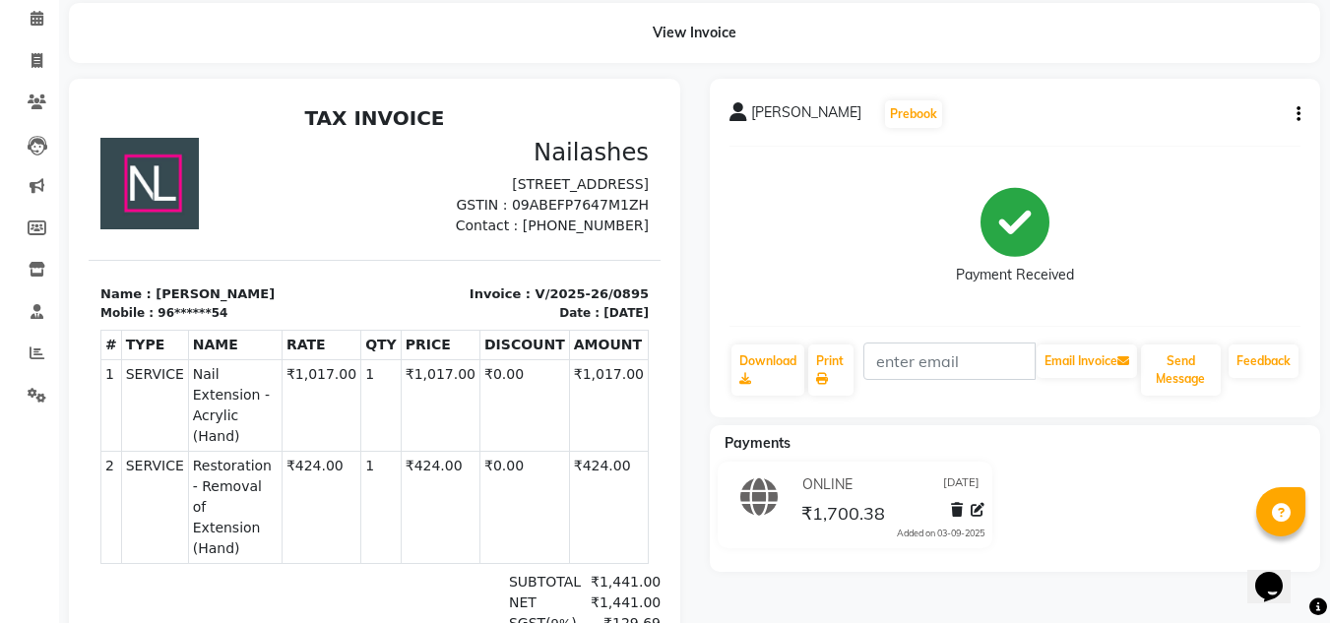
scroll to position [75, 0]
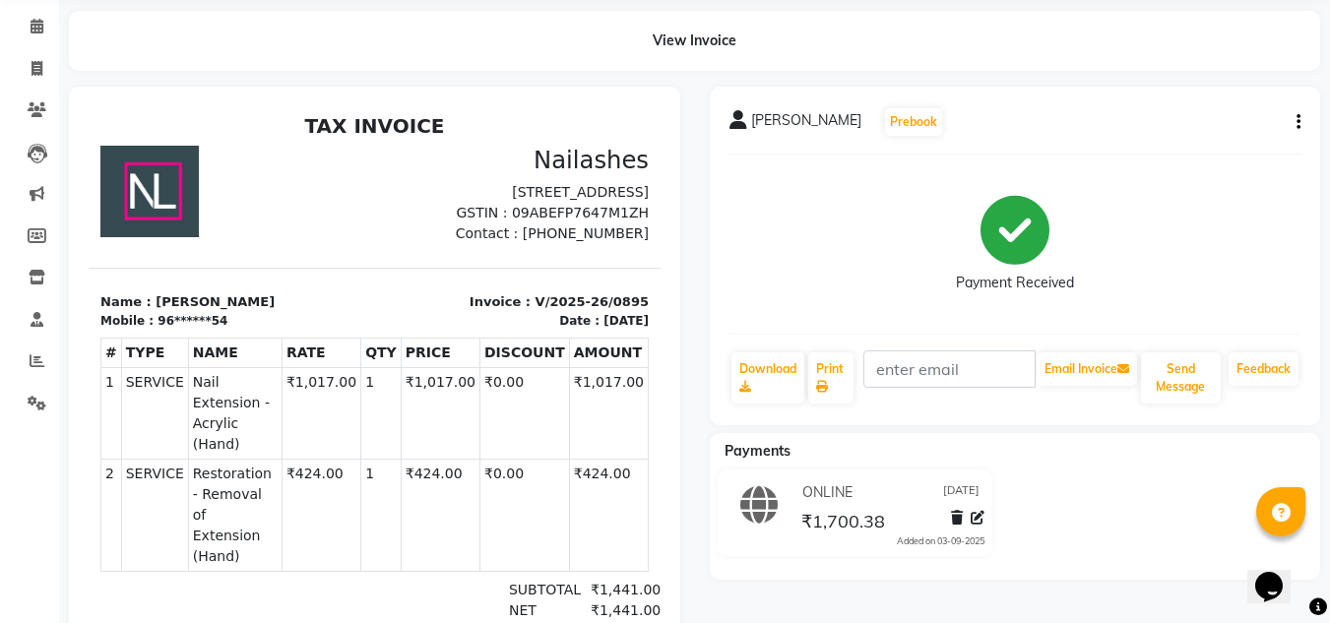
click at [1300, 123] on icon "button" at bounding box center [1299, 122] width 4 height 1
click at [992, 138] on div "[PERSON_NAME] Prebook Payment Received Download Print Email Invoice Send Messag…" at bounding box center [1015, 256] width 611 height 339
